Goal: Transaction & Acquisition: Purchase product/service

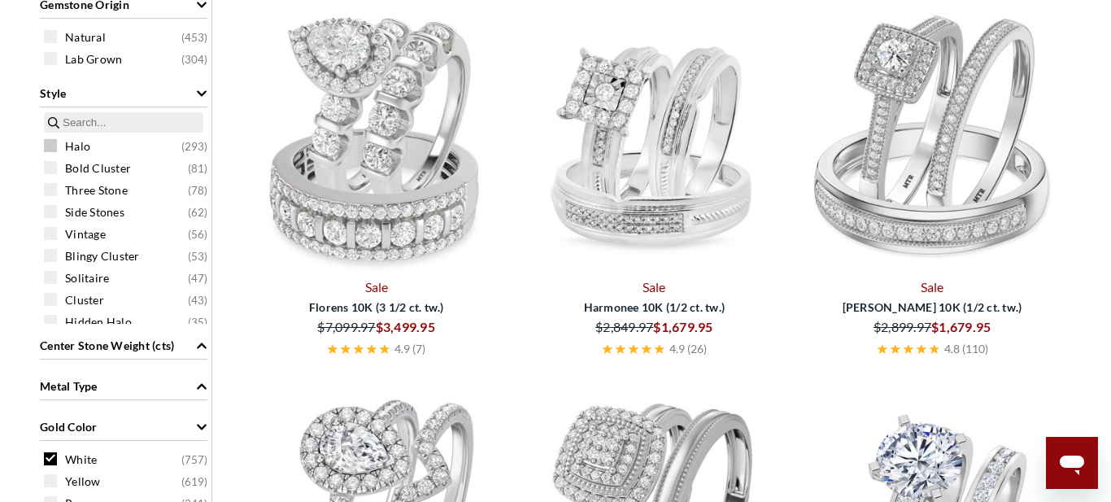
click at [53, 148] on span at bounding box center [50, 145] width 13 height 13
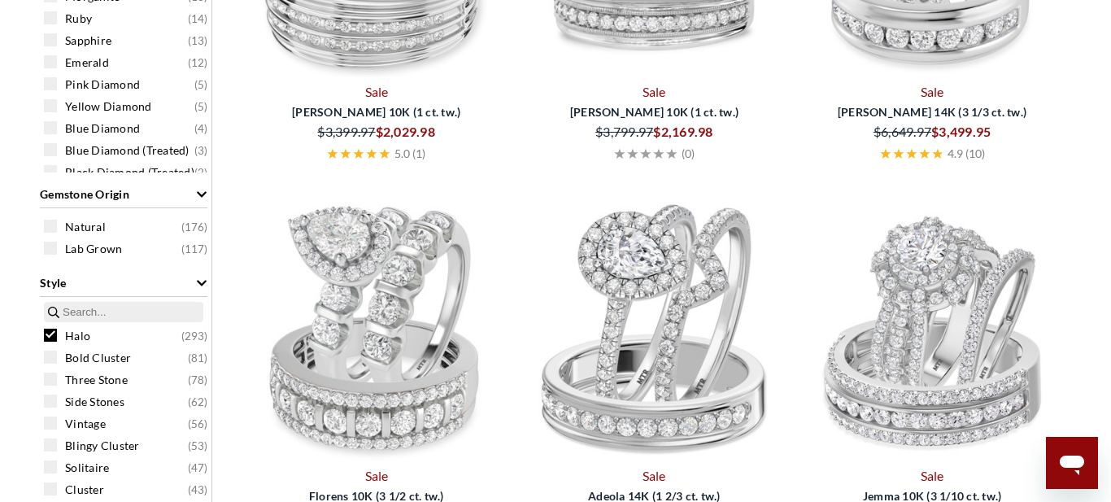
scroll to position [1147, 0]
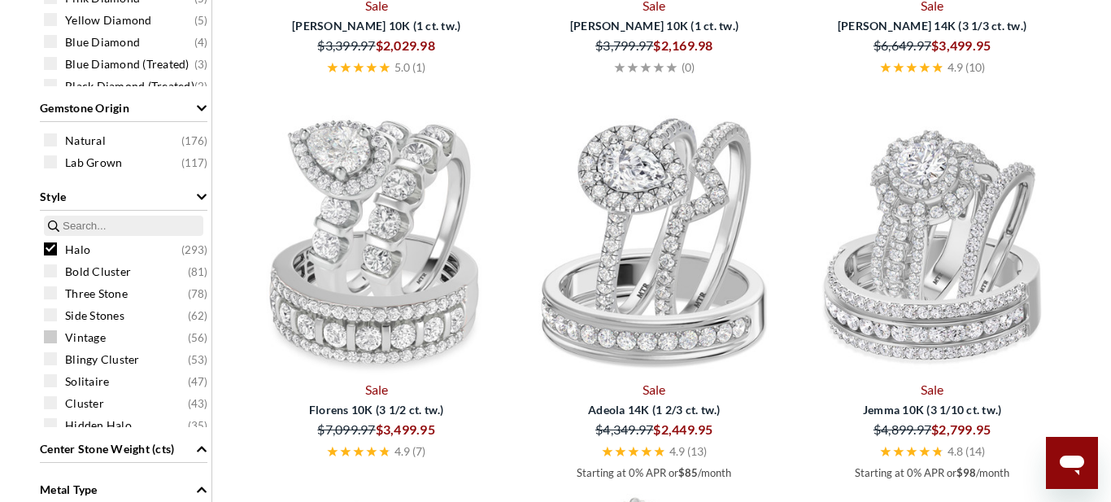
click at [50, 339] on span at bounding box center [50, 336] width 13 height 13
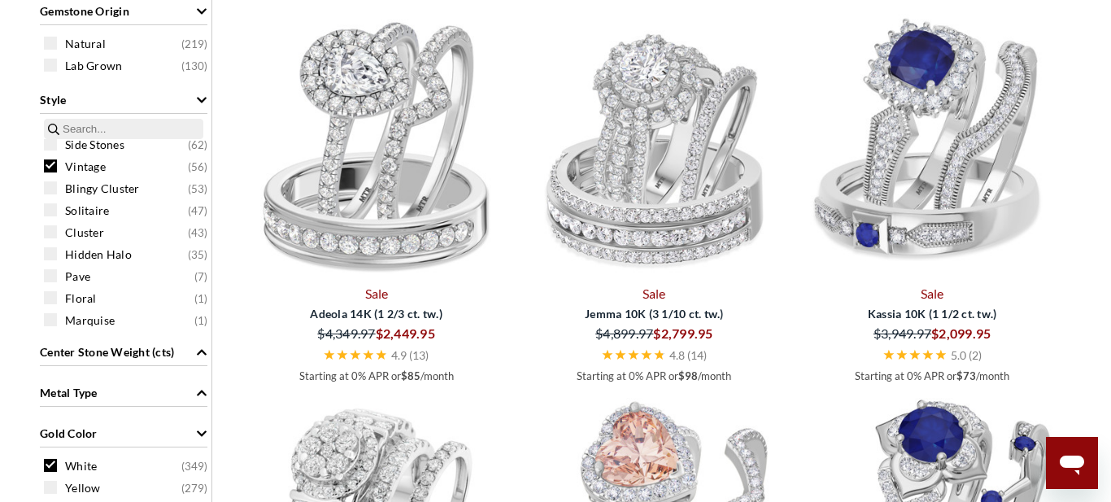
scroll to position [76, 0]
click at [66, 252] on span "Hidden Halo" at bounding box center [98, 252] width 67 height 16
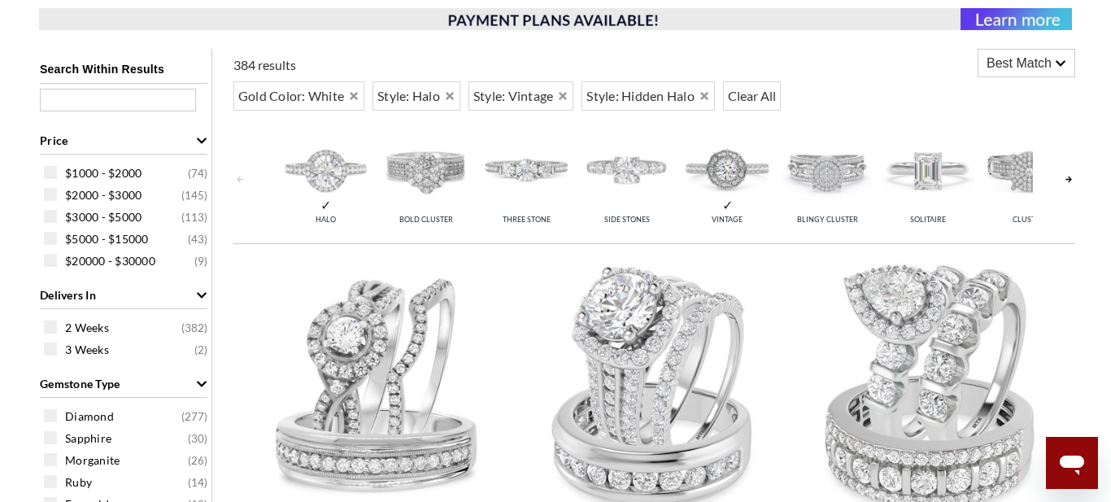
scroll to position [618, 0]
click at [65, 177] on span "$1000 - $2000" at bounding box center [103, 174] width 76 height 16
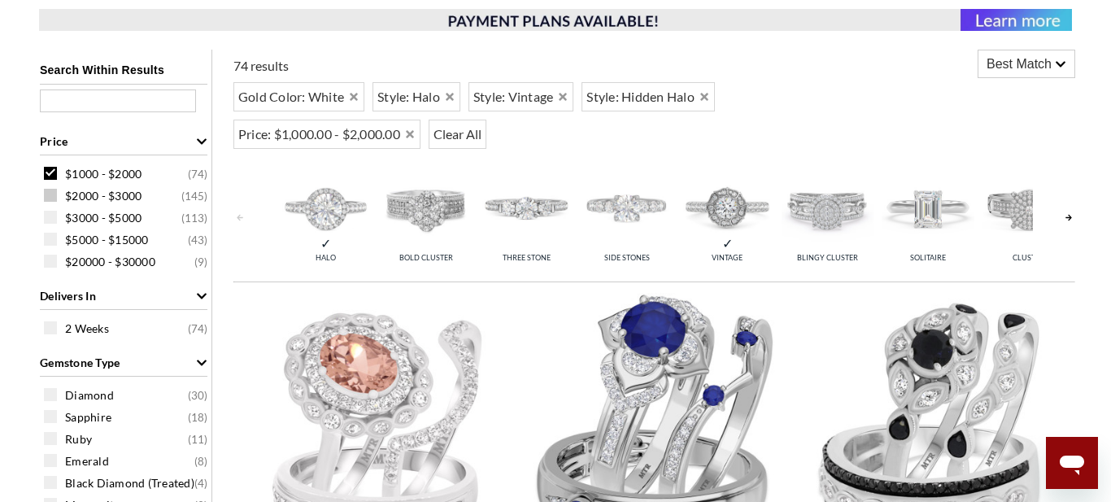
click at [66, 198] on span "$2000 - $3000" at bounding box center [103, 196] width 76 height 16
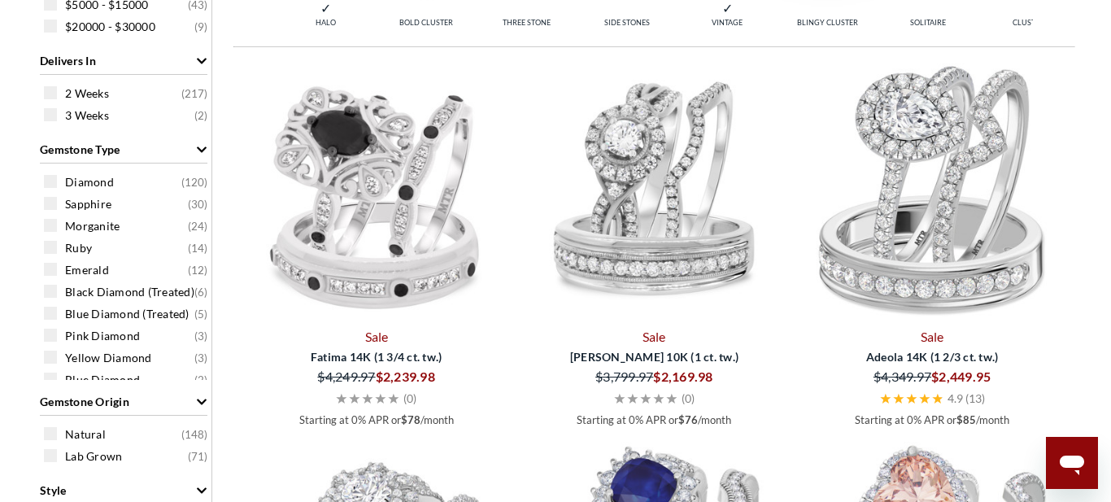
scroll to position [862, 0]
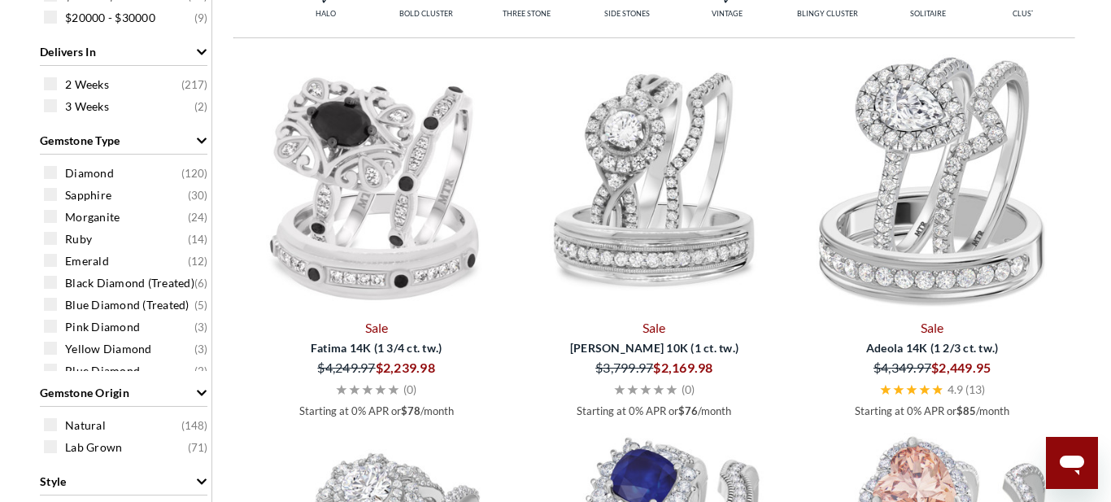
click at [366, 234] on img at bounding box center [376, 181] width 265 height 264
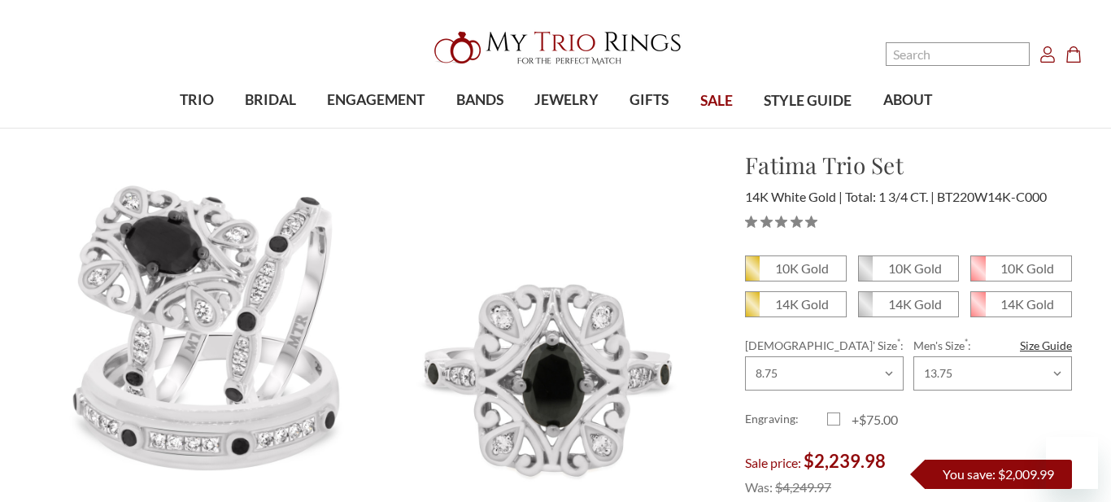
scroll to position [136, 0]
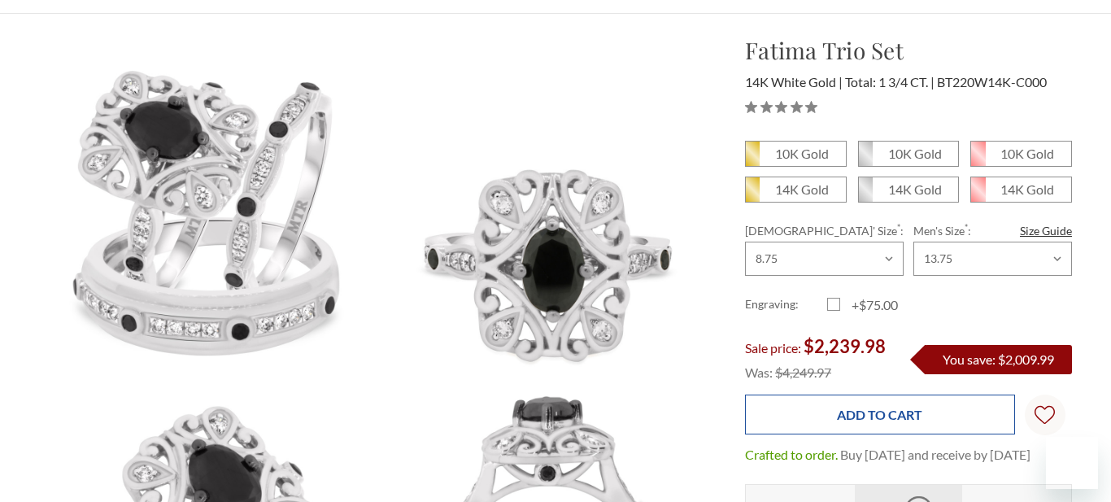
click at [917, 421] on input "Add to Cart" at bounding box center [879, 414] width 269 height 40
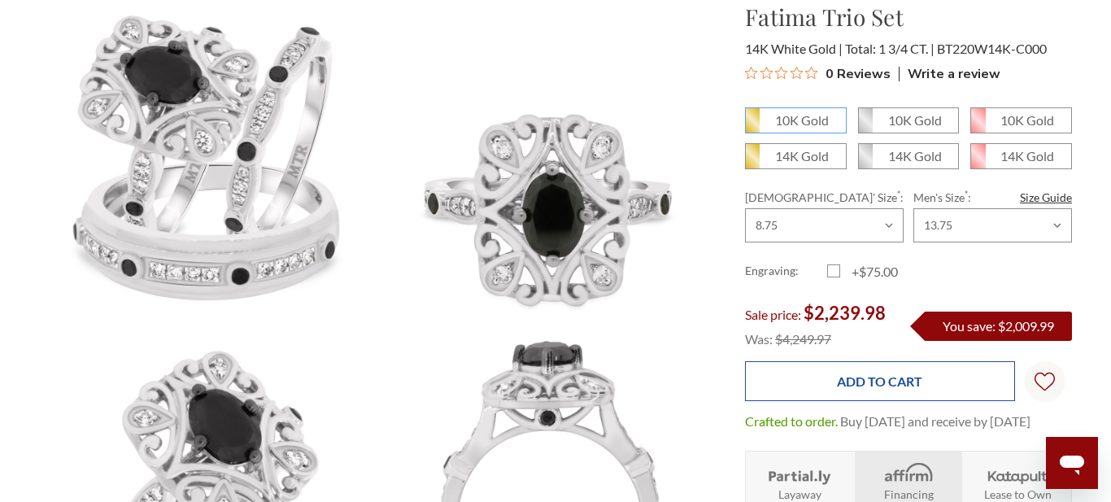
scroll to position [283, 0]
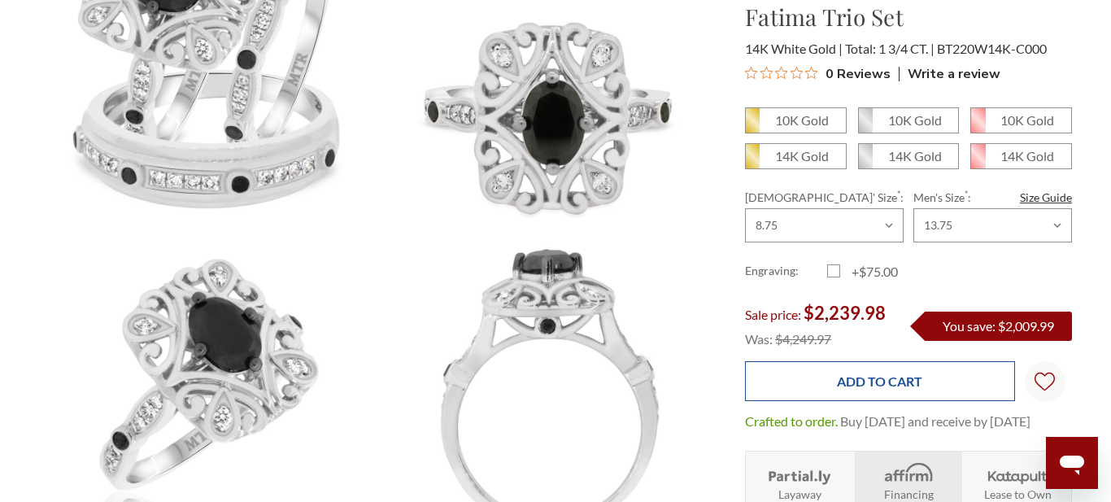
click at [902, 384] on input "Add to Cart" at bounding box center [879, 381] width 269 height 40
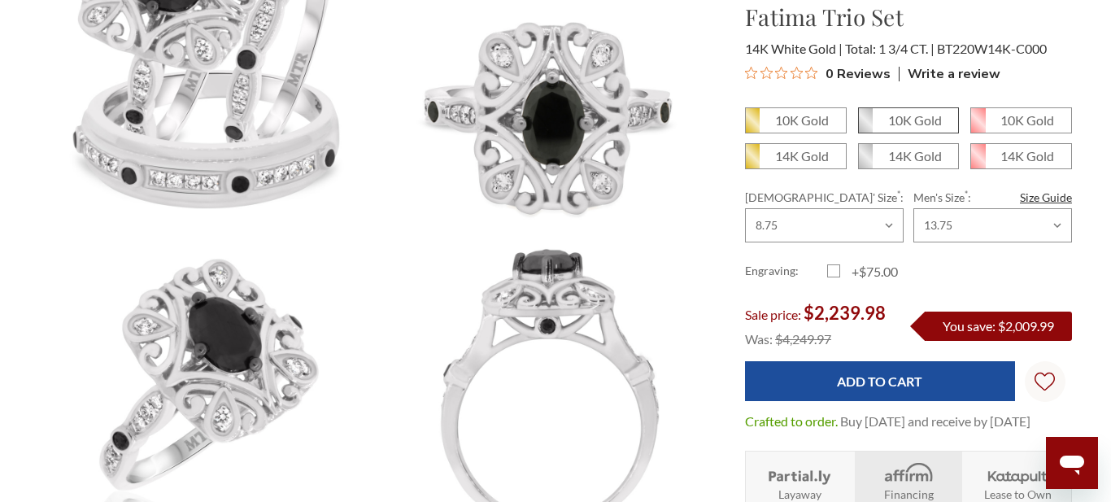
click at [922, 120] on em "10K Gold" at bounding box center [915, 119] width 54 height 15
click at [865, 126] on input "10K Gold" at bounding box center [864, 126] width 1 height 1
radio input "true"
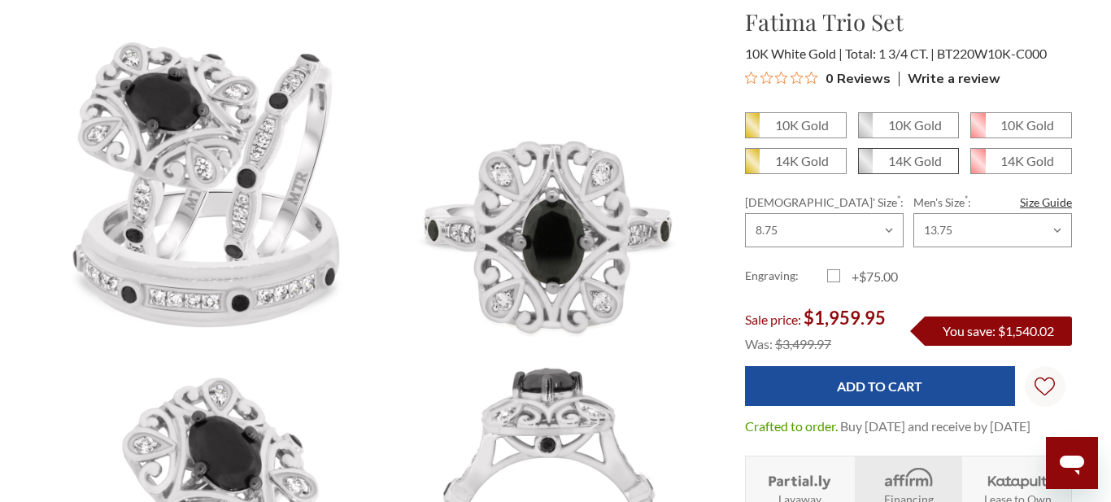
click at [886, 164] on span "14K Gold" at bounding box center [909, 161] width 100 height 24
click at [865, 167] on input "14K Gold" at bounding box center [864, 167] width 1 height 1
radio input "true"
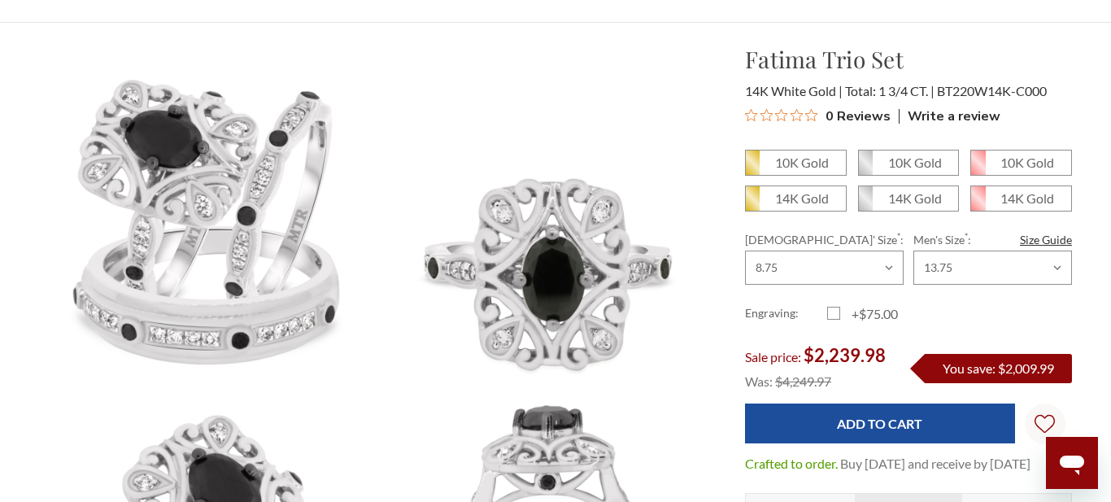
scroll to position [173, 0]
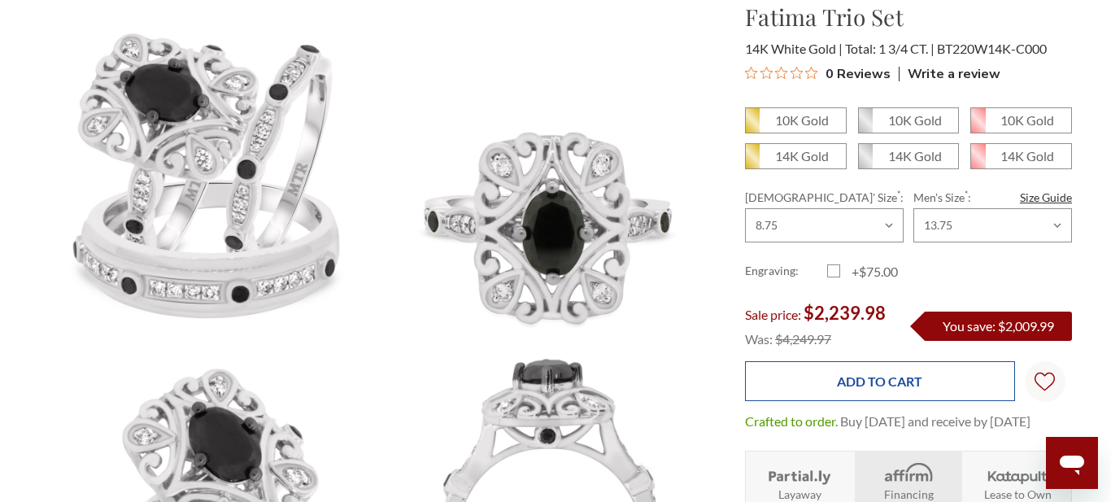
click at [906, 383] on input "Add to Cart" at bounding box center [879, 381] width 269 height 40
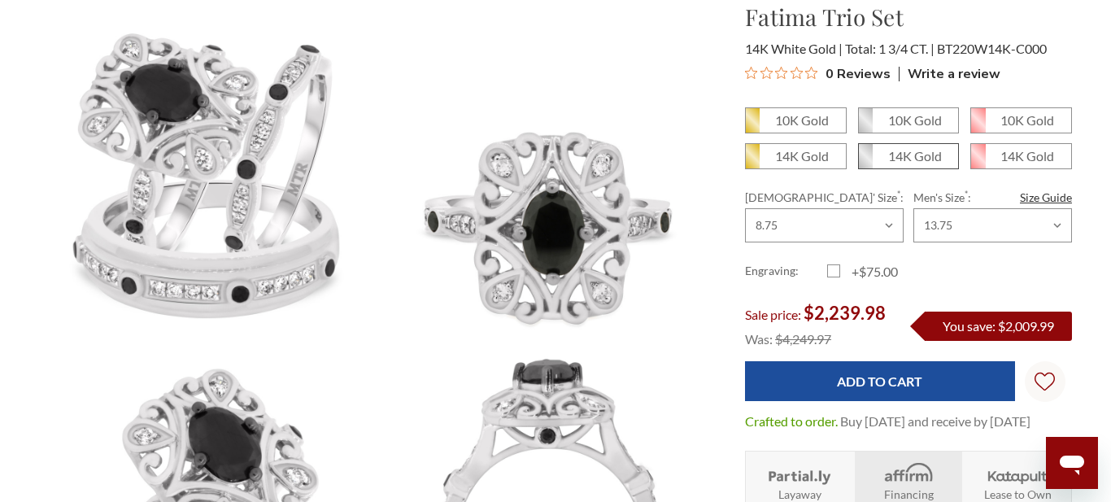
click at [924, 168] on span "14K Gold" at bounding box center [909, 156] width 100 height 24
click at [865, 163] on input "14K Gold" at bounding box center [864, 162] width 1 height 1
radio input "true"
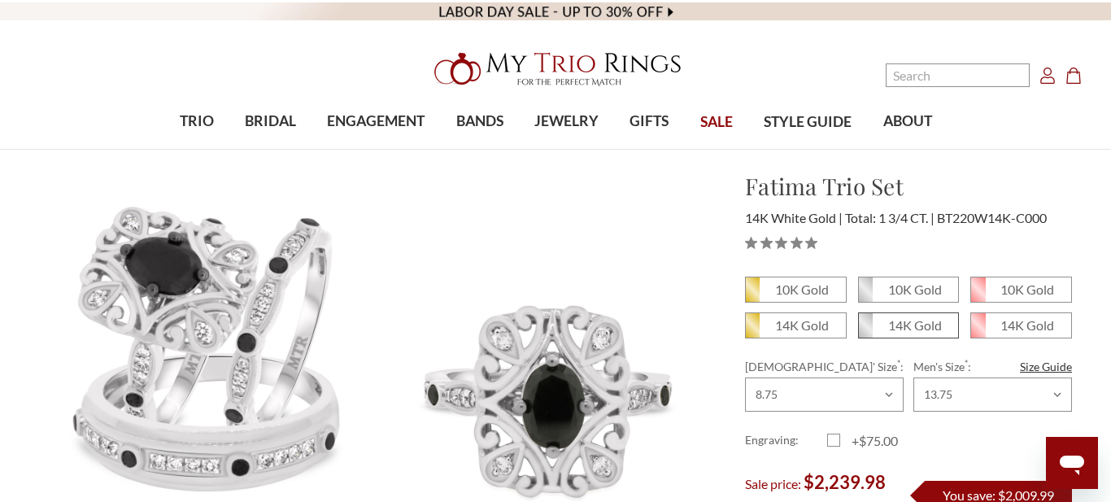
click at [918, 317] on em "14K Gold" at bounding box center [915, 324] width 54 height 15
click at [865, 331] on input "14K Gold" at bounding box center [864, 331] width 1 height 1
radio input "true"
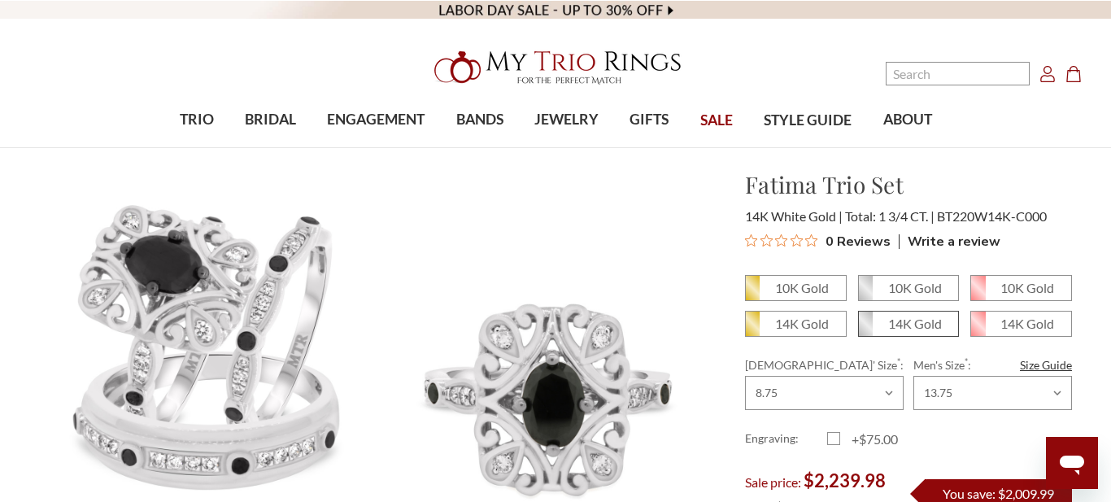
click at [907, 330] on em "14K Gold" at bounding box center [915, 322] width 54 height 15
click at [865, 330] on input "14K Gold" at bounding box center [864, 329] width 1 height 1
radio input "true"
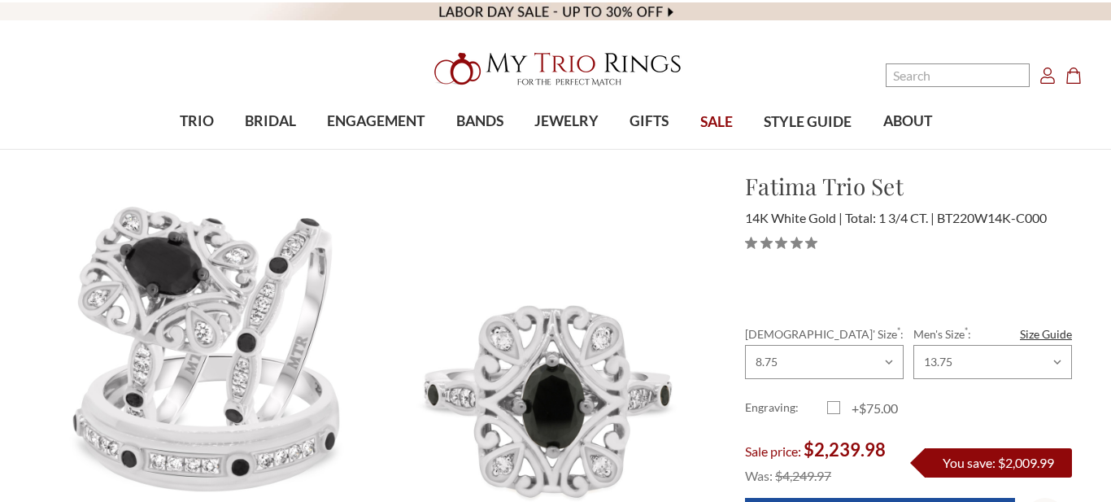
scroll to position [283, 0]
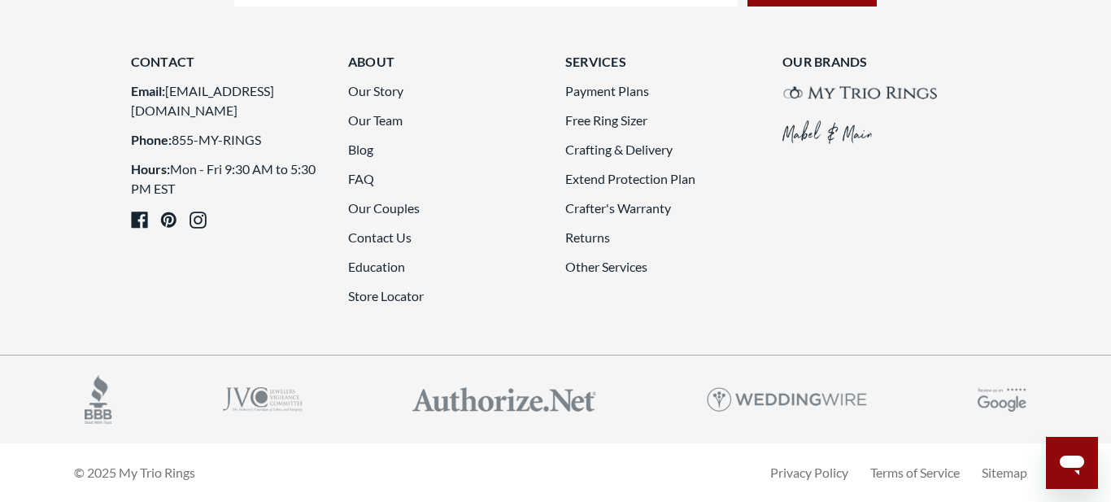
scroll to position [4412, 0]
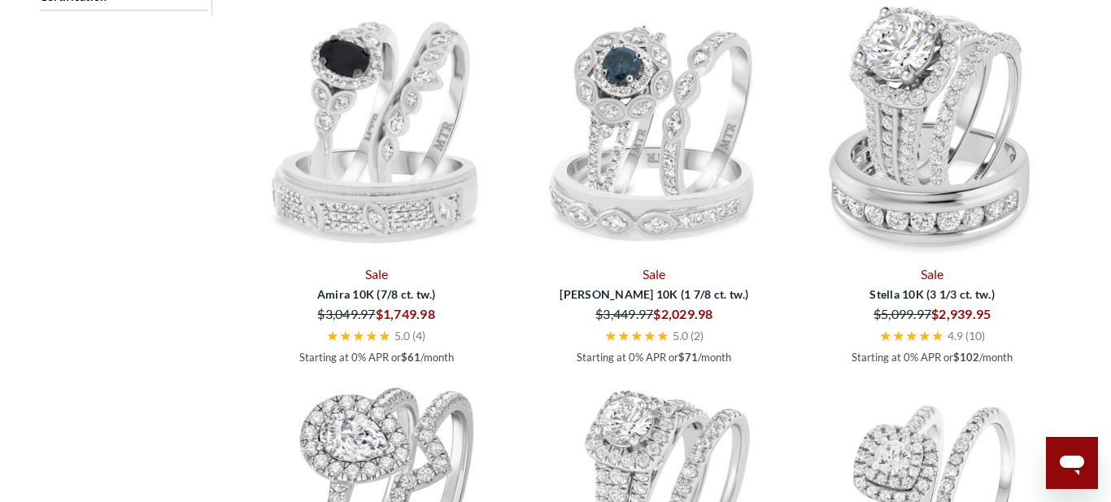
scroll to position [2338, 0]
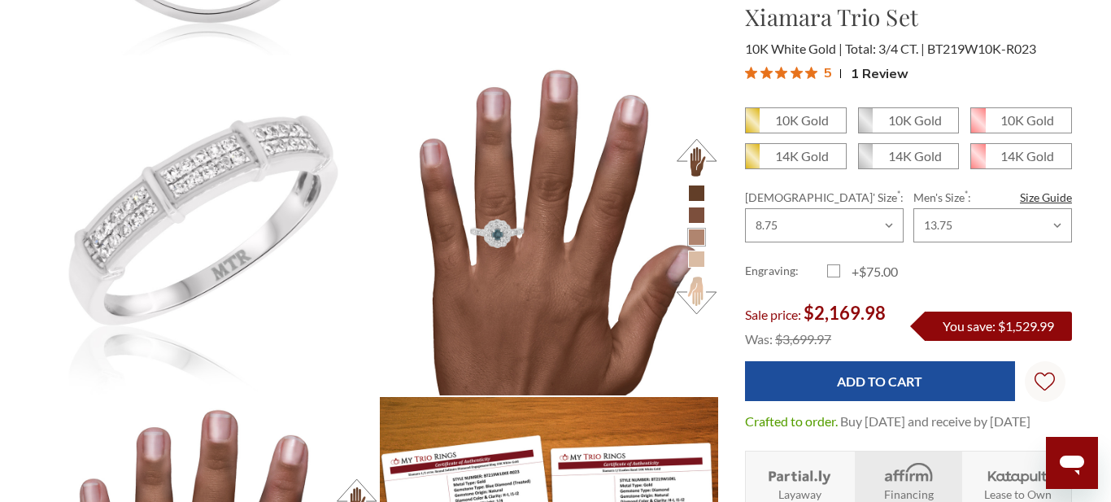
scroll to position [1477, 0]
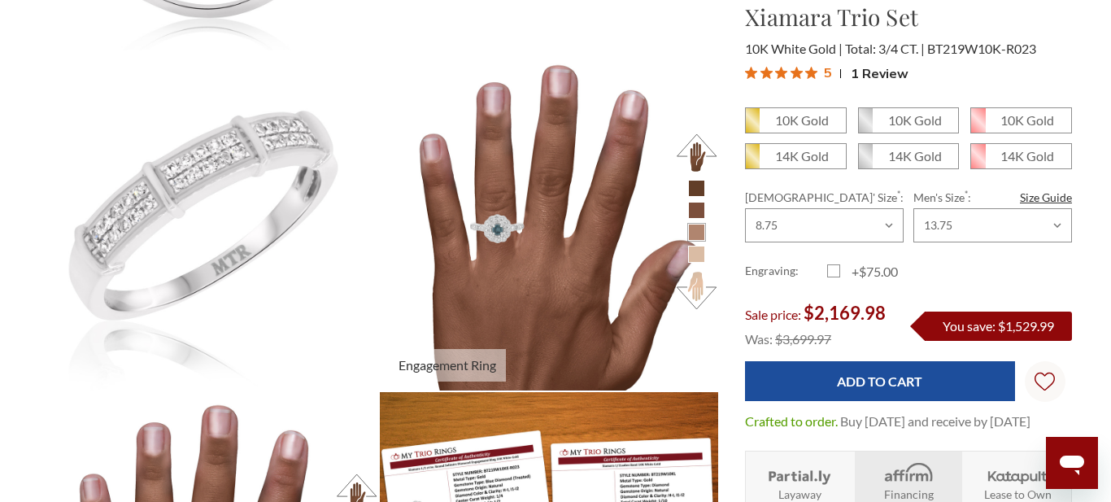
click at [698, 298] on button at bounding box center [696, 290] width 45 height 45
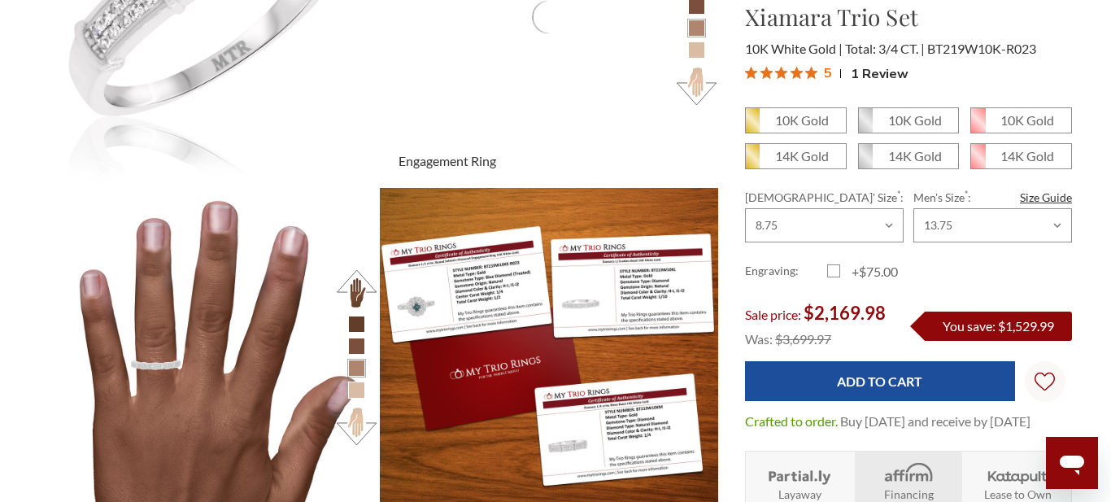
scroll to position [1685, 0]
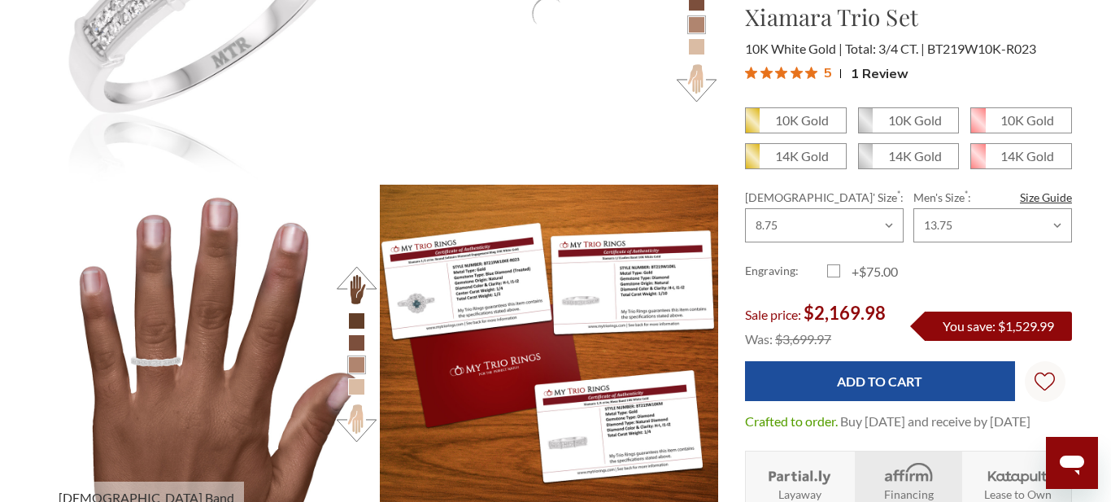
click at [362, 272] on button at bounding box center [356, 285] width 45 height 45
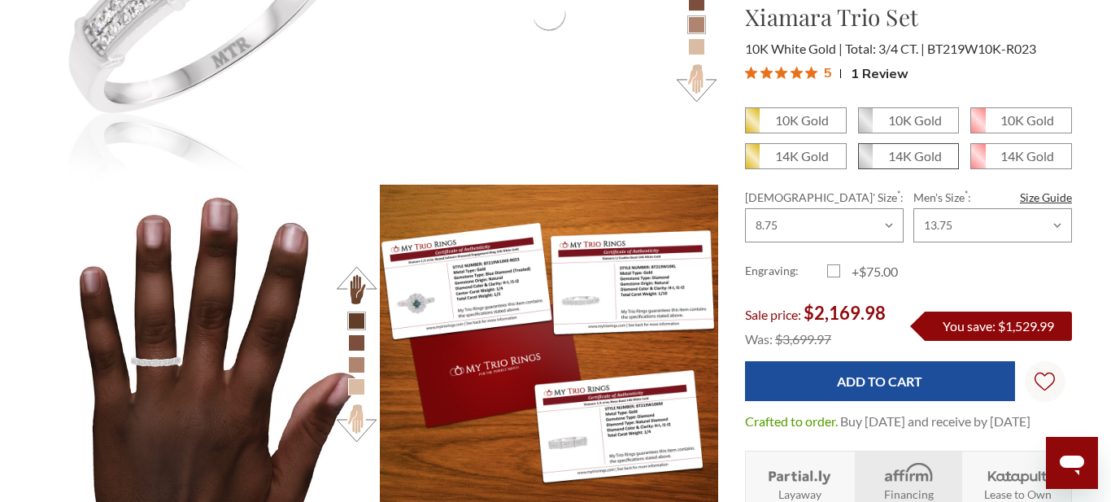
click at [908, 163] on em "14K Gold" at bounding box center [915, 155] width 54 height 15
click at [865, 163] on input "14K Gold" at bounding box center [864, 162] width 1 height 1
radio input "true"
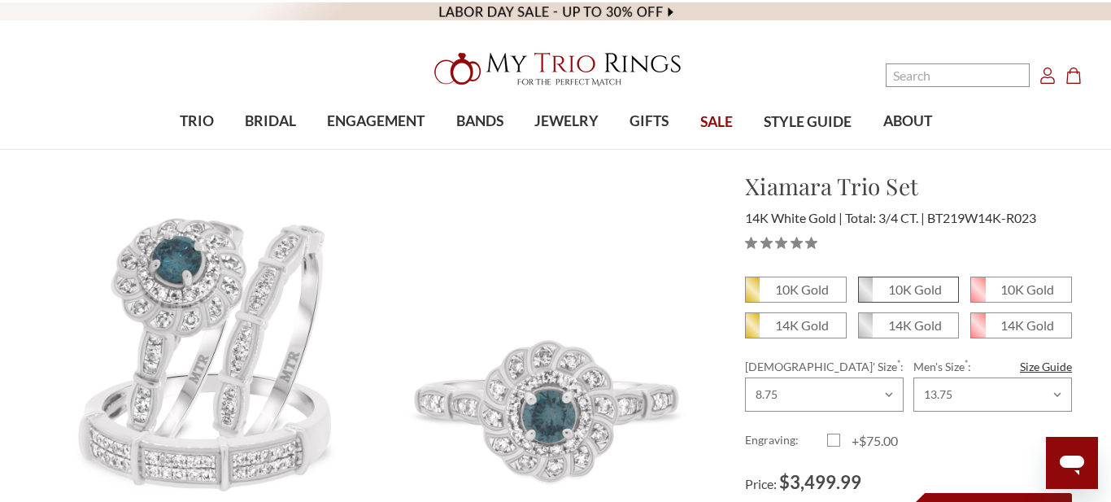
click at [907, 291] on em "10K Gold" at bounding box center [915, 288] width 54 height 15
click at [865, 295] on input "10K Gold" at bounding box center [864, 295] width 1 height 1
radio input "true"
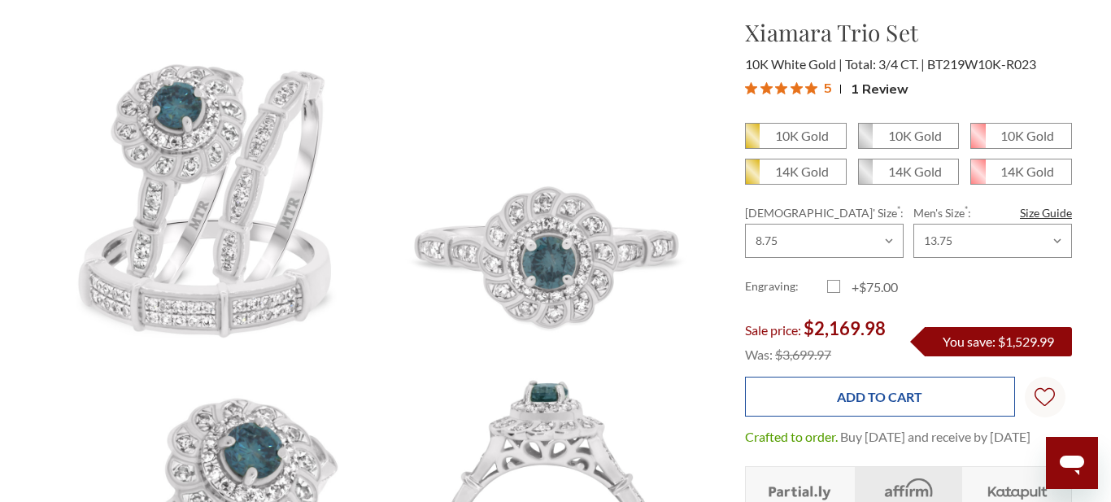
click at [877, 398] on input "Add to Cart" at bounding box center [879, 396] width 269 height 40
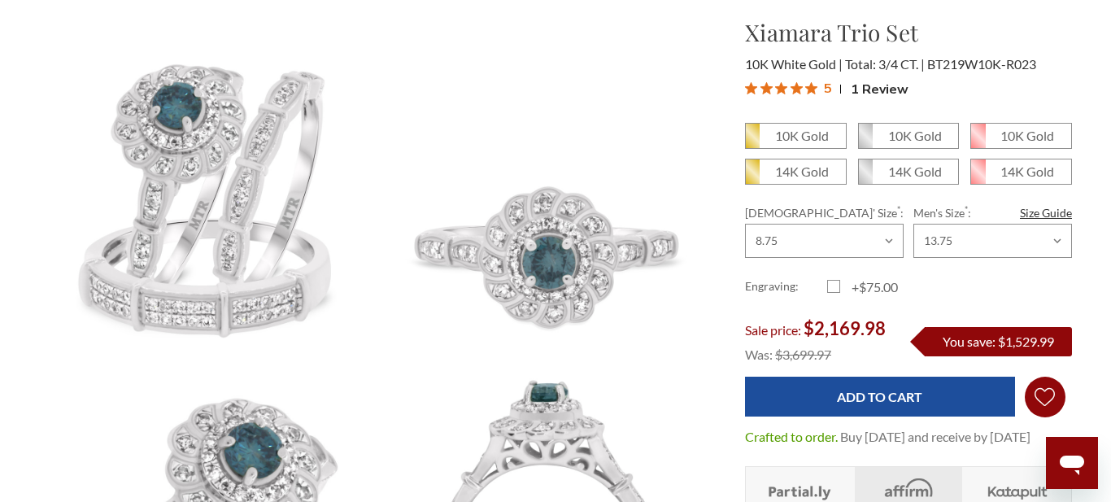
click at [1046, 406] on icon "Wish Lists Wish Lists" at bounding box center [1044, 397] width 20 height 122
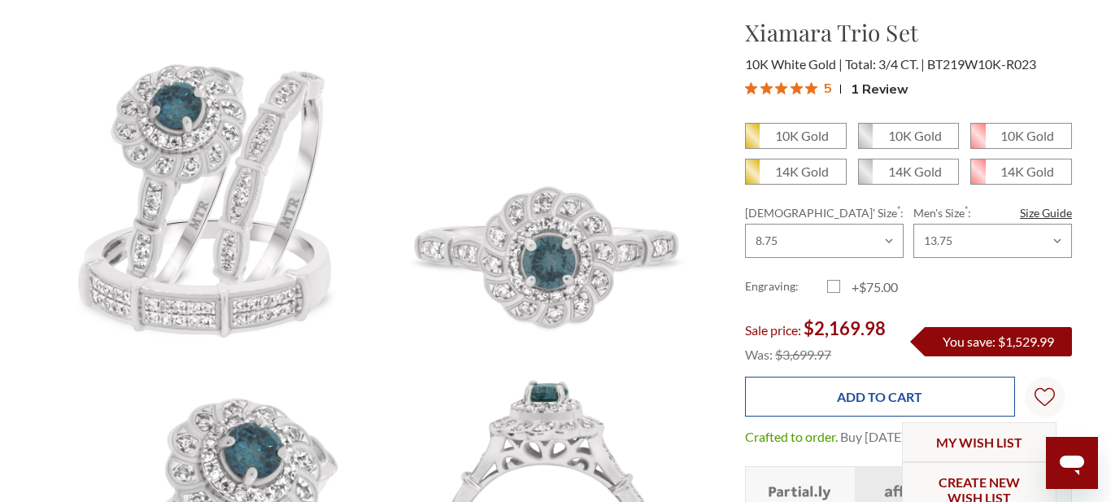
click at [902, 399] on input "Add to Cart" at bounding box center [879, 396] width 269 height 40
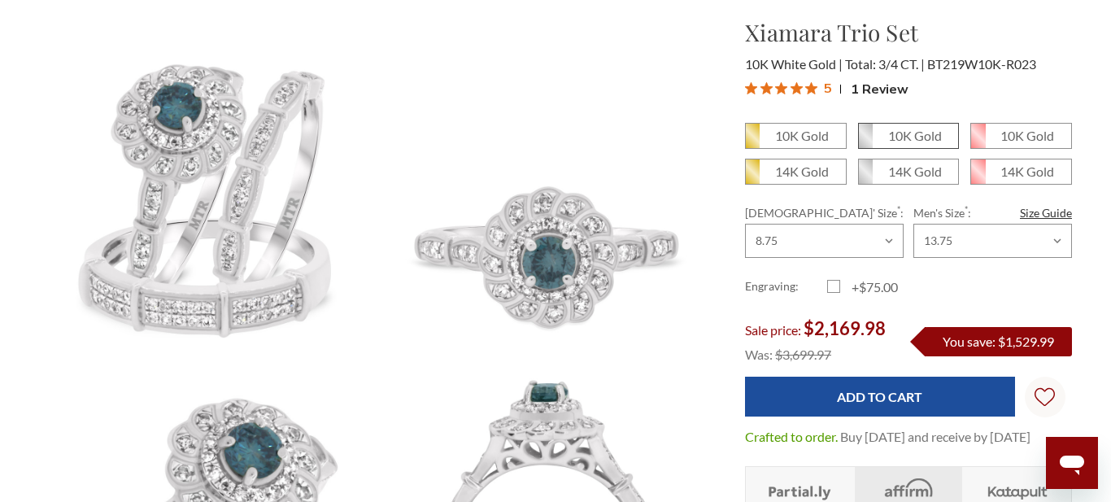
click at [924, 137] on em "10K Gold" at bounding box center [915, 135] width 54 height 15
click at [865, 141] on input "10K Gold" at bounding box center [864, 141] width 1 height 1
radio input "true"
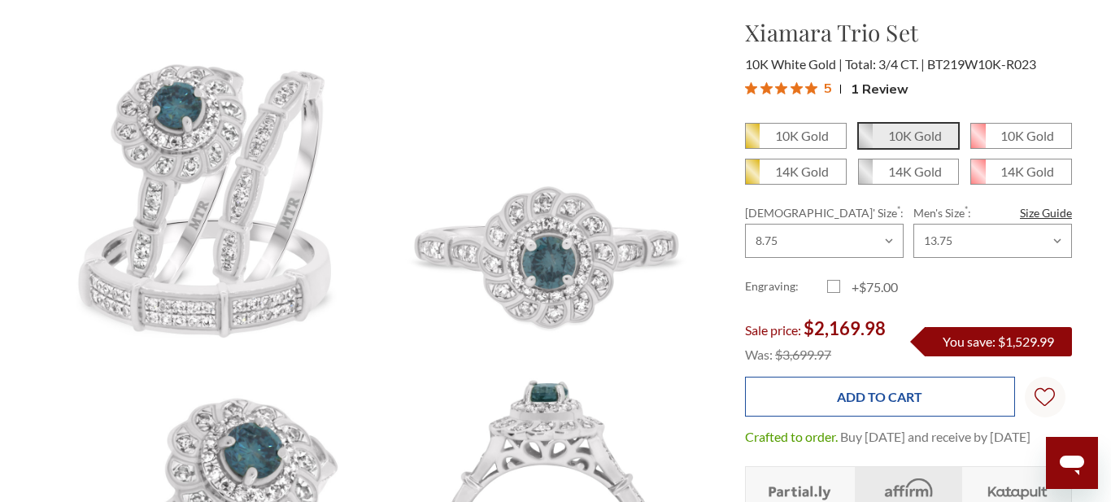
click at [917, 401] on input "Add to Cart" at bounding box center [879, 396] width 269 height 40
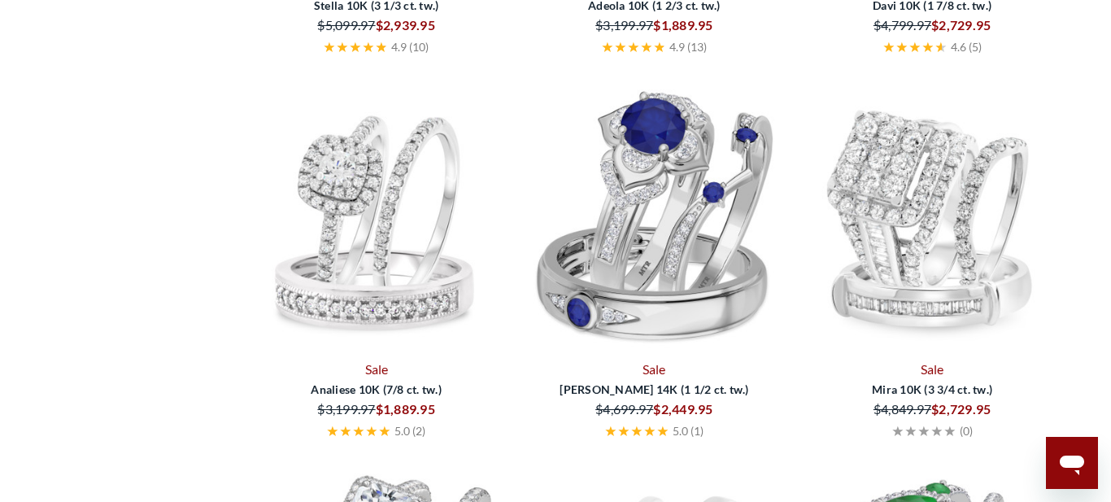
scroll to position [3506, 0]
click at [948, 245] on img at bounding box center [931, 221] width 265 height 265
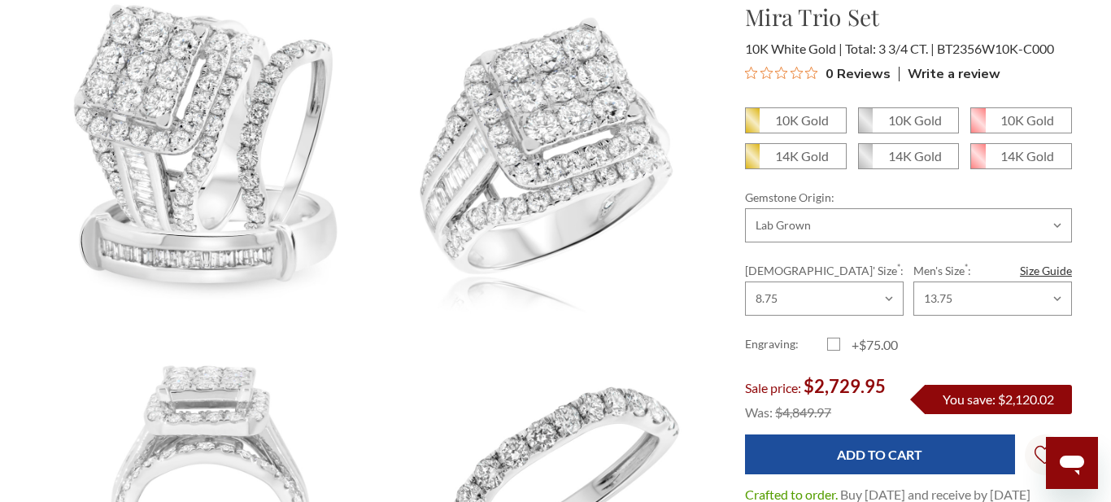
scroll to position [191, 0]
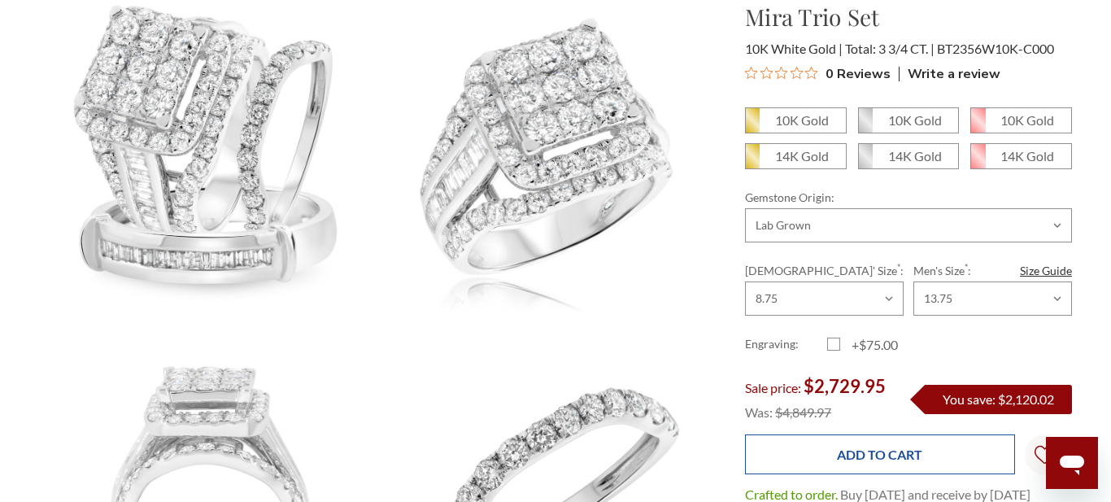
click at [920, 454] on input "Add to Cart" at bounding box center [879, 454] width 269 height 40
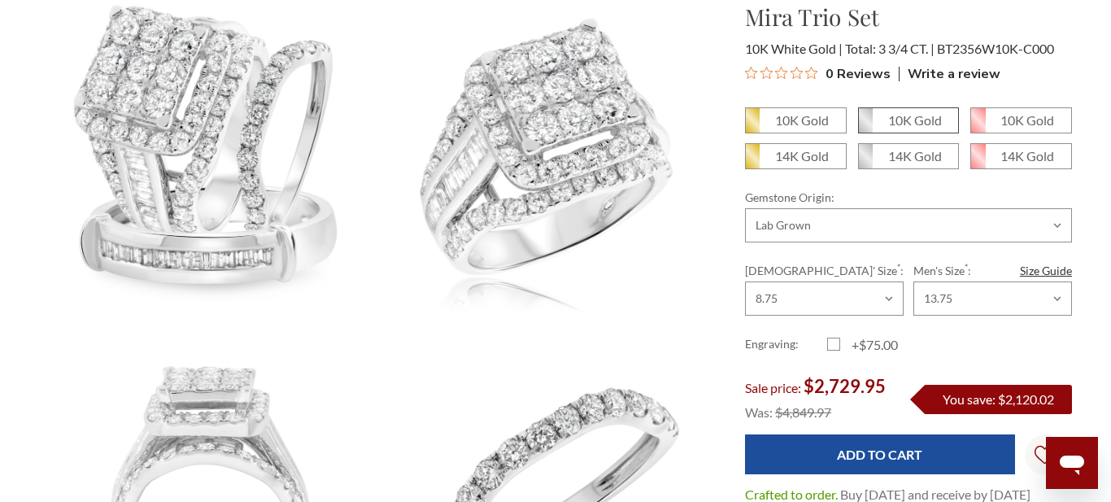
click at [925, 127] on em "10K Gold" at bounding box center [915, 119] width 54 height 15
click at [865, 127] on input "10K Gold" at bounding box center [864, 126] width 1 height 1
radio input "true"
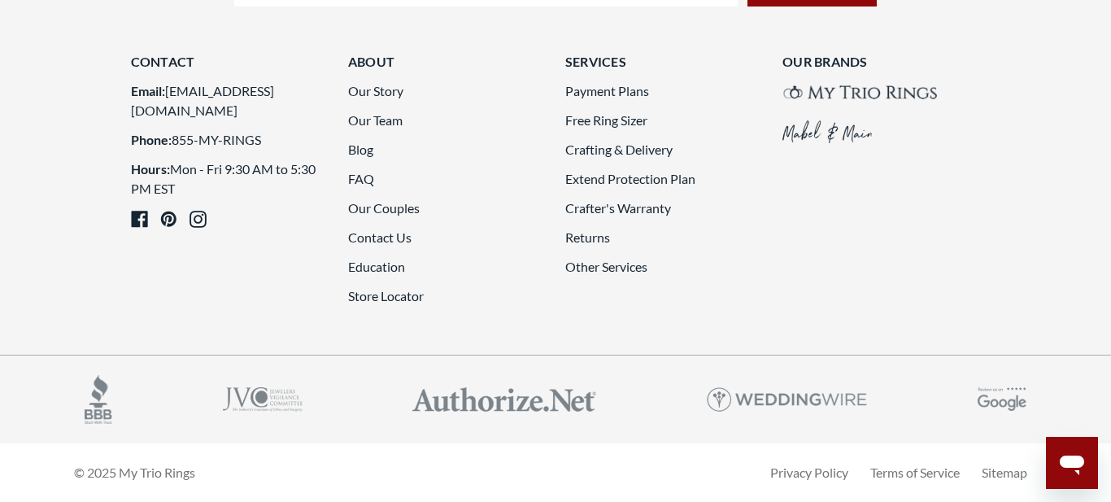
scroll to position [4427, 0]
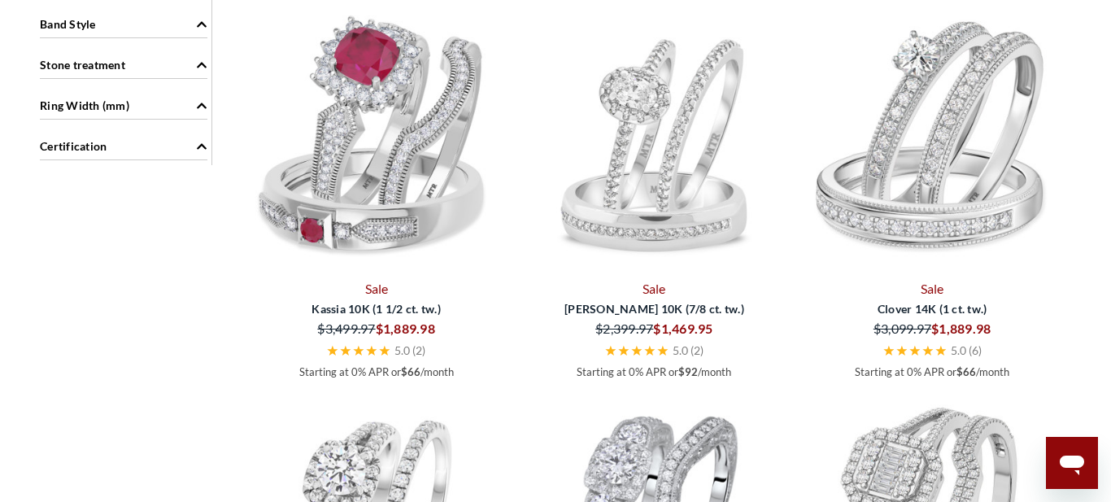
scroll to position [2185, 0]
click at [198, 102] on icon "Ring Width (mm)" at bounding box center [201, 107] width 11 height 11
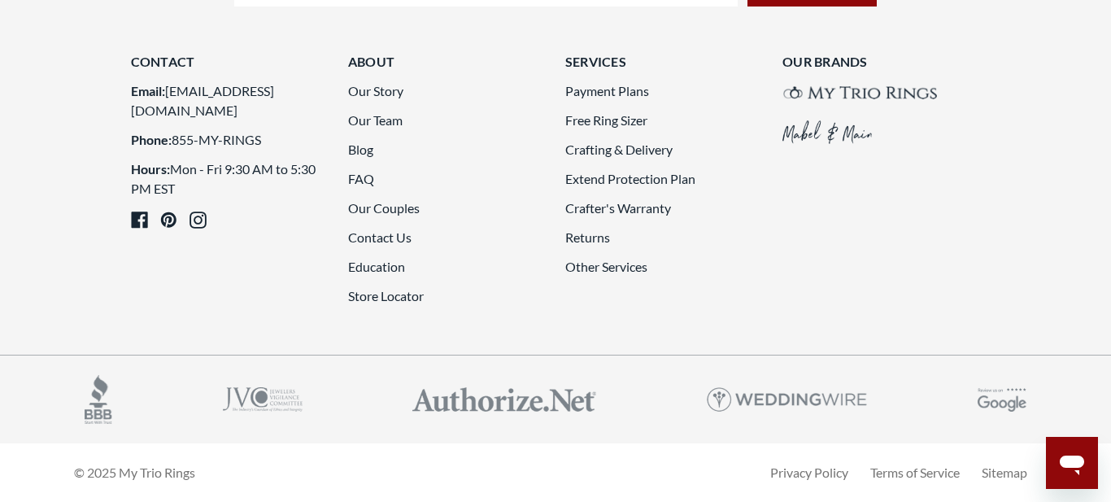
scroll to position [4397, 0]
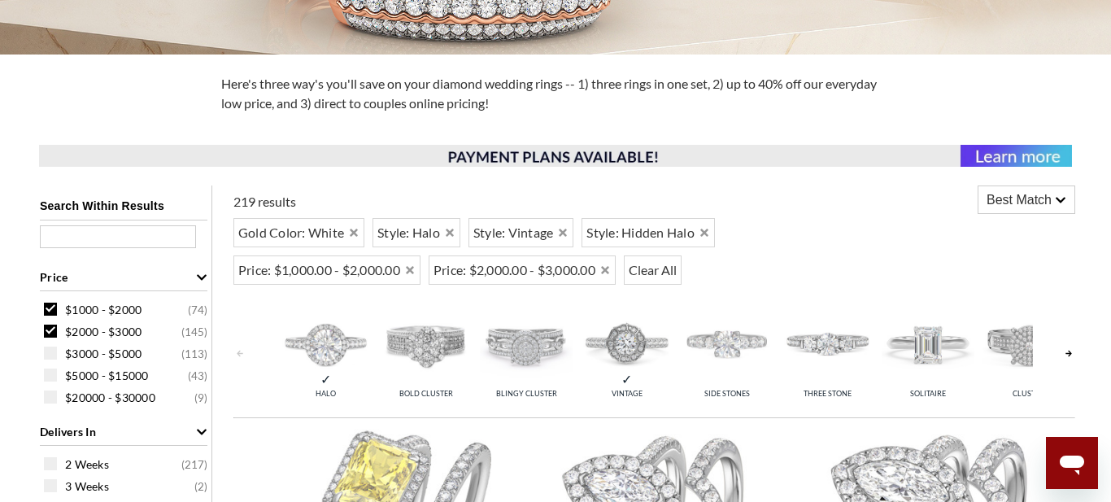
scroll to position [485, 0]
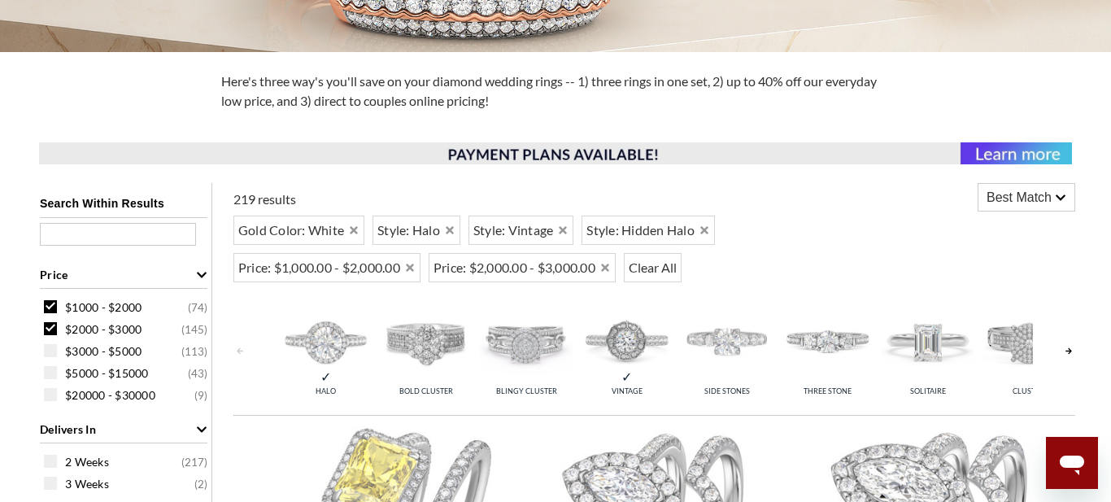
click at [430, 344] on img at bounding box center [426, 340] width 92 height 92
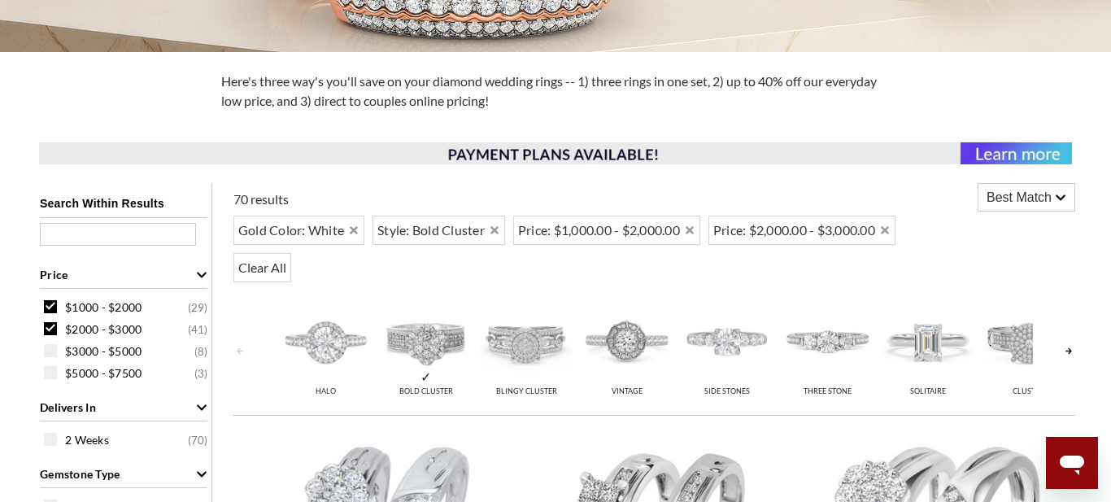
click at [541, 357] on img at bounding box center [526, 340] width 92 height 92
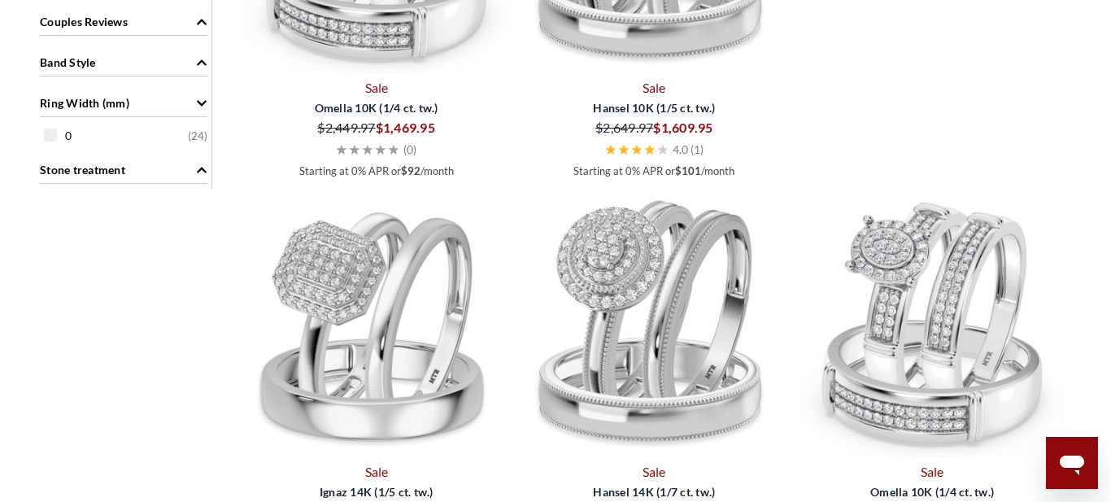
scroll to position [1916, 0]
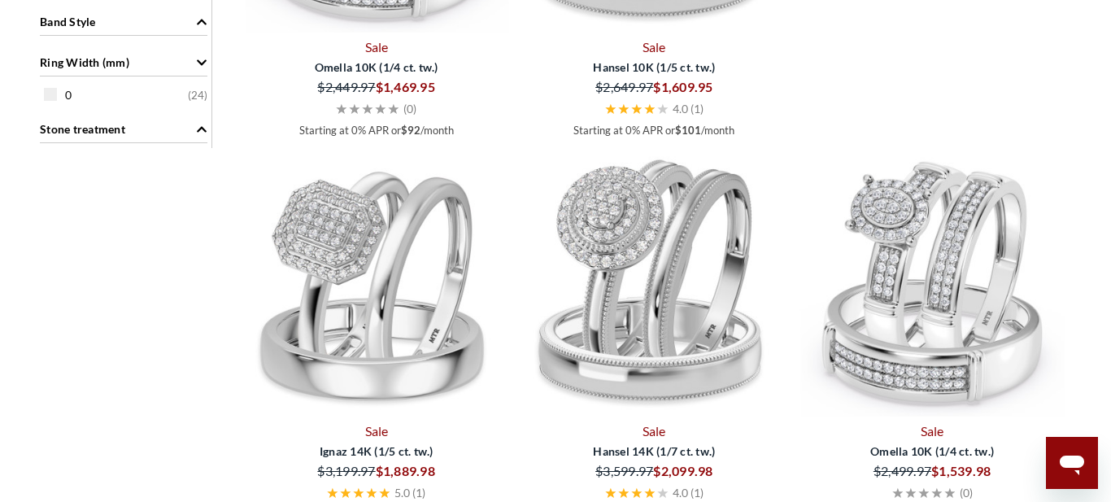
click at [1031, 412] on img at bounding box center [931, 283] width 265 height 265
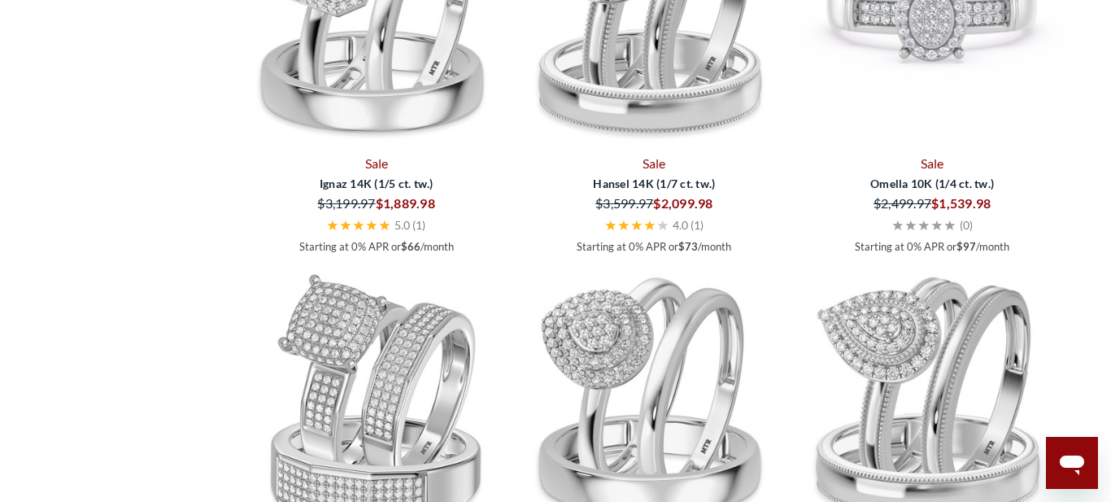
scroll to position [2184, 0]
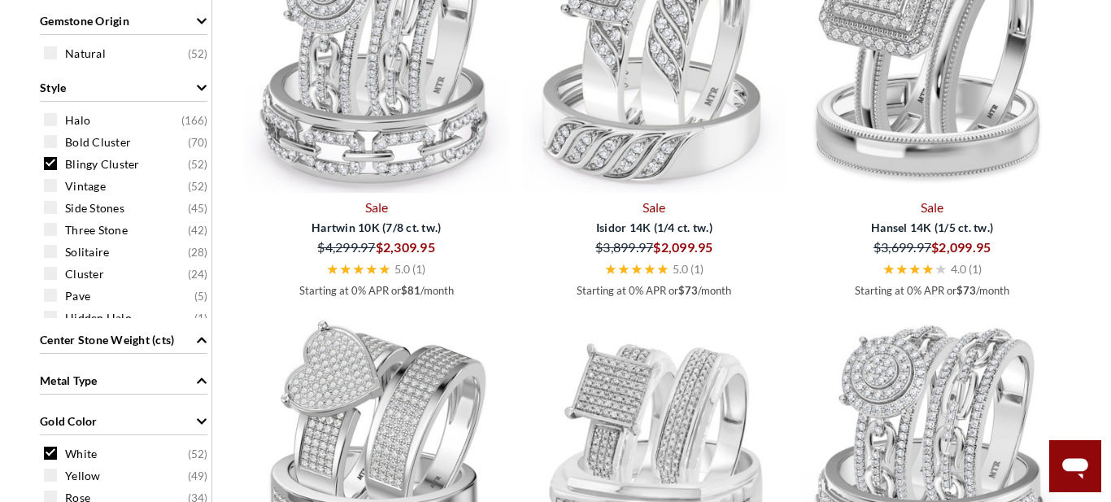
scroll to position [981, 0]
click at [67, 122] on span "Halo" at bounding box center [77, 122] width 25 height 16
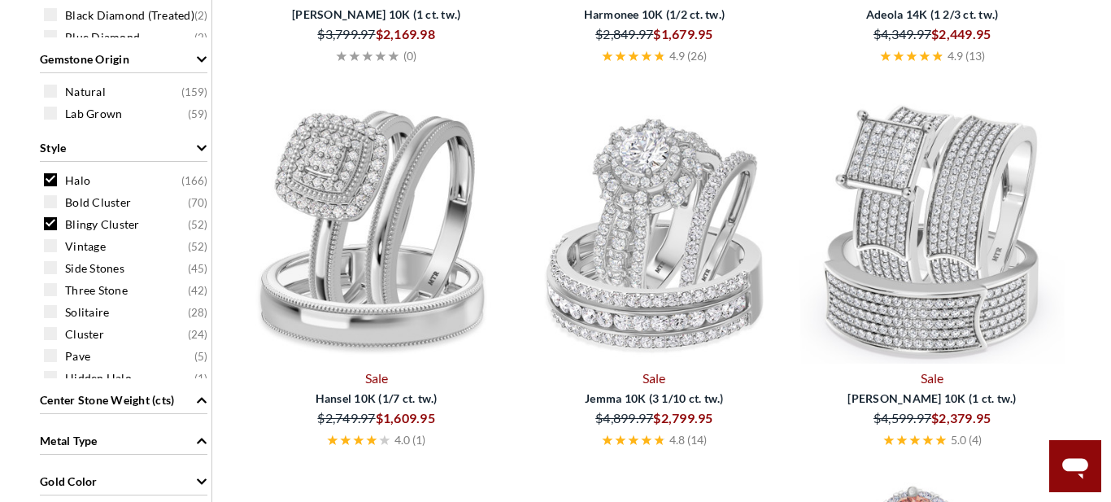
scroll to position [1197, 0]
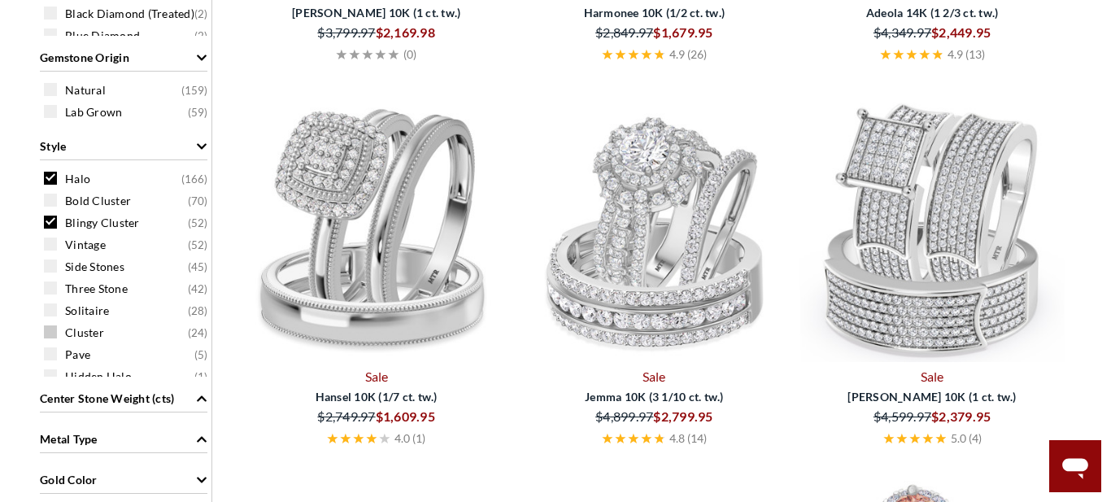
click at [67, 333] on span "Cluster" at bounding box center [84, 332] width 39 height 16
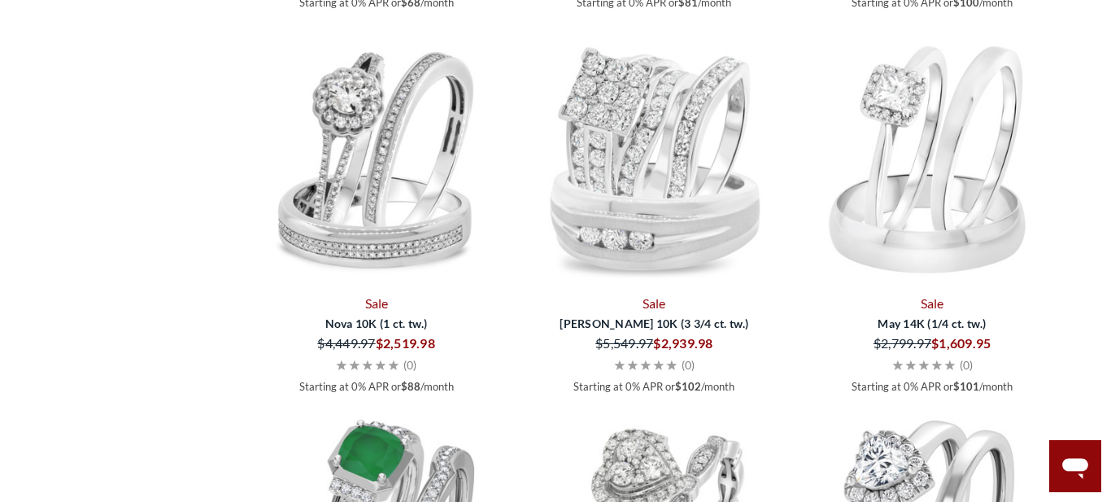
scroll to position [3581, 0]
click at [629, 222] on img at bounding box center [654, 155] width 265 height 265
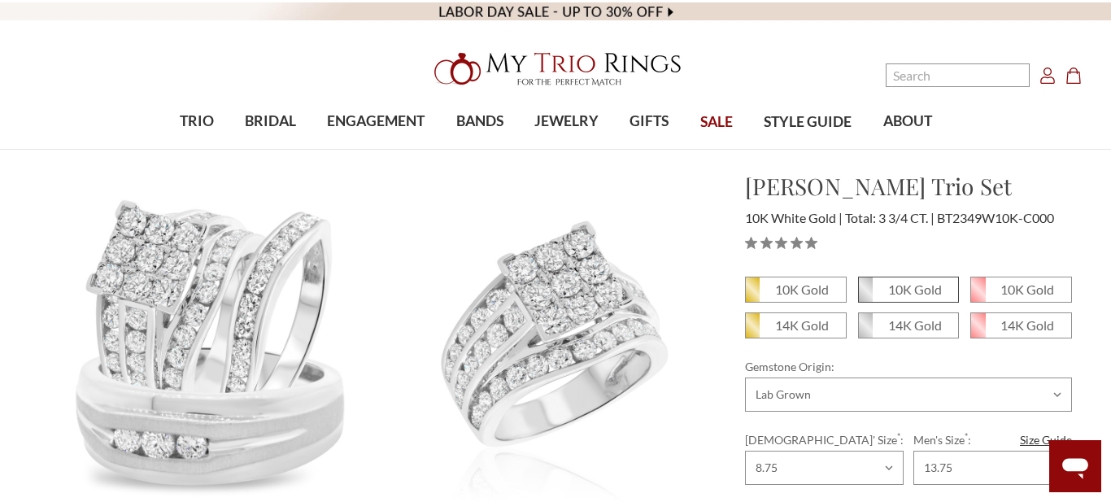
click at [916, 292] on em "10K Gold" at bounding box center [915, 288] width 54 height 15
click at [865, 295] on input "10K Gold" at bounding box center [864, 295] width 1 height 1
radio input "true"
click at [912, 327] on em "14K Gold" at bounding box center [915, 324] width 54 height 15
click at [865, 331] on input "14K Gold" at bounding box center [864, 331] width 1 height 1
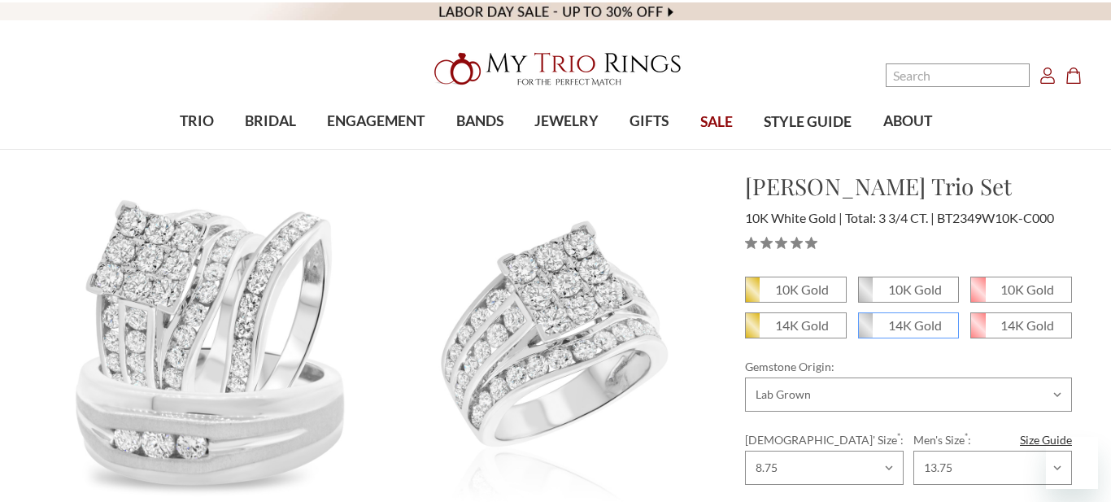
radio input "true"
click at [923, 292] on em "10K Gold" at bounding box center [915, 288] width 54 height 15
click at [865, 295] on input "10K Gold" at bounding box center [864, 295] width 1 height 1
radio input "true"
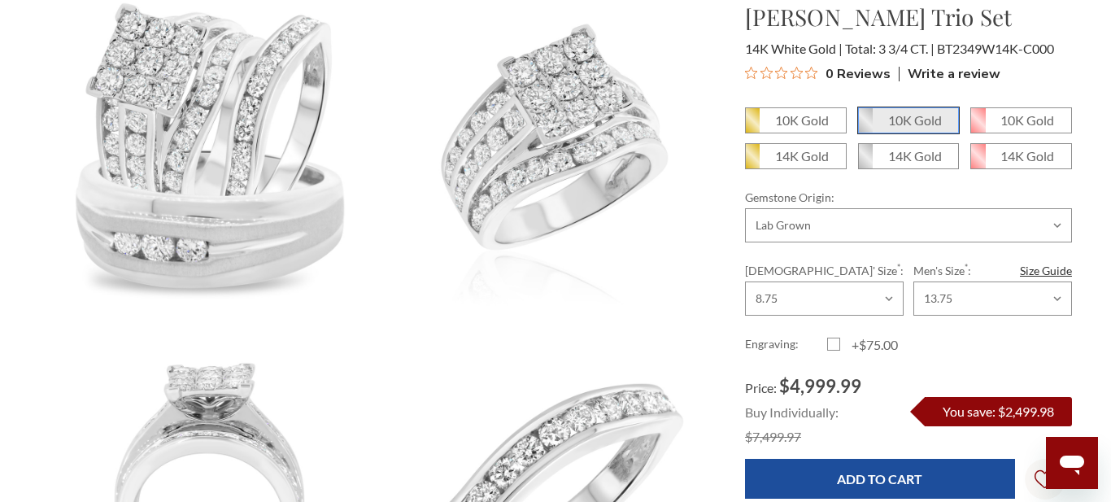
scroll to position [196, 0]
click at [915, 132] on span "10K Gold" at bounding box center [909, 120] width 100 height 24
click at [865, 127] on input "10K Gold" at bounding box center [864, 126] width 1 height 1
click at [922, 168] on span "14K Gold" at bounding box center [909, 156] width 100 height 24
click at [865, 163] on input "14K Gold" at bounding box center [864, 162] width 1 height 1
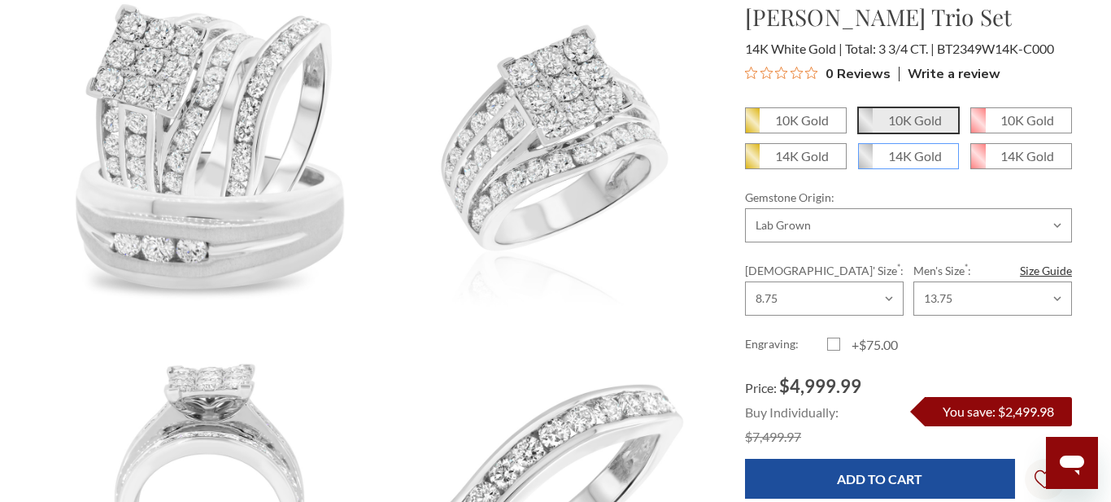
radio input "true"
click at [924, 121] on em "10K Gold" at bounding box center [915, 119] width 54 height 15
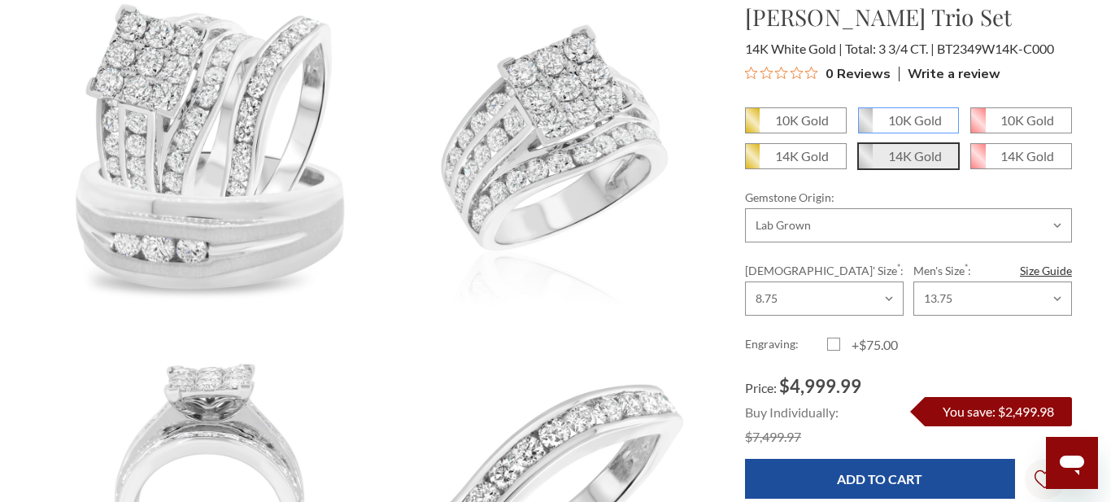
click at [865, 126] on input "10K Gold" at bounding box center [864, 126] width 1 height 1
radio input "true"
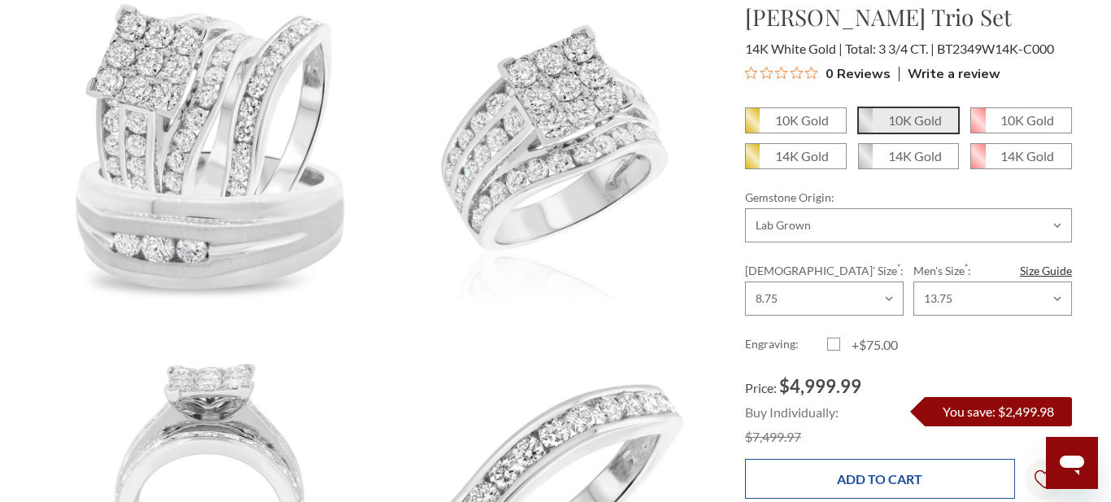
click at [916, 478] on input "Add to Cart" at bounding box center [879, 479] width 269 height 40
type input "Adding to cart…"
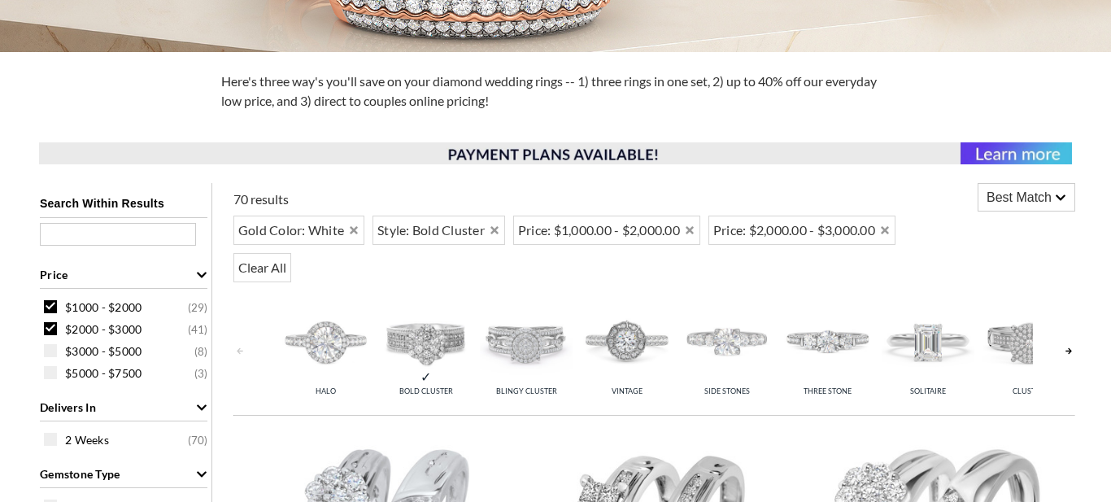
scroll to position [485, 0]
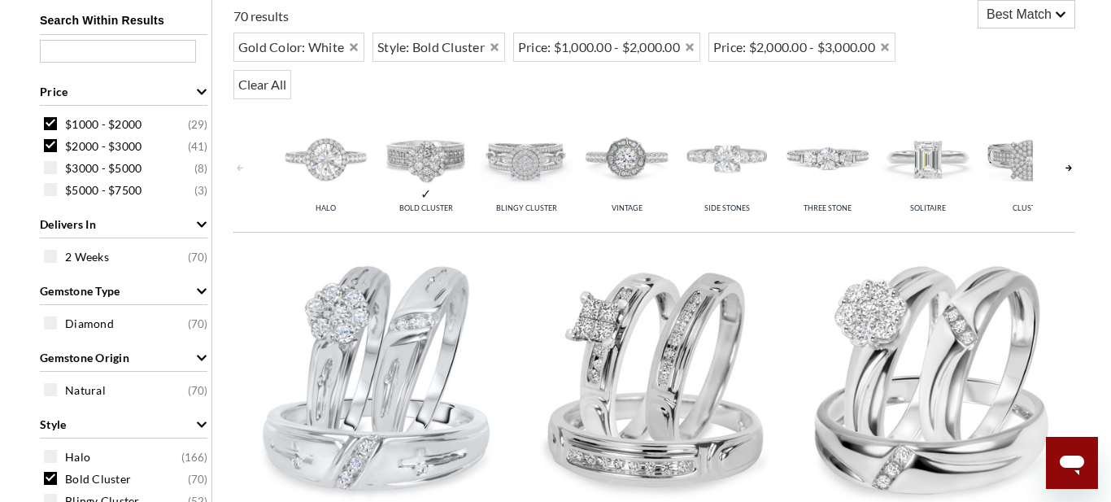
scroll to position [0, 0]
click at [1064, 172] on link at bounding box center [1068, 167] width 13 height 120
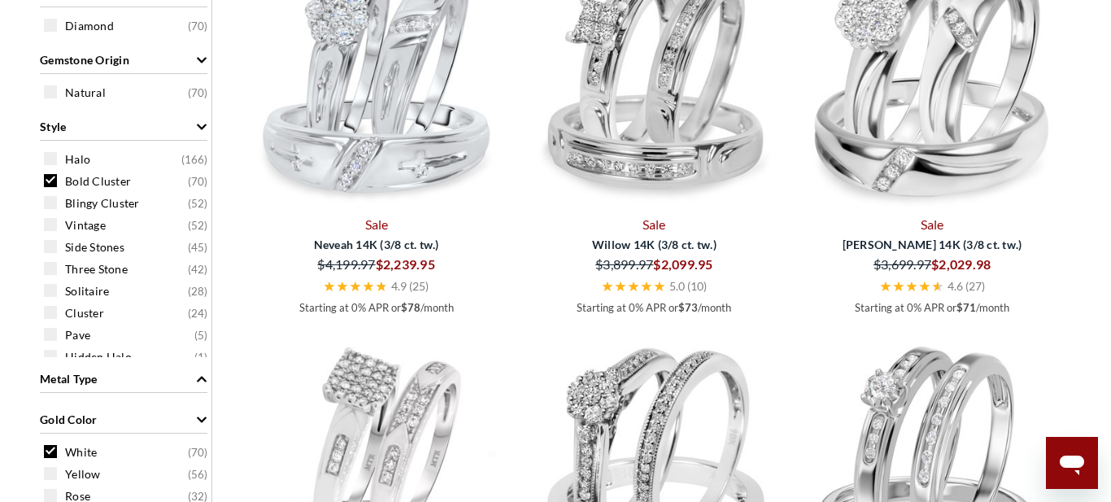
scroll to position [953, 0]
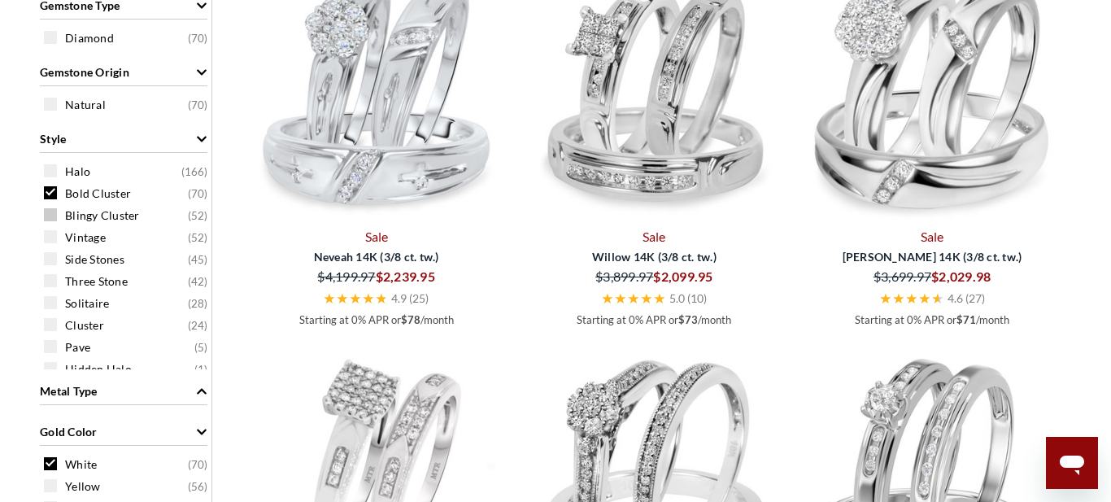
click at [50, 214] on span at bounding box center [50, 214] width 13 height 13
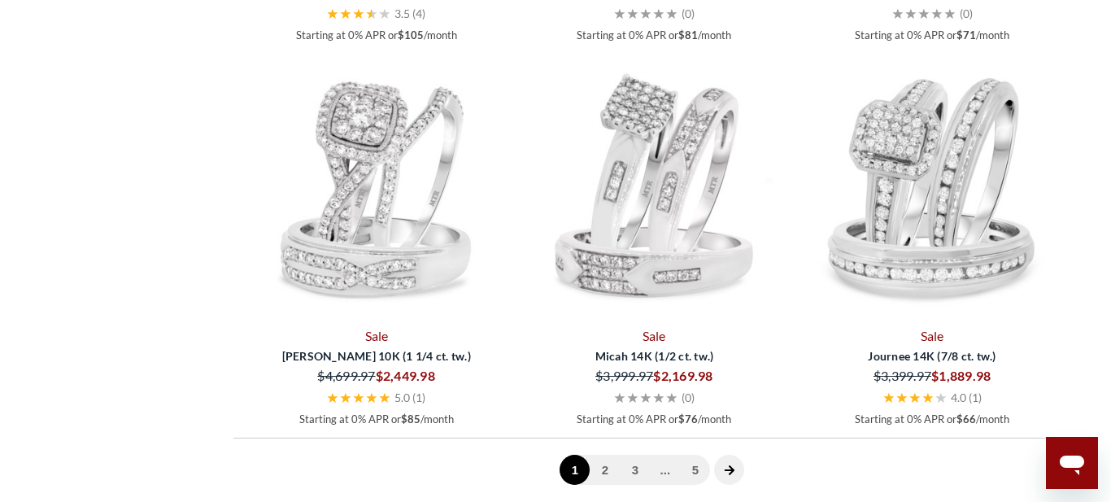
scroll to position [4315, 0]
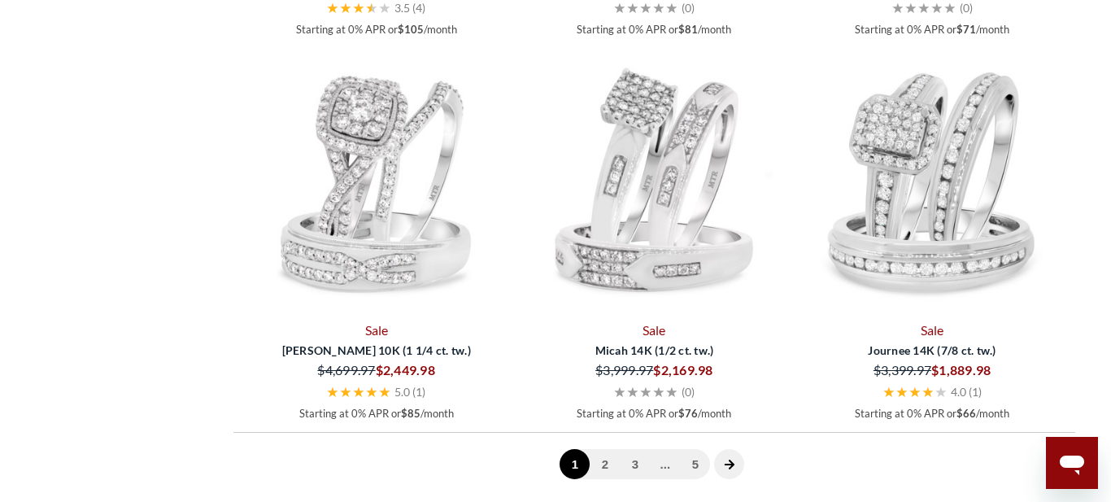
click at [730, 466] on icon "next page" at bounding box center [729, 464] width 11 height 11
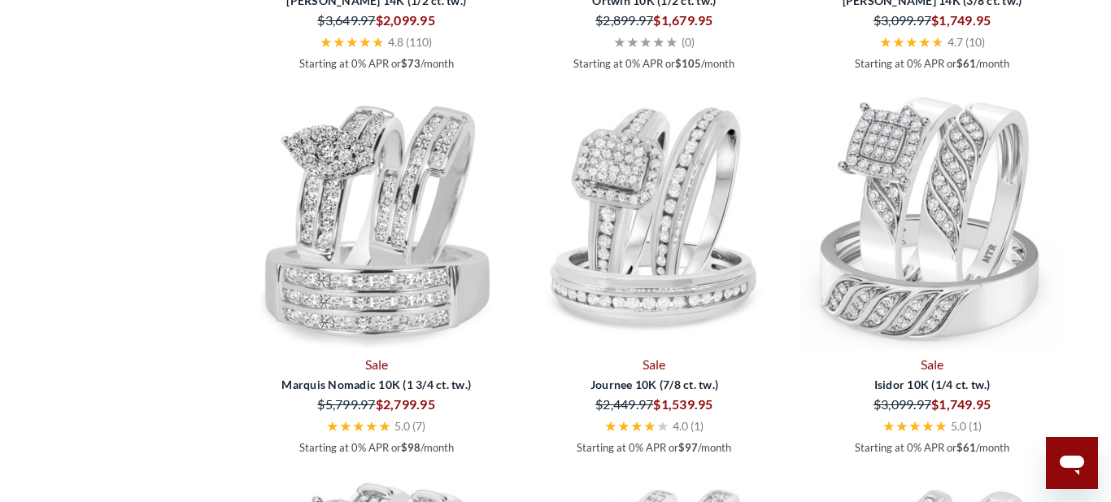
scroll to position [3133, 0]
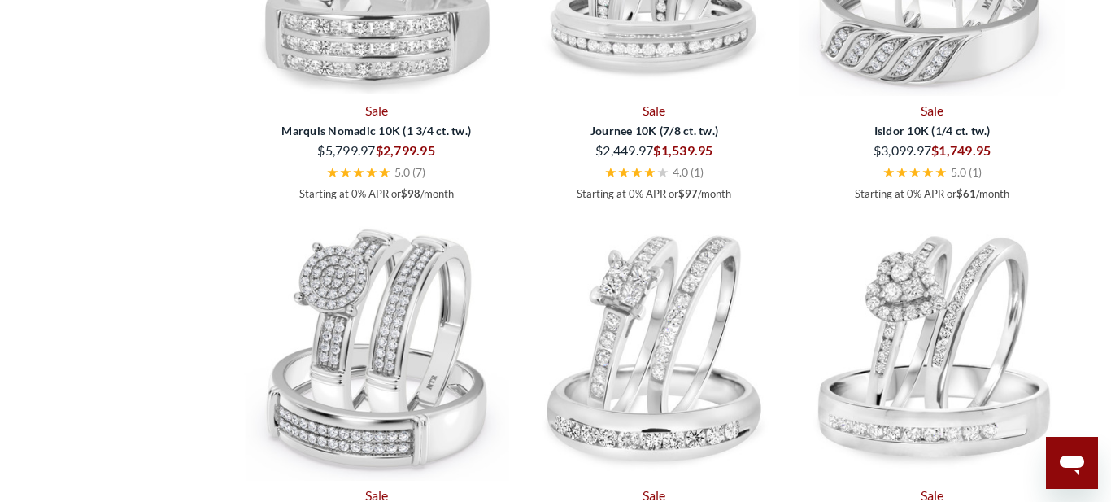
click at [1031, 393] on img at bounding box center [931, 347] width 265 height 265
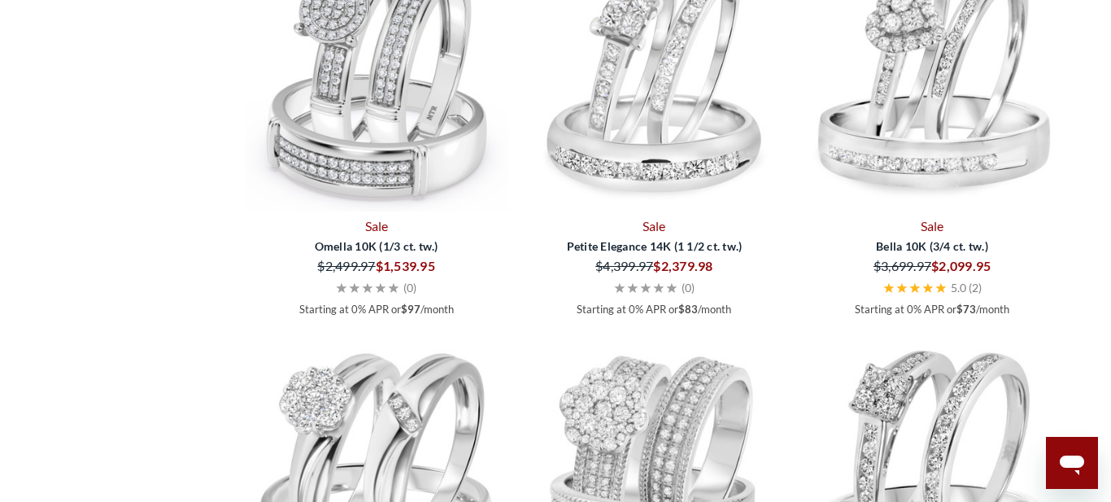
scroll to position [3653, 0]
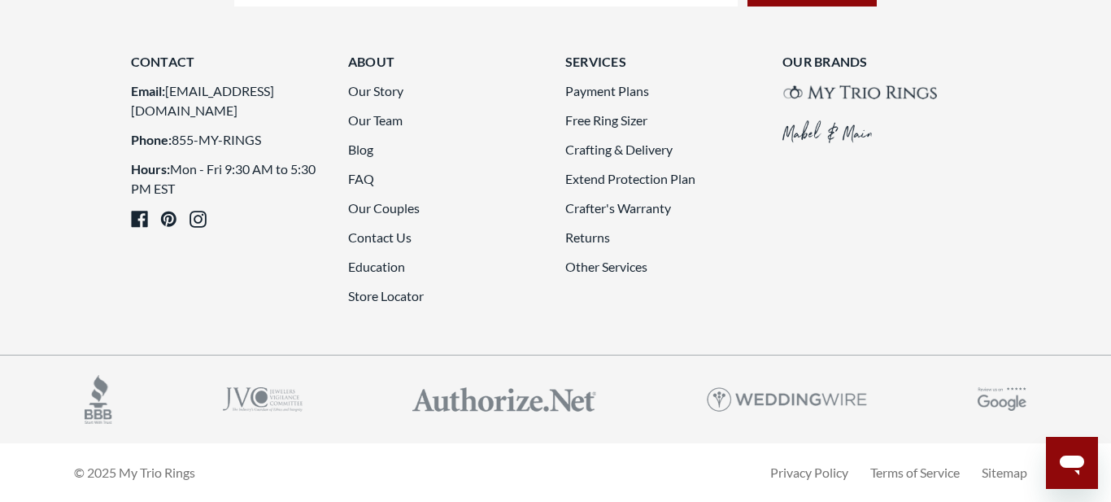
scroll to position [4450, 0]
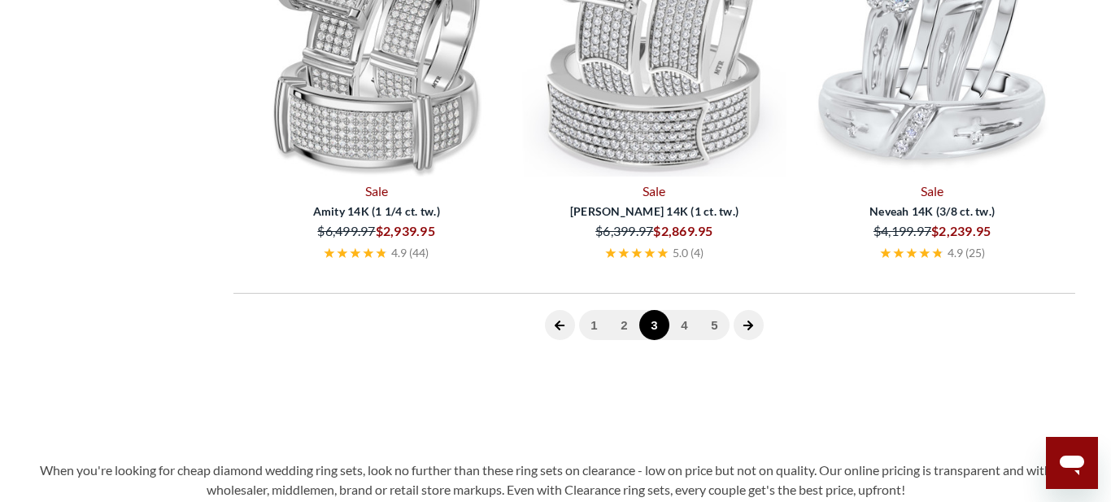
scroll to position [649, 0]
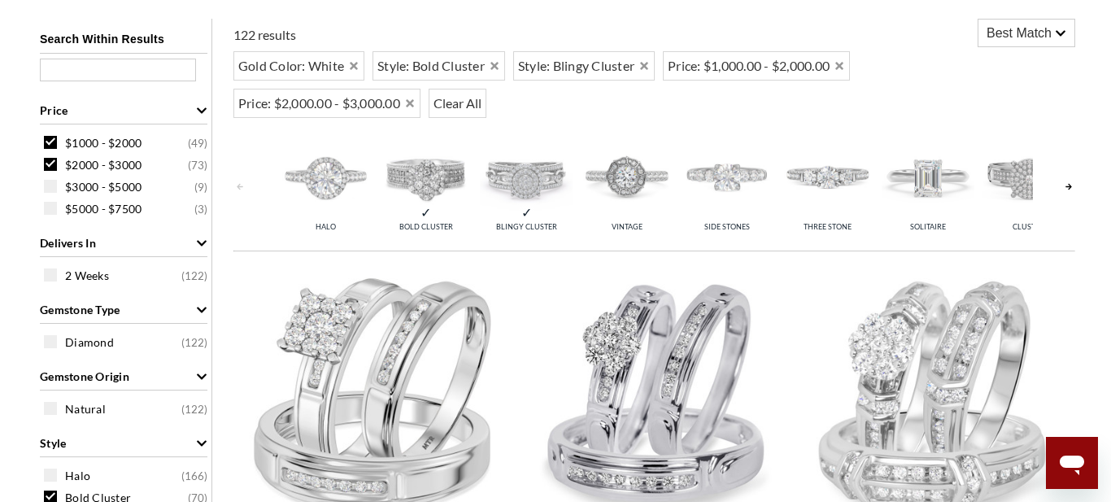
click at [73, 71] on input "text" at bounding box center [118, 70] width 156 height 23
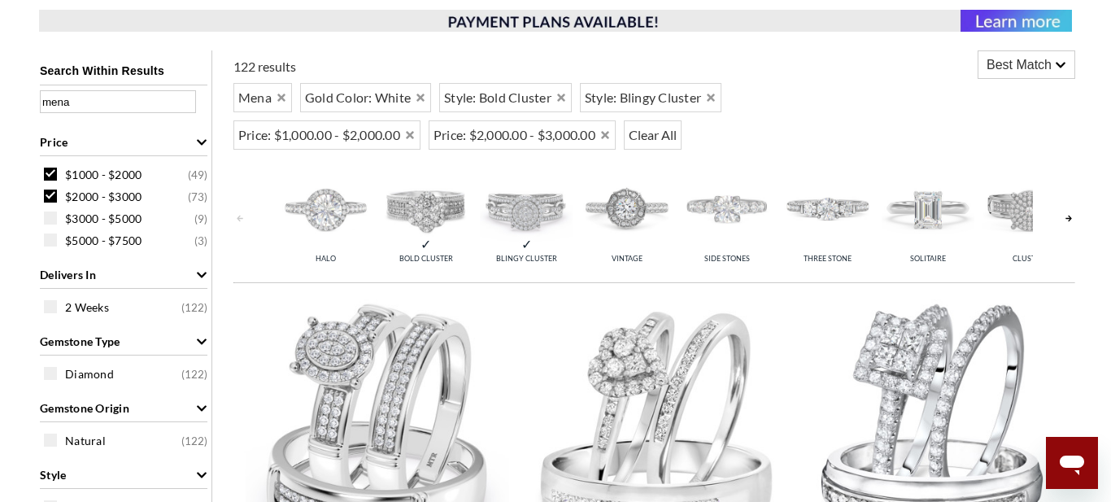
scroll to position [616, 0]
type input "m"
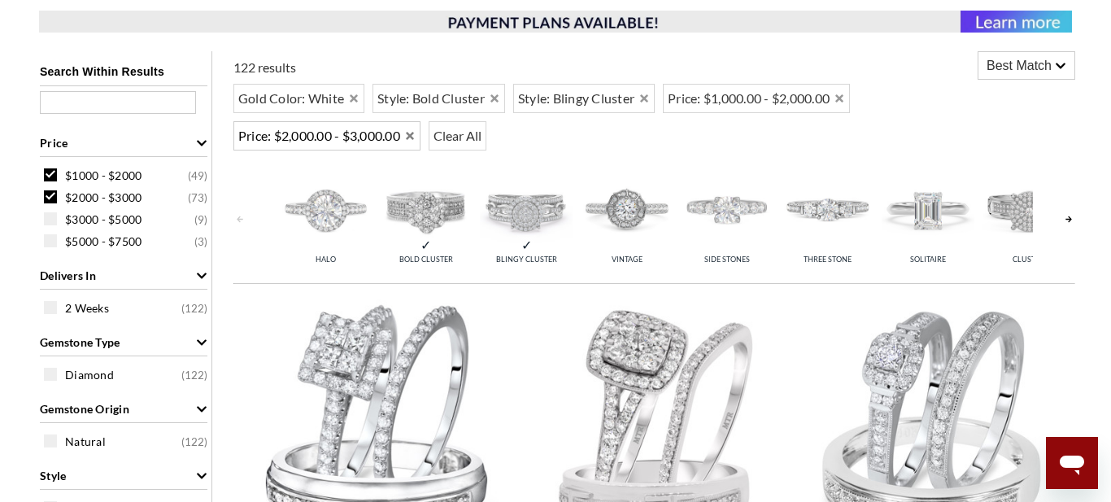
click at [416, 139] on icon "Remove Price: $2,000.00 - $3,000.00" at bounding box center [409, 135] width 11 height 11
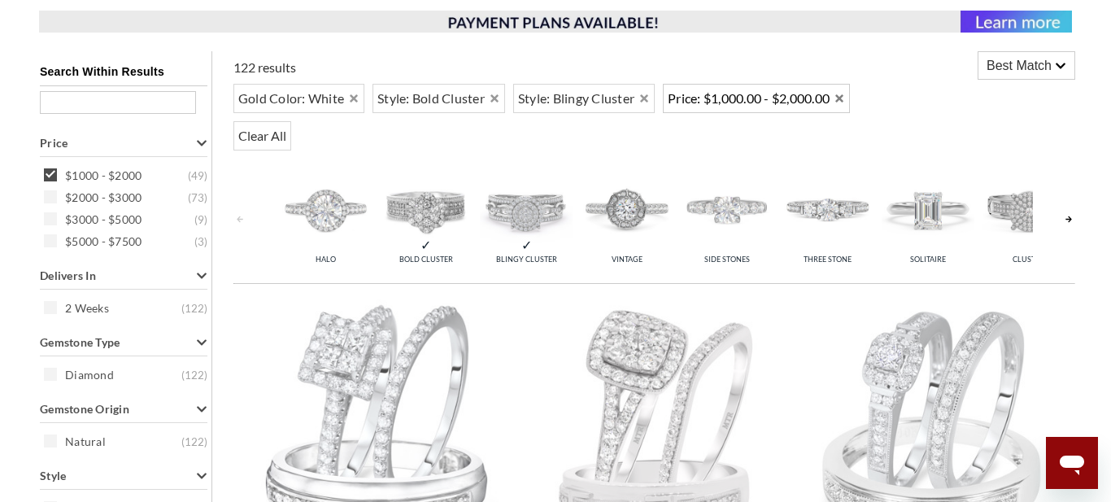
click at [843, 98] on icon "Remove Price: $1,000.00 - $2,000.00" at bounding box center [839, 98] width 8 height 8
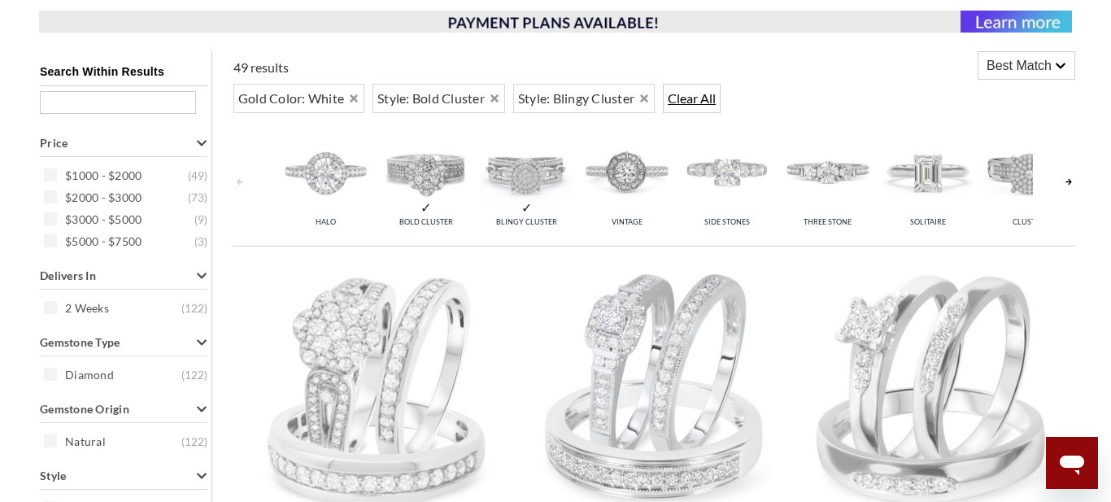
click at [695, 98] on span "Clear All" at bounding box center [692, 98] width 58 height 29
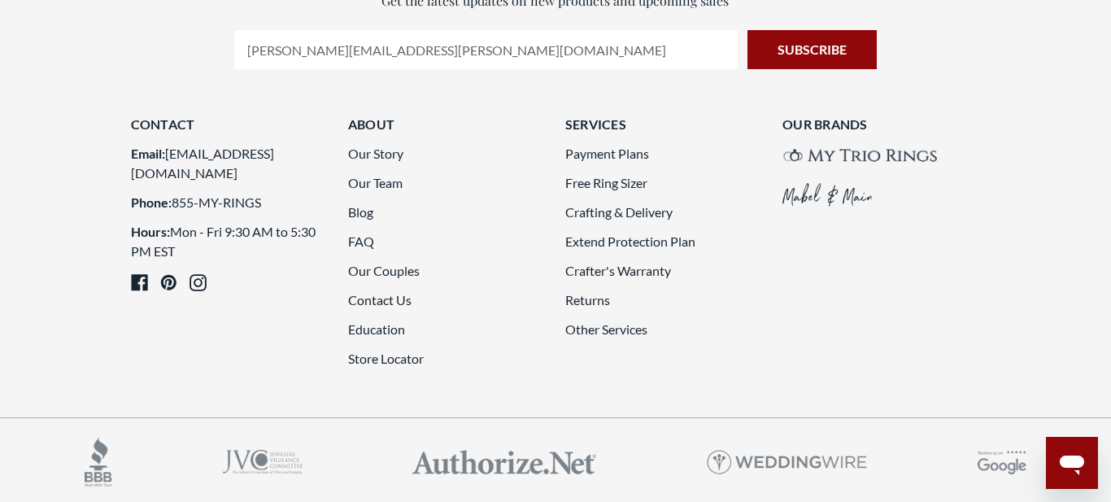
scroll to position [4346, 0]
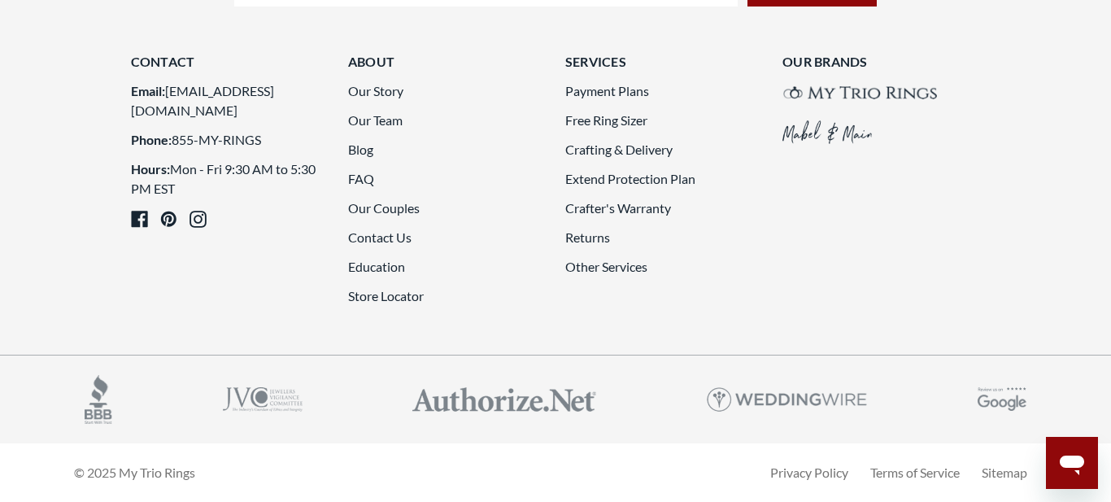
scroll to position [4536, 0]
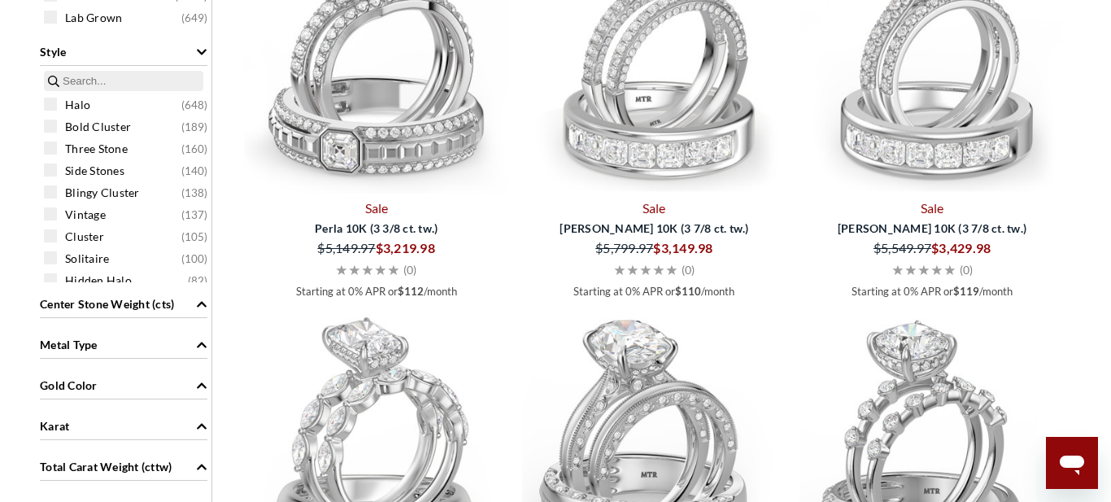
scroll to position [1338, 0]
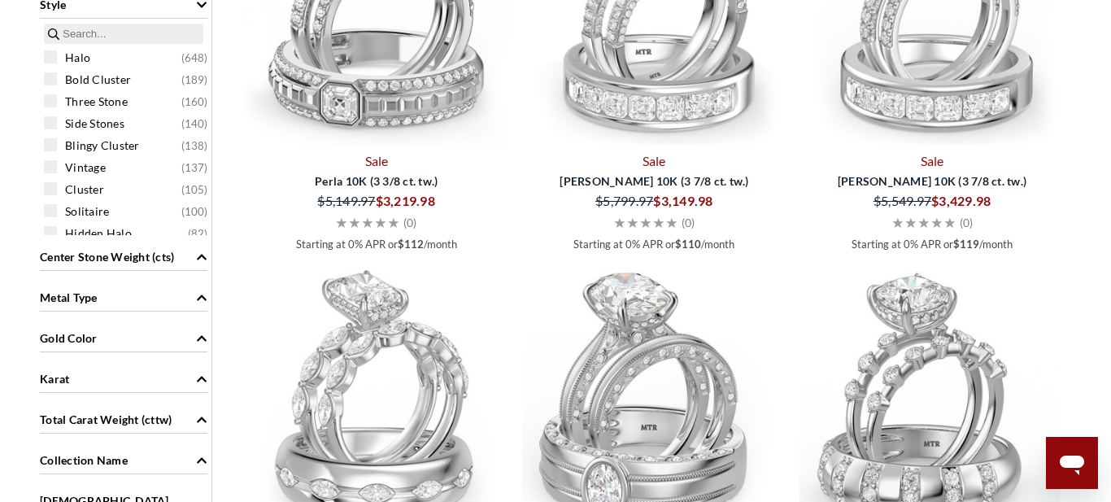
click at [72, 298] on span "Metal Type" at bounding box center [69, 297] width 58 height 17
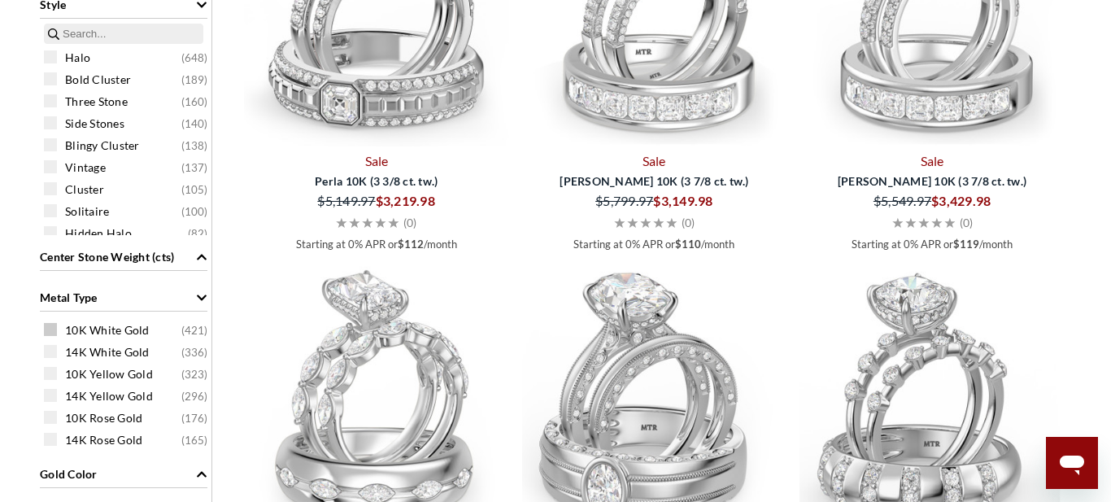
click at [47, 329] on span at bounding box center [50, 329] width 13 height 13
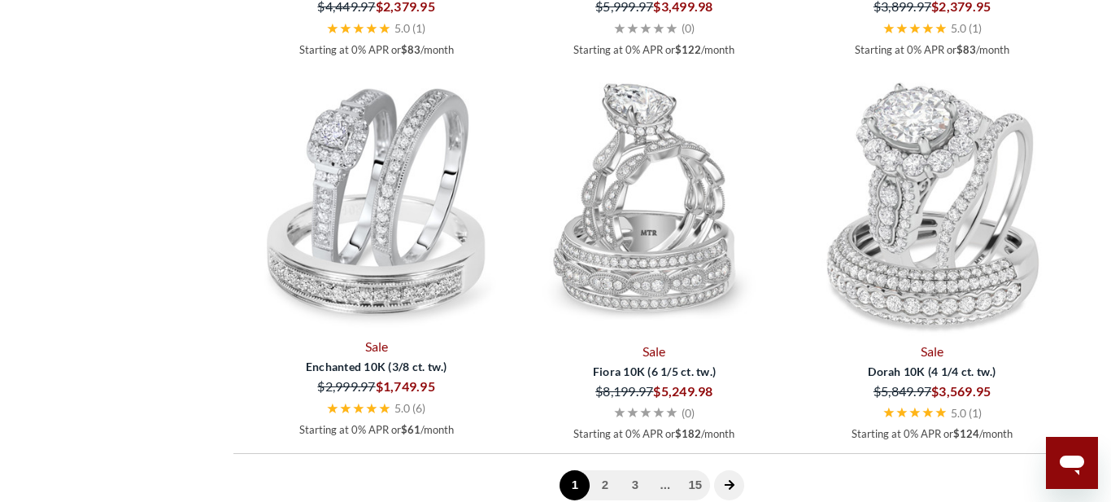
scroll to position [4363, 0]
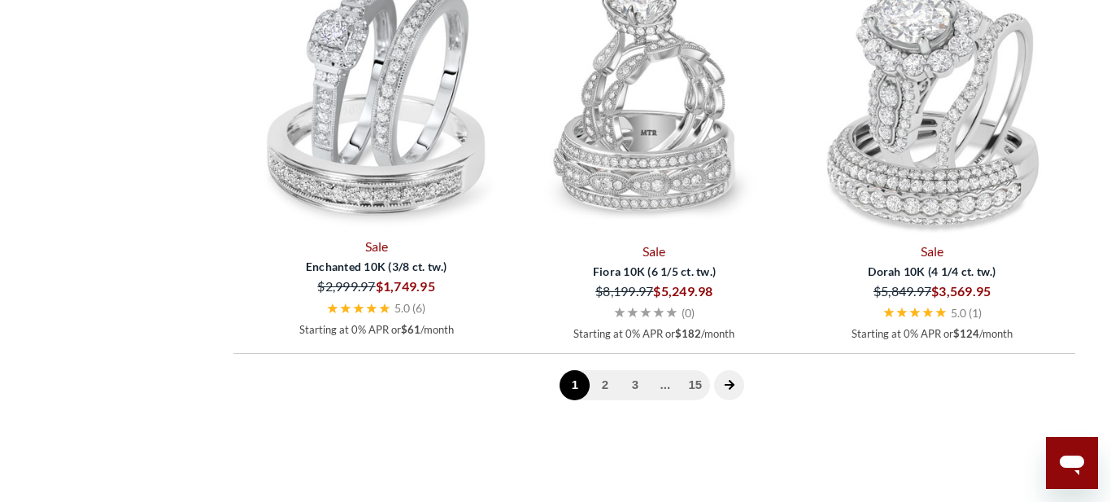
click at [730, 385] on icon "next page" at bounding box center [729, 385] width 10 height 10
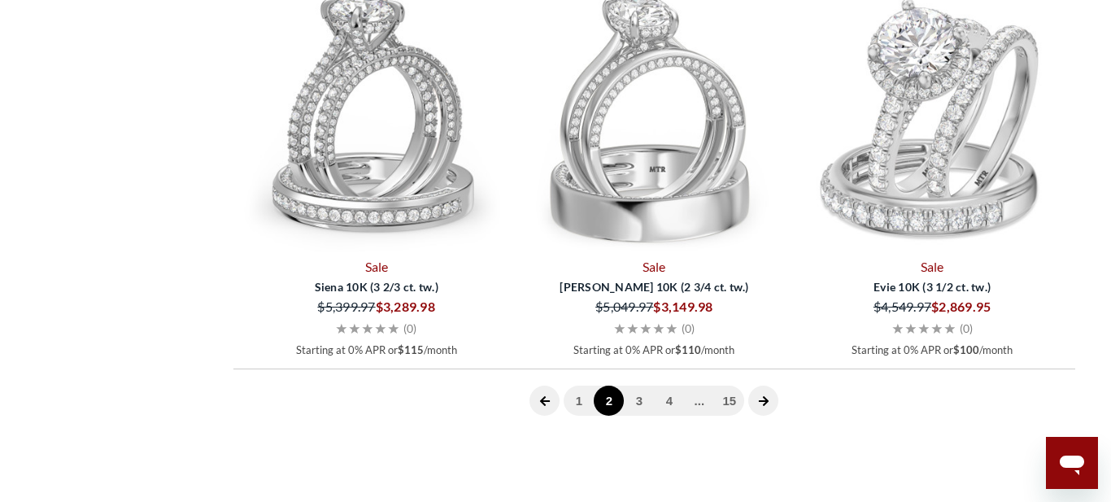
scroll to position [4345, 0]
click at [764, 401] on icon "next page" at bounding box center [764, 402] width 10 height 10
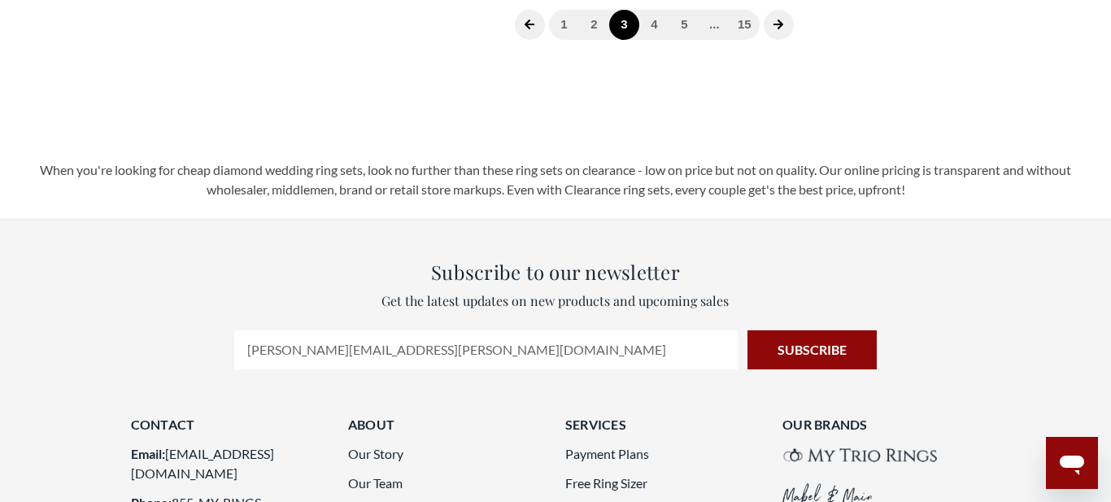
scroll to position [4471, 0]
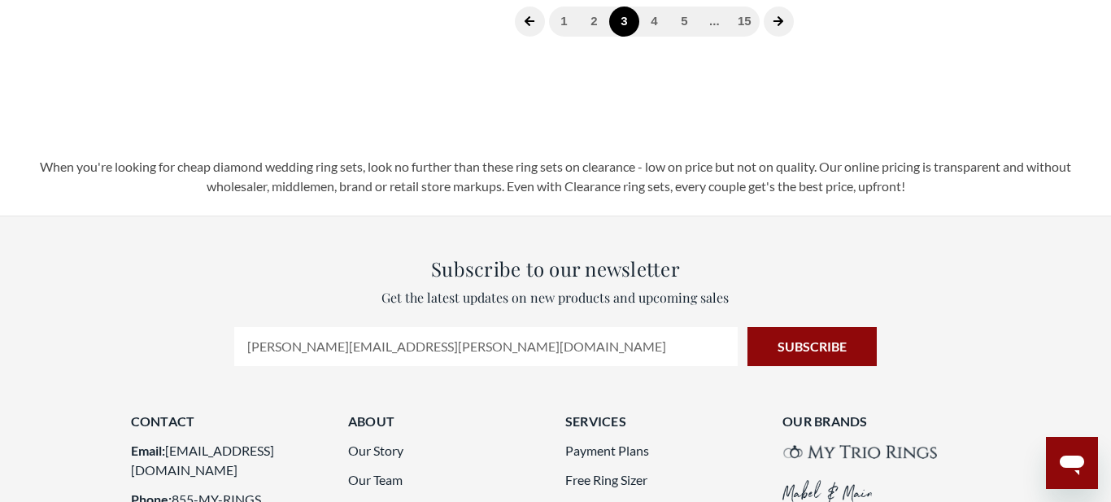
click at [779, 26] on icon "next page" at bounding box center [778, 21] width 10 height 10
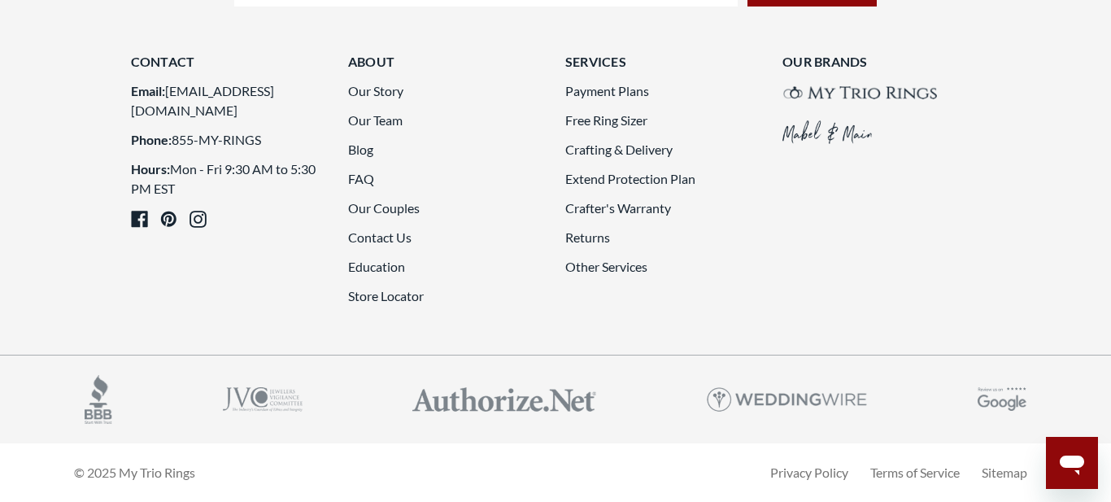
scroll to position [4374, 0]
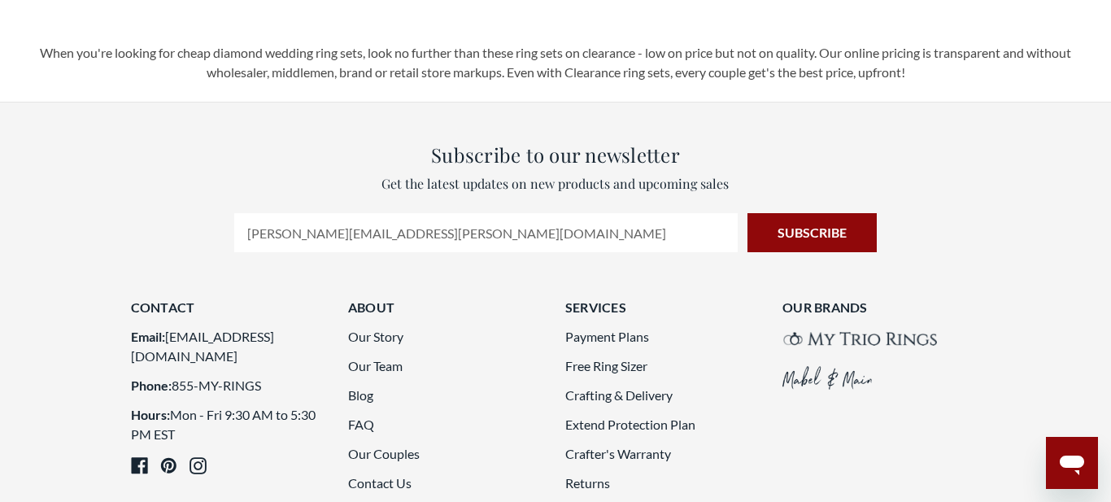
scroll to position [4340, 0]
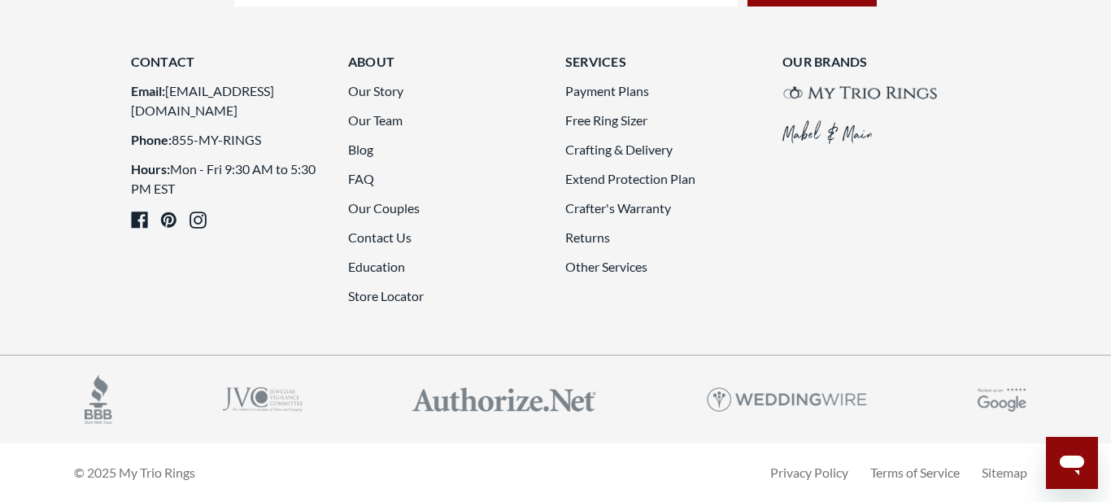
scroll to position [4578, 0]
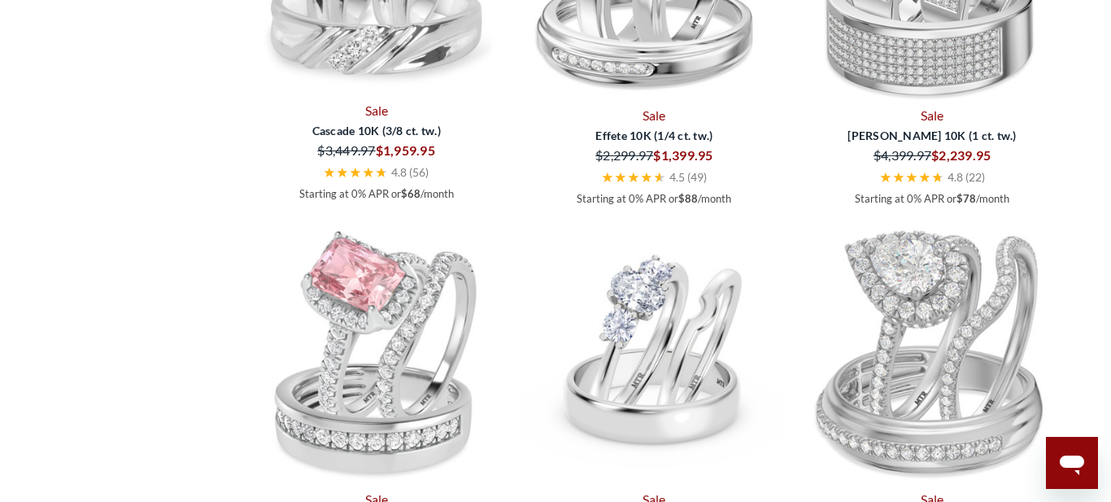
scroll to position [3471, 0]
click at [1035, 124] on link "Sale" at bounding box center [931, 114] width 265 height 20
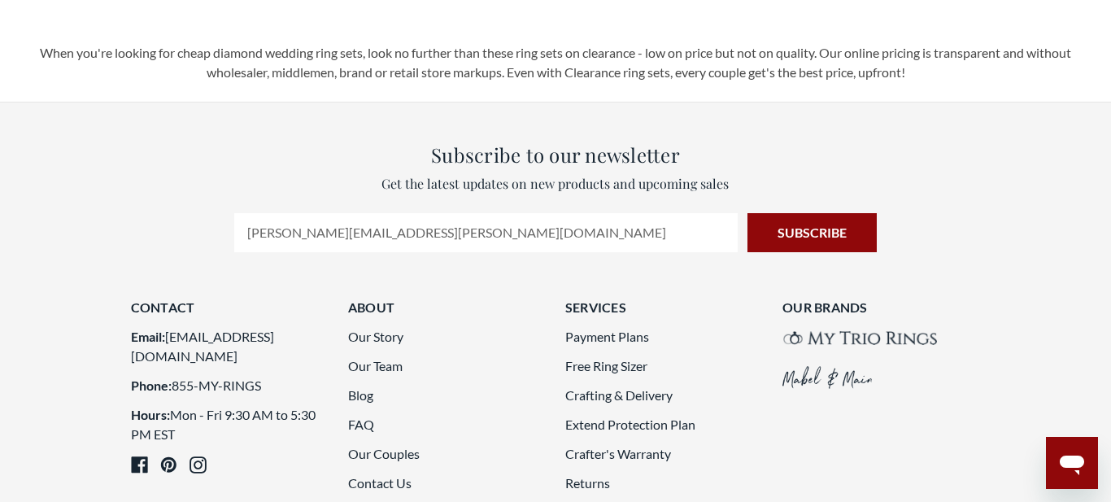
scroll to position [4557, 0]
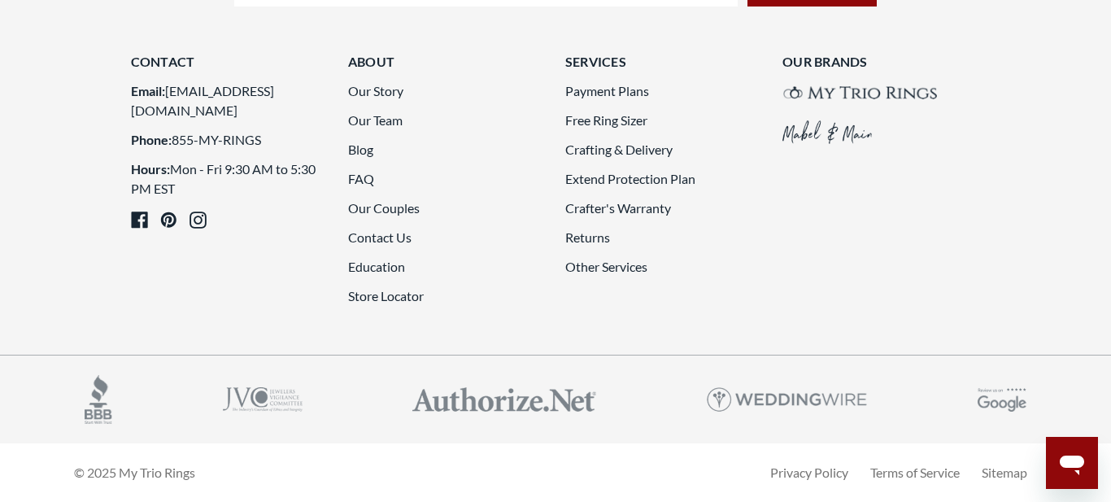
scroll to position [4624, 0]
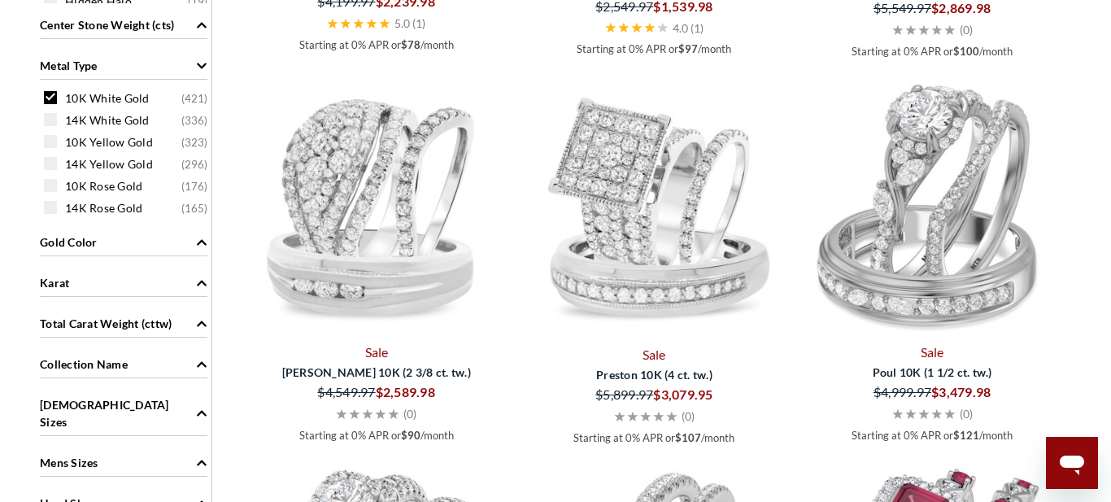
scroll to position [1571, 0]
click at [363, 237] on img at bounding box center [376, 204] width 265 height 265
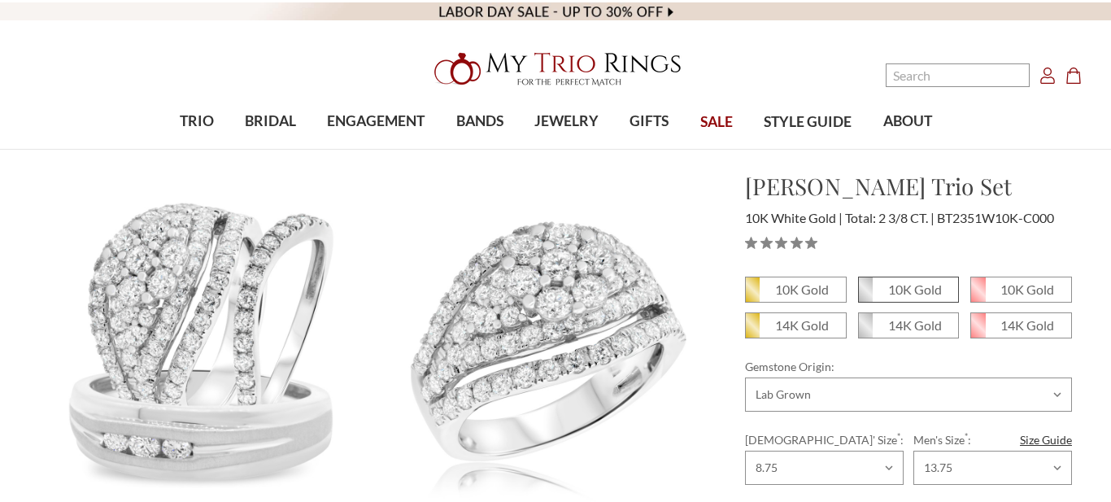
click at [916, 294] on em "10K Gold" at bounding box center [915, 288] width 54 height 15
click at [865, 295] on input "10K Gold" at bounding box center [864, 295] width 1 height 1
radio input "true"
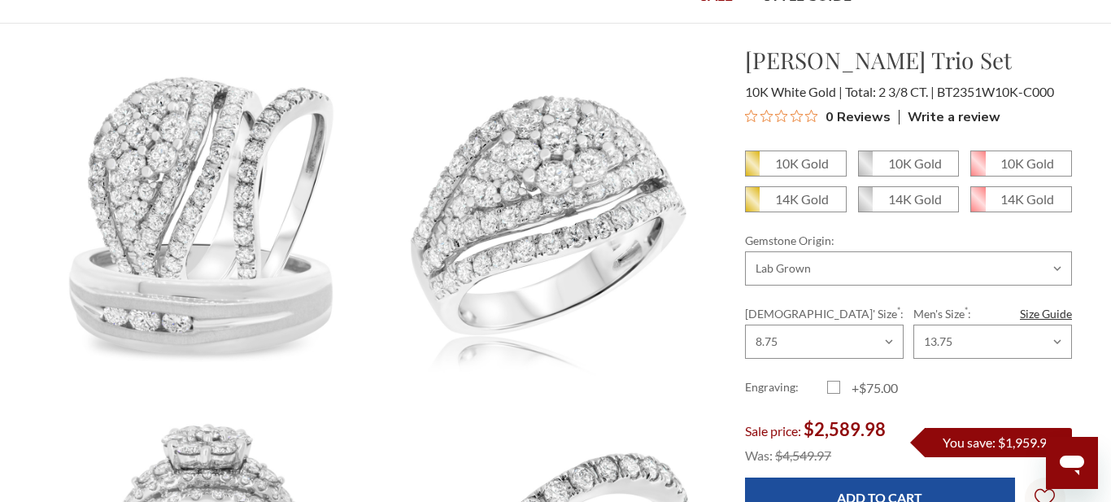
scroll to position [226, 0]
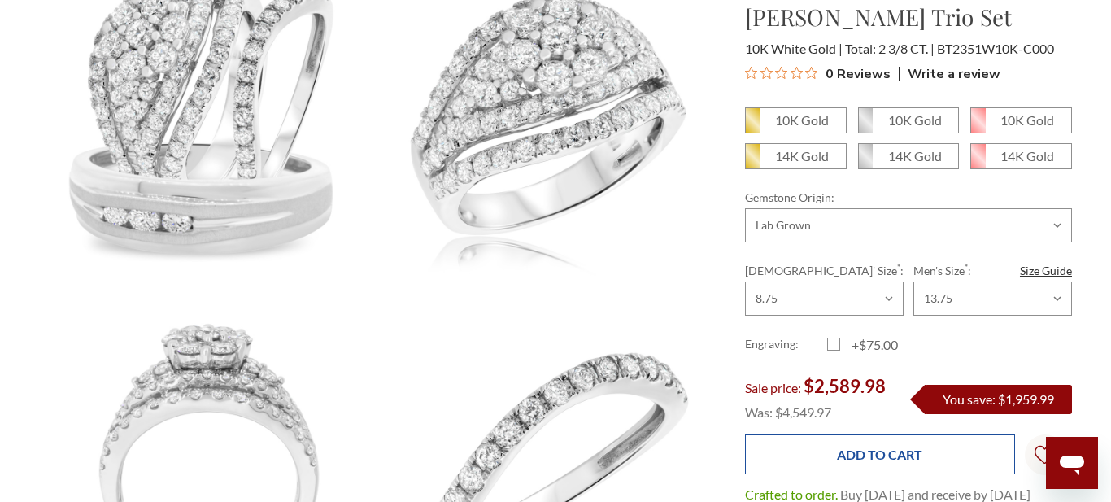
click at [907, 458] on input "Add to Cart" at bounding box center [879, 454] width 269 height 40
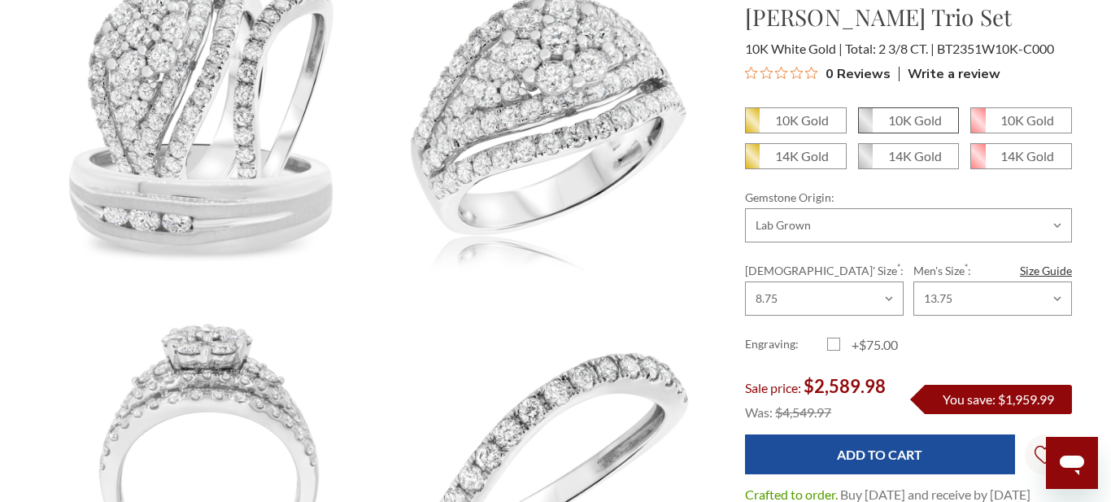
click at [931, 124] on em "10K Gold" at bounding box center [915, 119] width 54 height 15
click at [865, 126] on input "10K Gold" at bounding box center [864, 126] width 1 height 1
radio input "true"
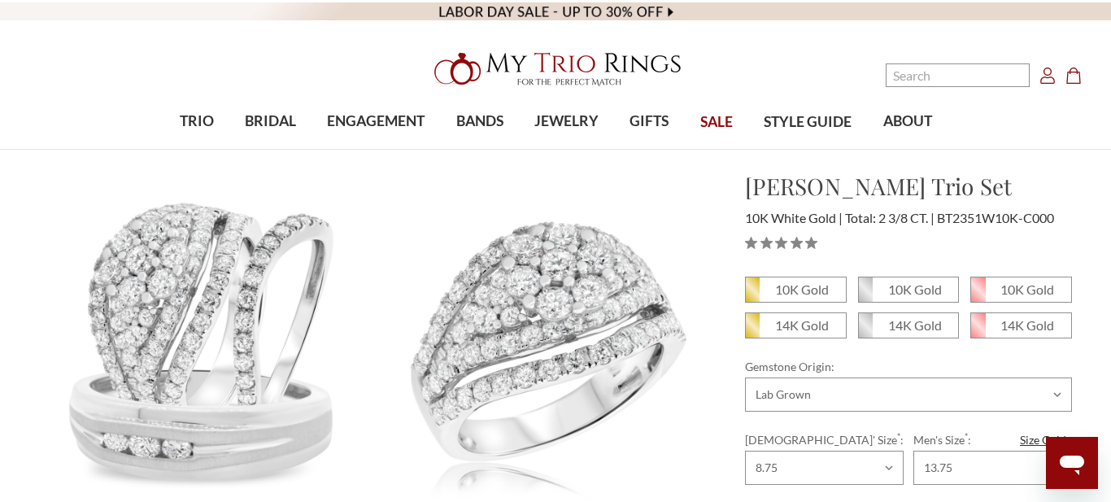
click at [1075, 76] on icon "Cart Cart" at bounding box center [1073, 75] width 16 height 16
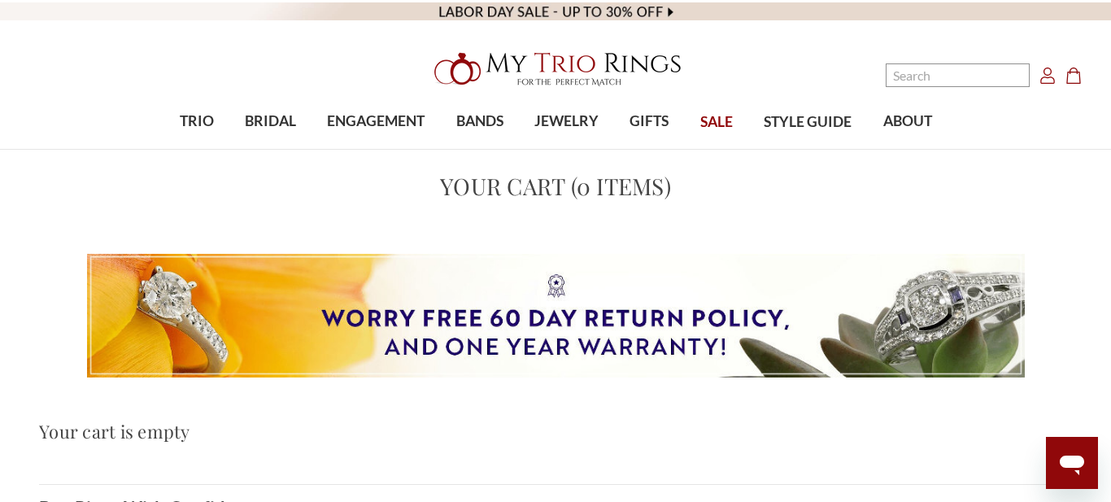
click at [1050, 82] on icon "Account Account" at bounding box center [1047, 75] width 16 height 16
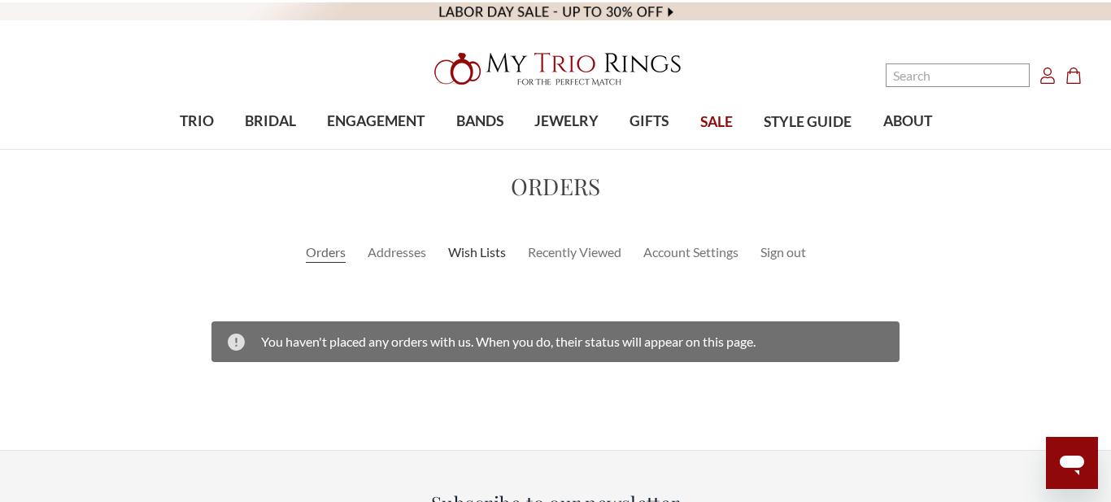
click at [481, 257] on link "Wish Lists" at bounding box center [477, 252] width 58 height 20
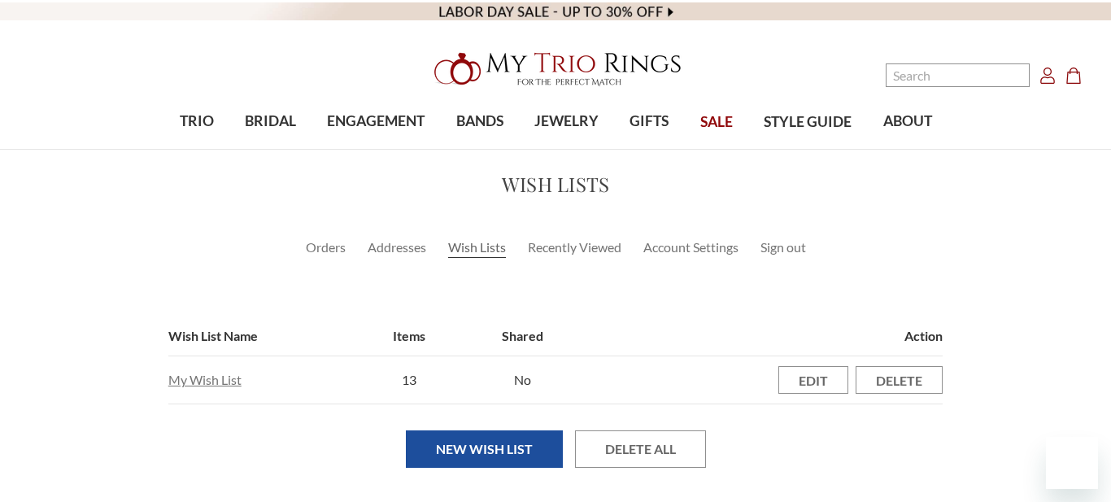
click at [208, 385] on link "My Wish List" at bounding box center [204, 379] width 73 height 15
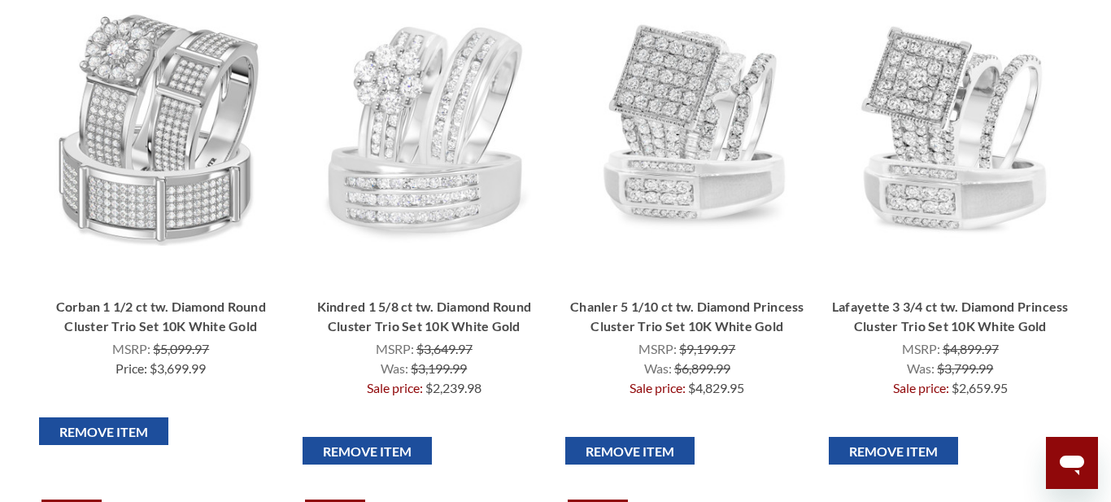
scroll to position [907, 0]
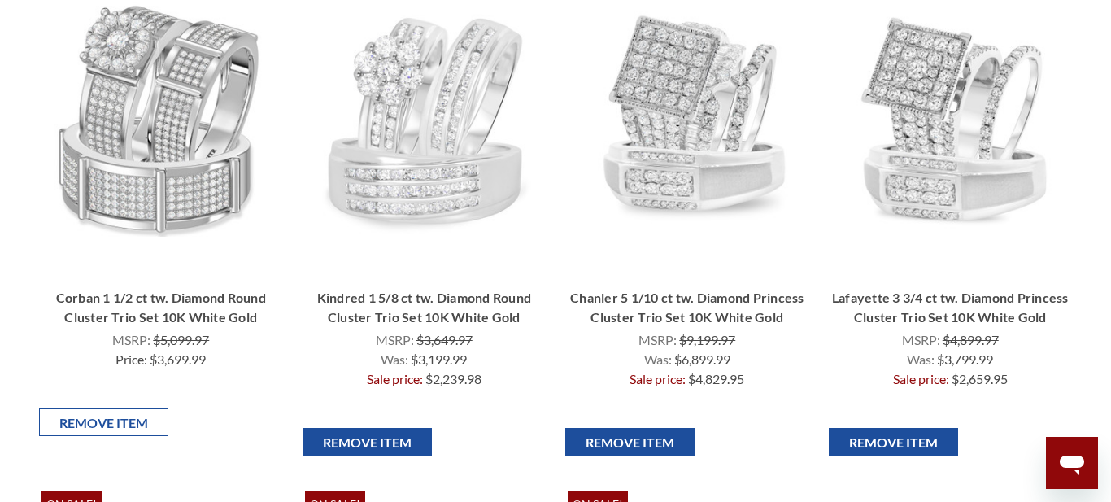
click at [141, 422] on input "Remove Item" at bounding box center [103, 422] width 129 height 28
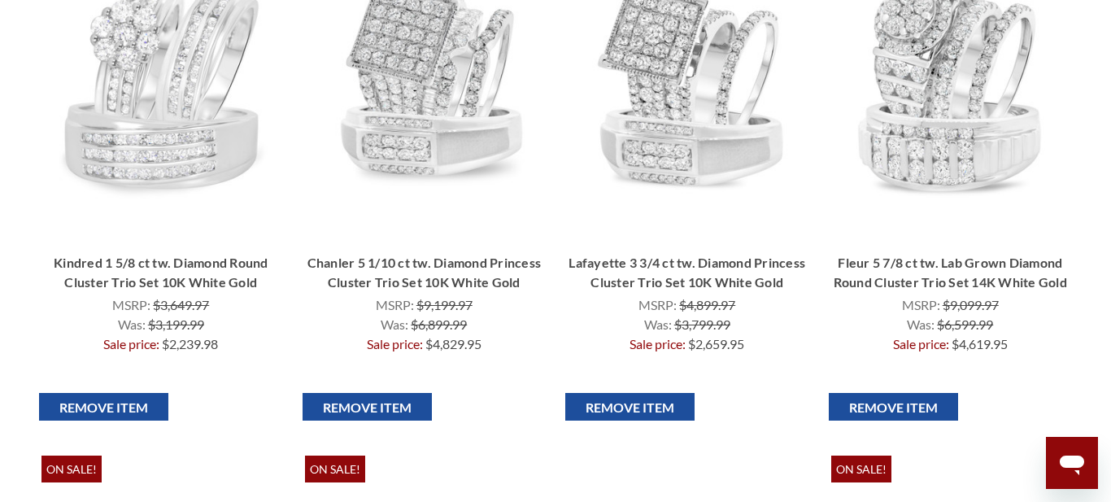
scroll to position [942, 0]
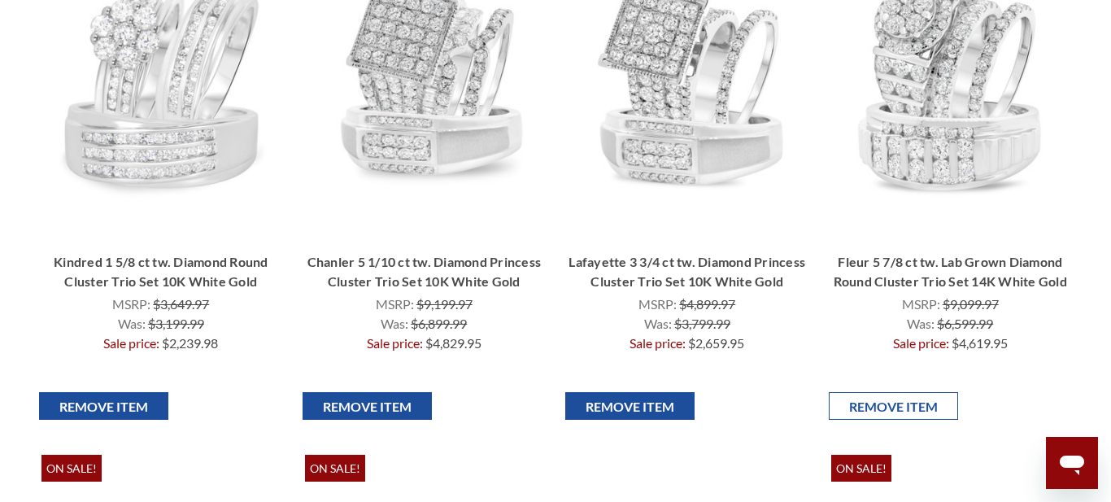
click at [903, 410] on input "Remove Item" at bounding box center [893, 406] width 129 height 28
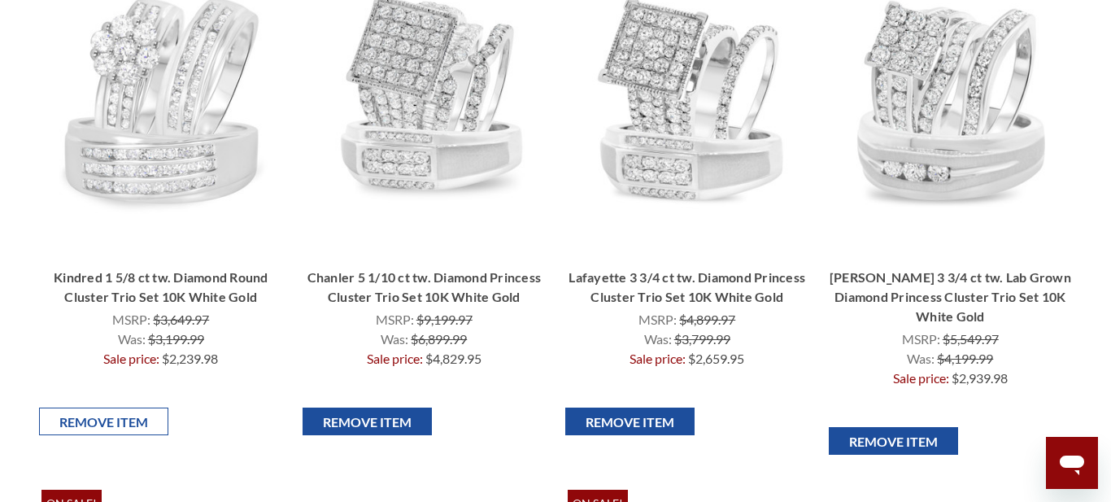
click at [127, 428] on input "Remove Item" at bounding box center [103, 421] width 129 height 28
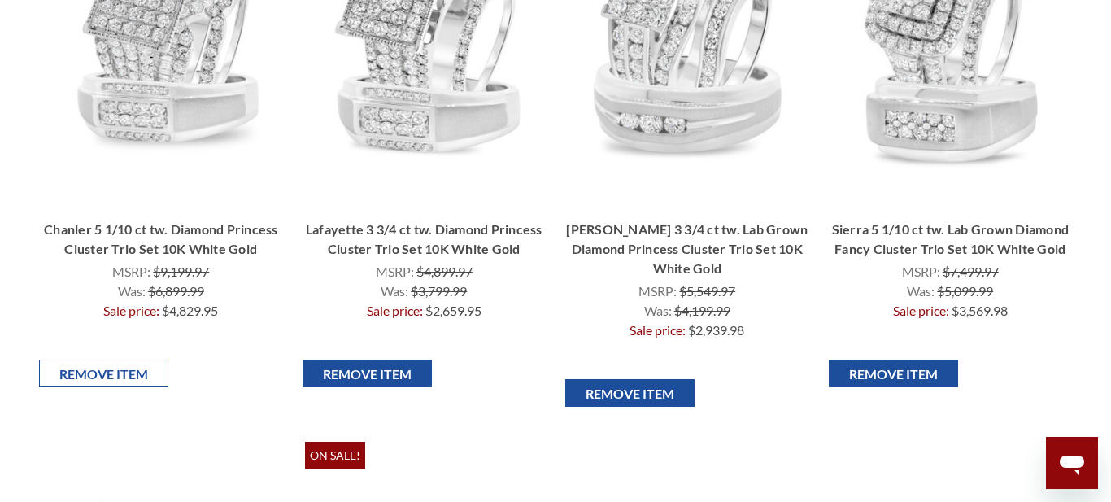
click at [128, 380] on input "Remove Item" at bounding box center [103, 373] width 129 height 28
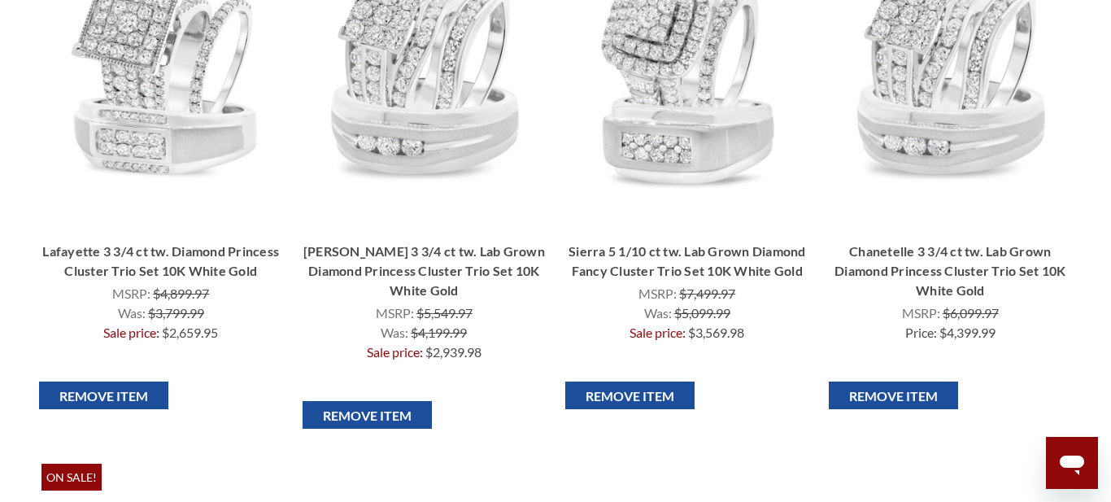
scroll to position [958, 0]
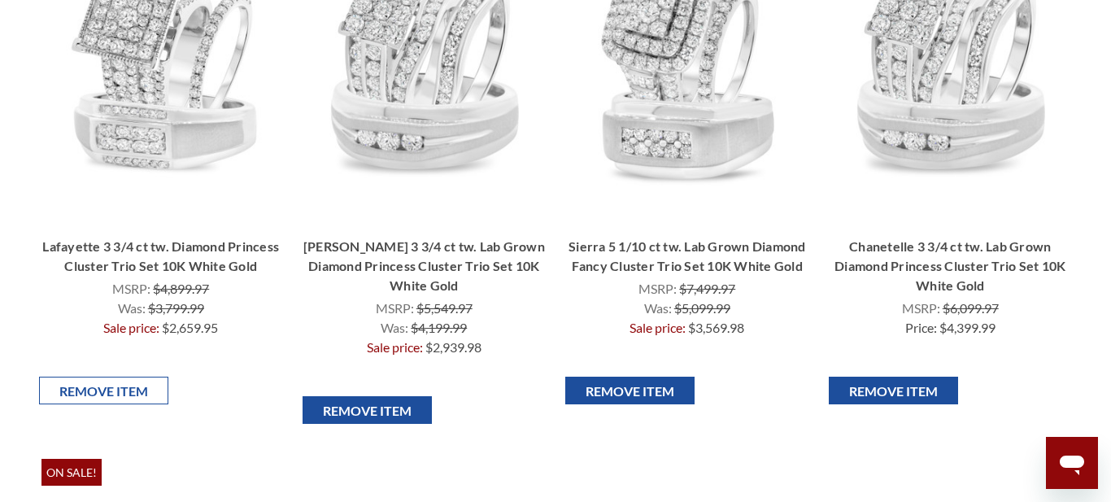
click at [118, 398] on input "Remove Item" at bounding box center [103, 390] width 129 height 28
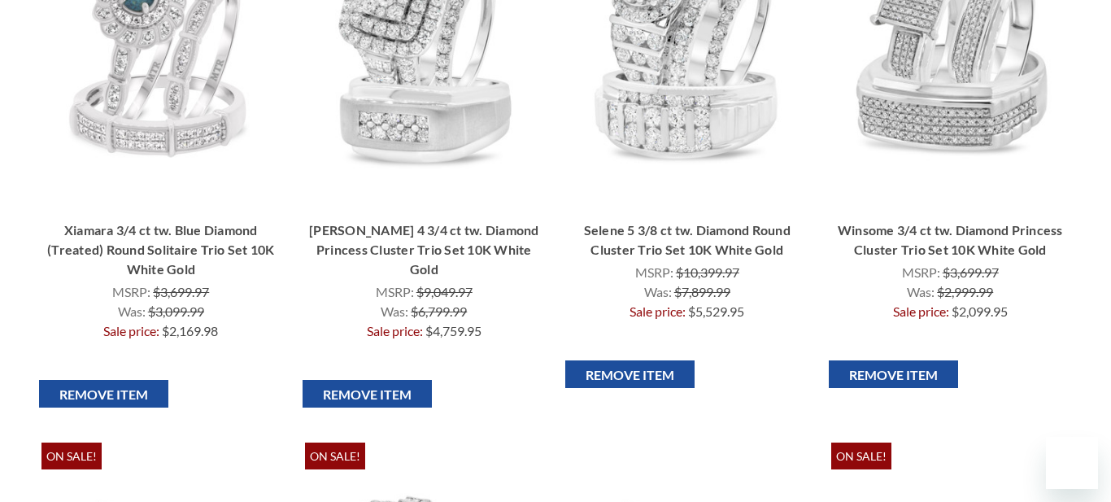
scroll to position [425, 0]
click at [916, 379] on input "Remove Item" at bounding box center [893, 374] width 129 height 28
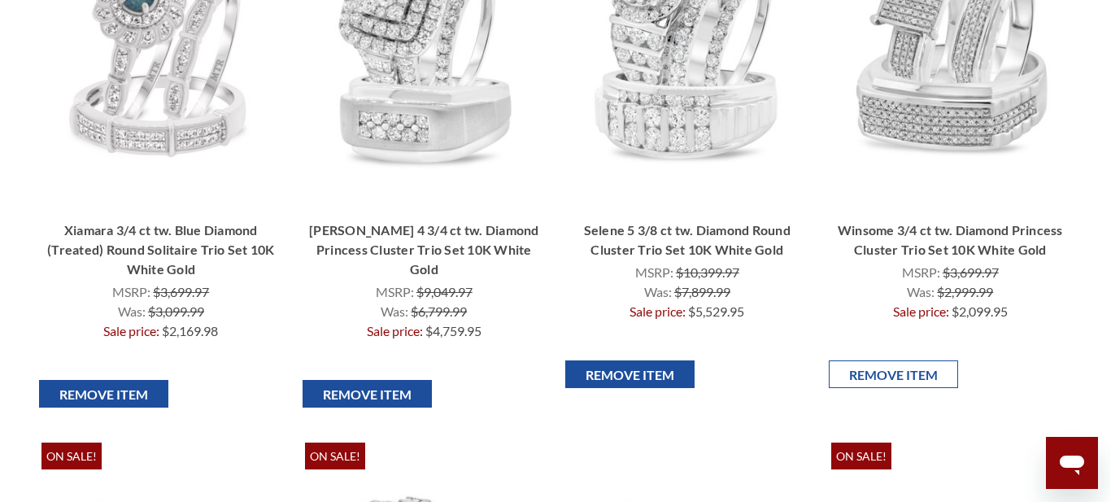
scroll to position [0, 0]
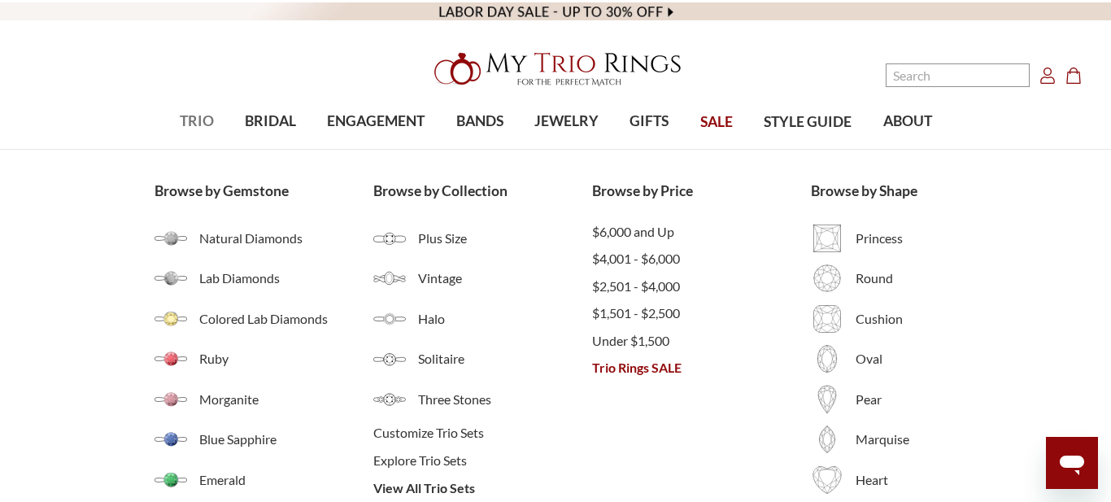
click at [189, 131] on span "TRIO" at bounding box center [197, 121] width 34 height 21
click at [650, 287] on span "$2,501 - $4,000" at bounding box center [701, 286] width 219 height 20
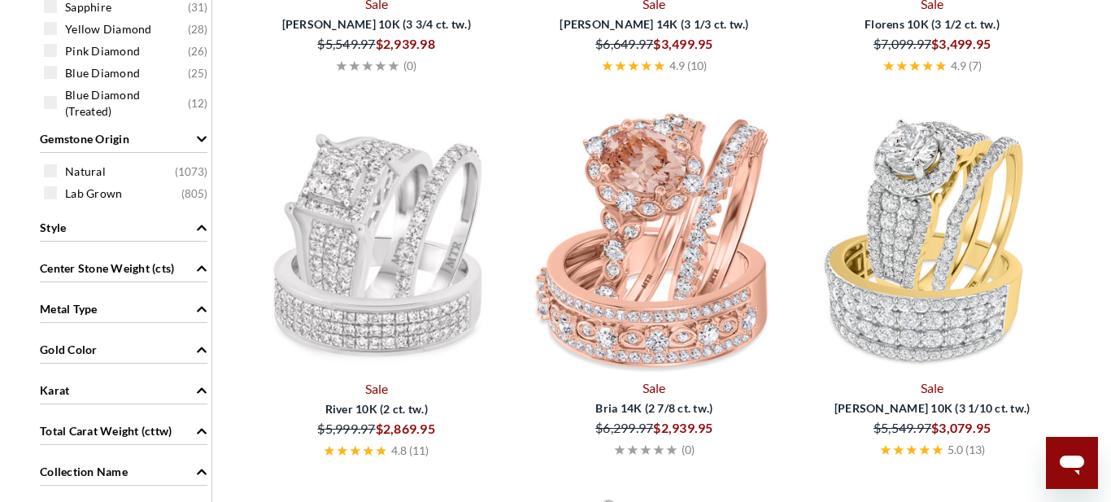
scroll to position [1205, 0]
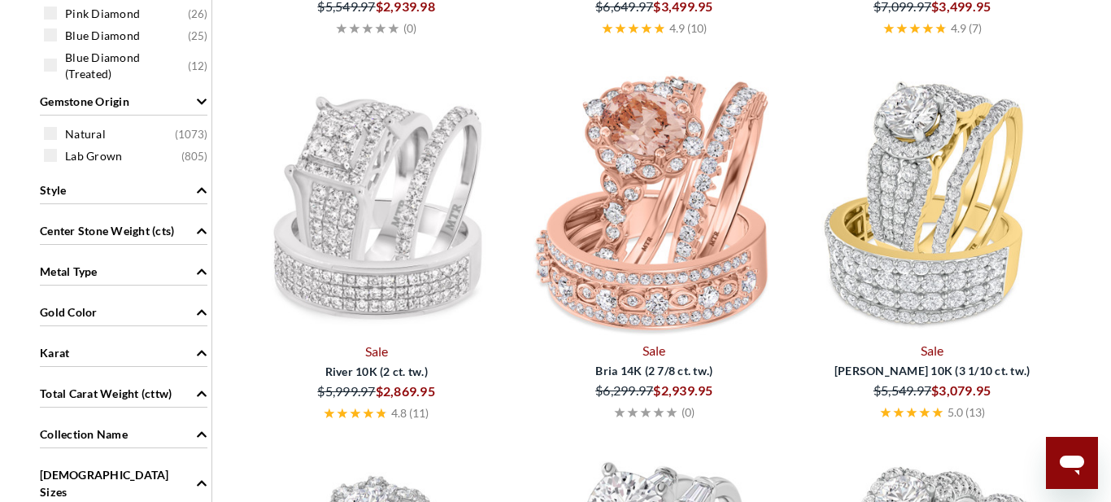
click at [175, 271] on div "Metal Type" at bounding box center [124, 270] width 168 height 31
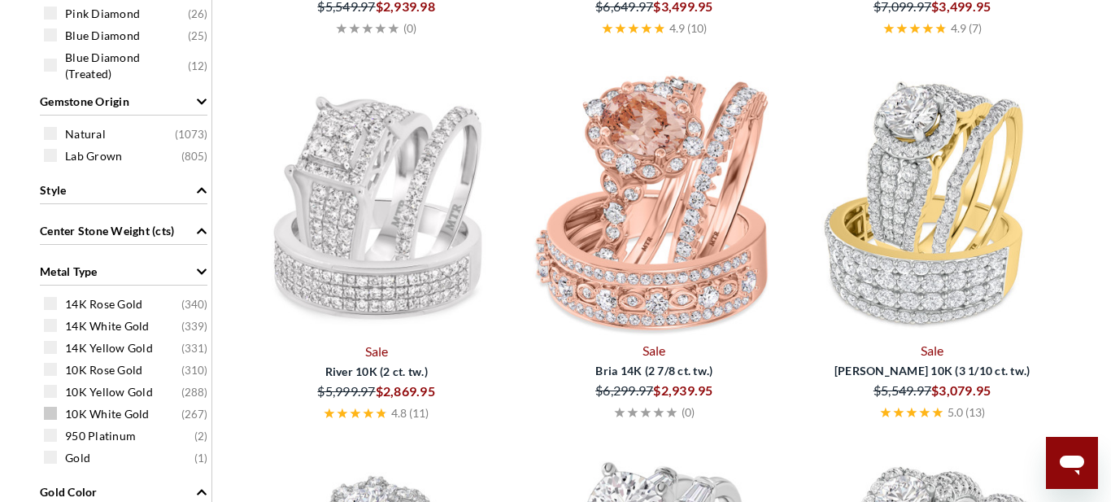
click at [59, 415] on div "10K White Gold ( 267 )" at bounding box center [128, 413] width 168 height 18
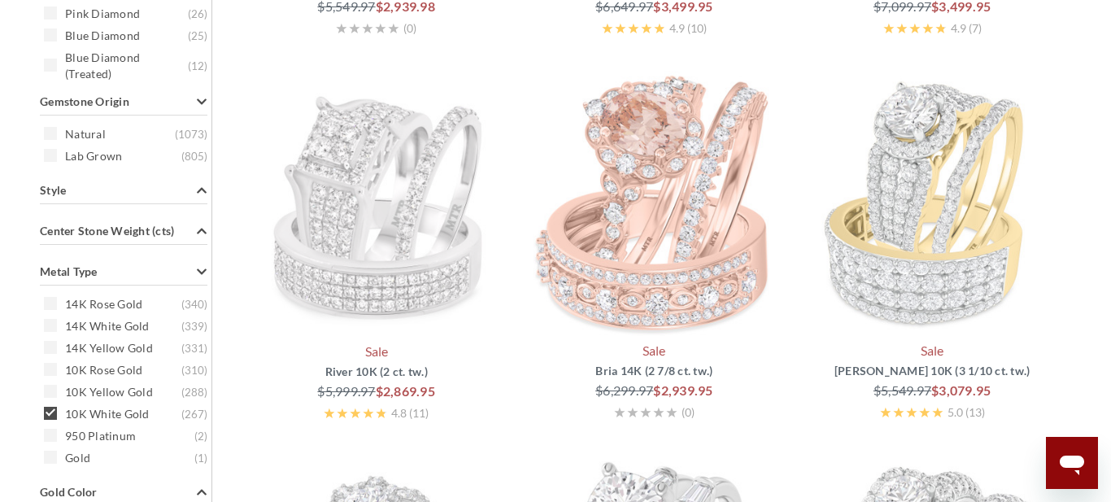
scroll to position [668, 0]
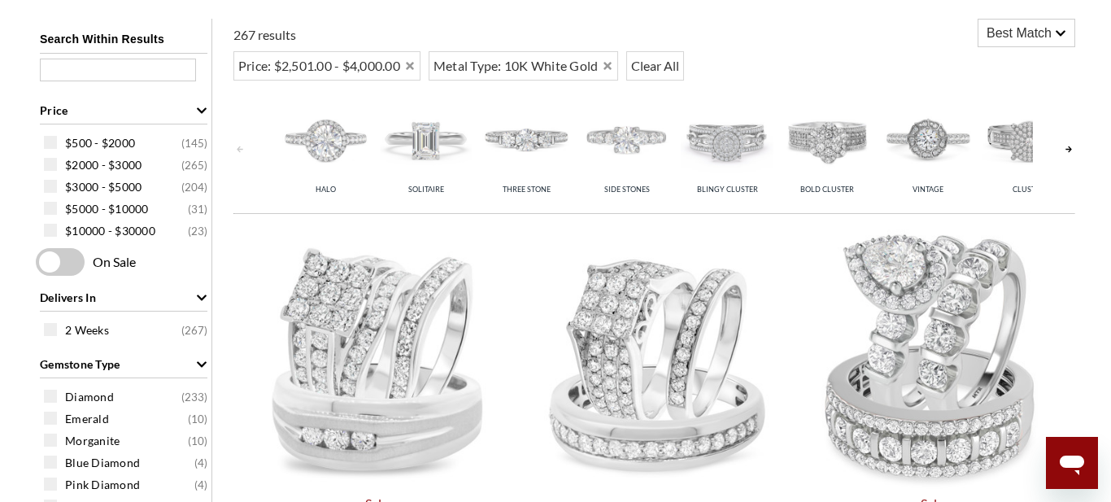
click at [70, 273] on span at bounding box center [60, 262] width 49 height 28
click at [39, 263] on input "checkbox" at bounding box center [39, 263] width 0 height 0
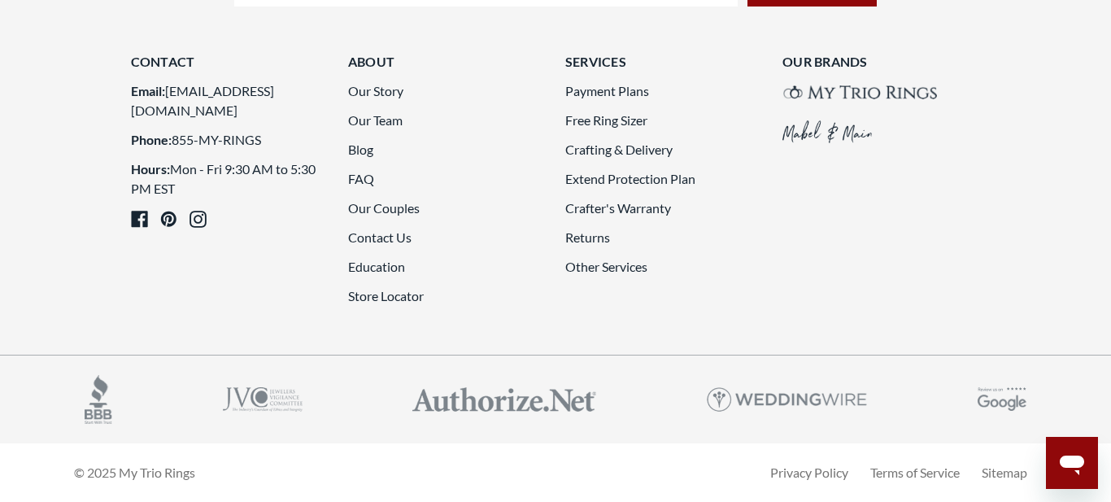
scroll to position [4489, 0]
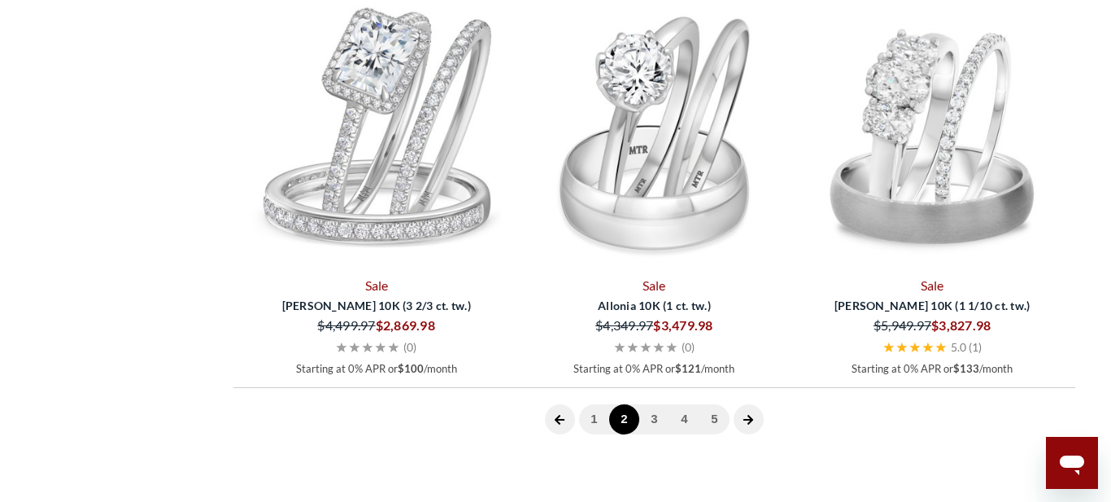
scroll to position [3139, 0]
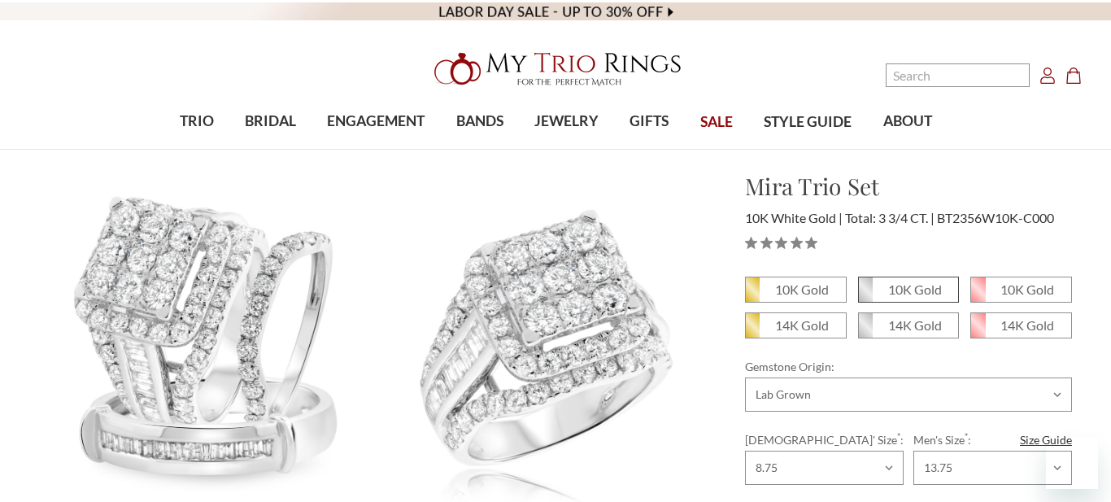
click at [916, 292] on em "10K Gold" at bounding box center [915, 288] width 54 height 15
click at [865, 295] on input "10K Gold" at bounding box center [864, 295] width 1 height 1
radio input "true"
click at [909, 289] on em "10K Gold" at bounding box center [915, 288] width 54 height 15
click at [865, 295] on input "10K Gold" at bounding box center [864, 295] width 1 height 1
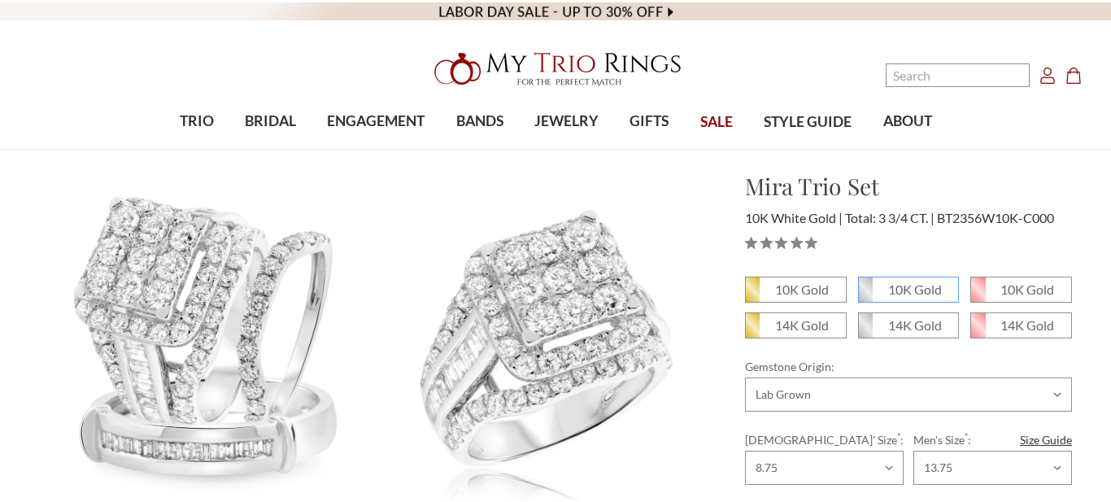
radio input "true"
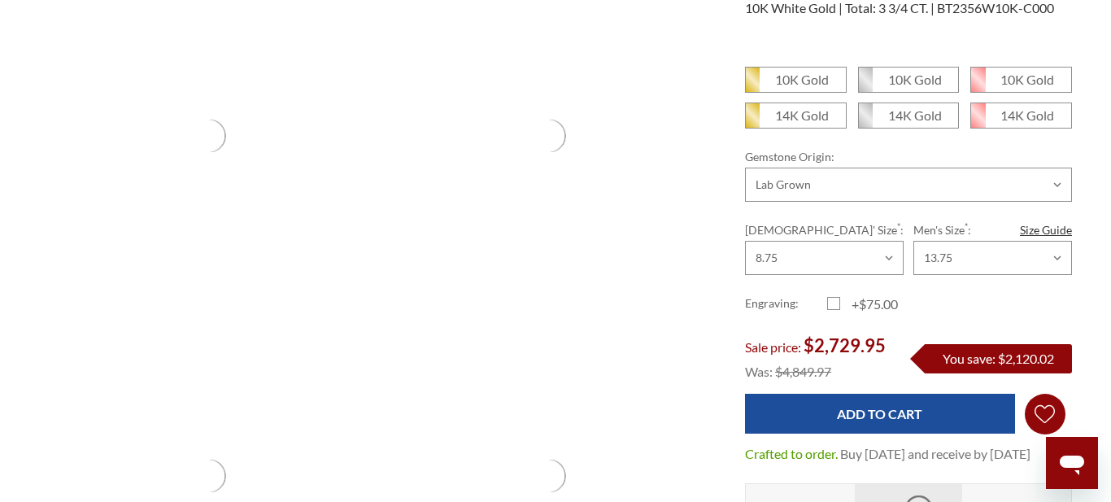
click at [1045, 407] on icon "Wish Lists Wish Lists" at bounding box center [1044, 414] width 20 height 122
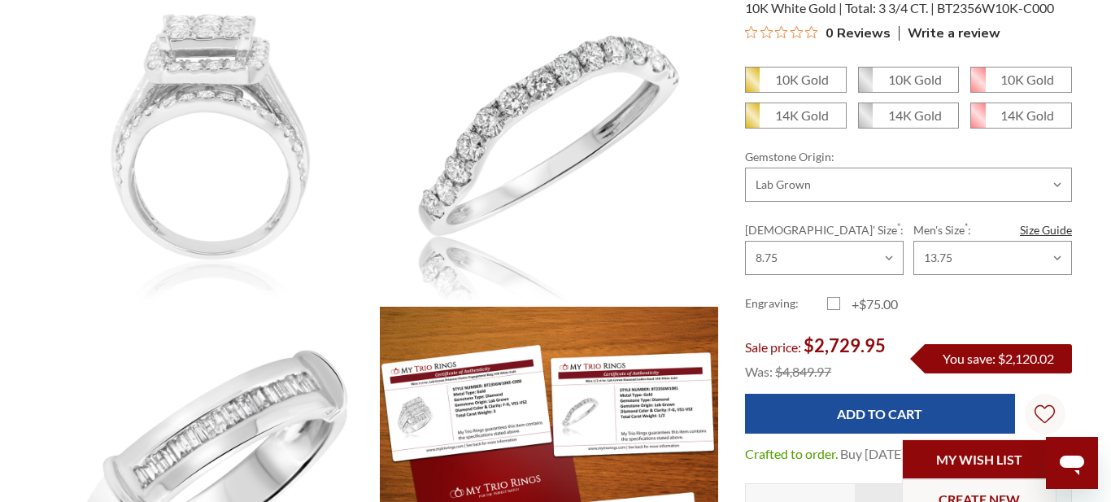
click at [973, 441] on link "My Wish List" at bounding box center [979, 459] width 154 height 40
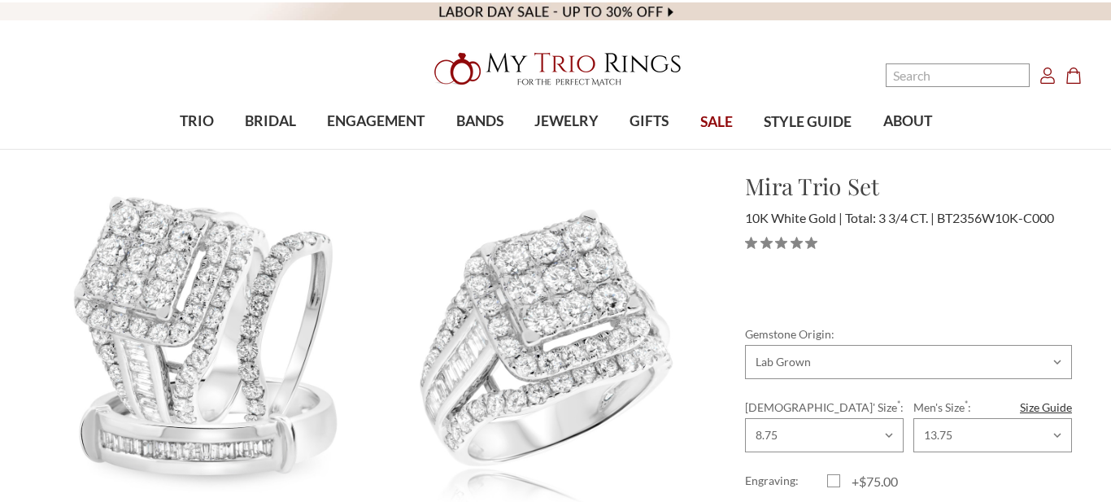
scroll to position [543, 0]
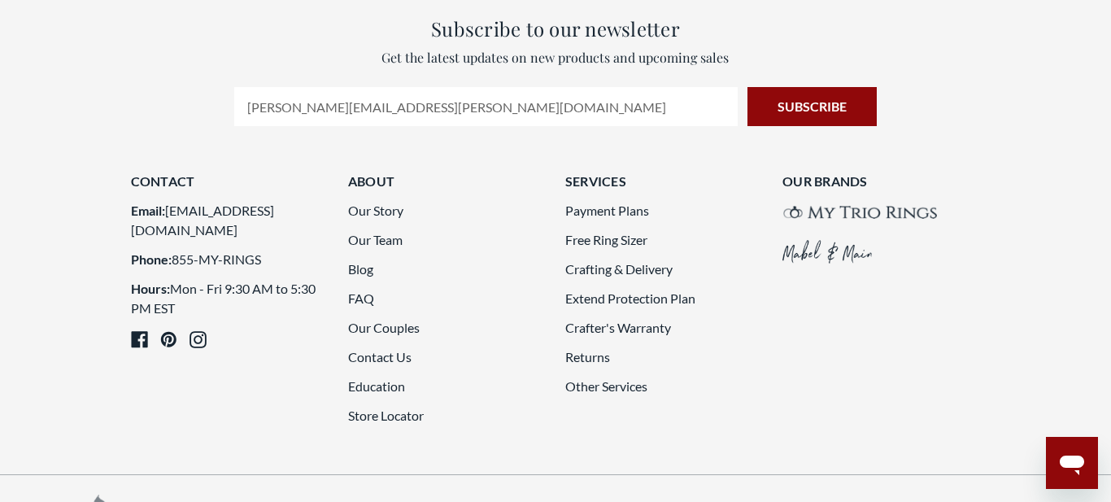
scroll to position [4560, 0]
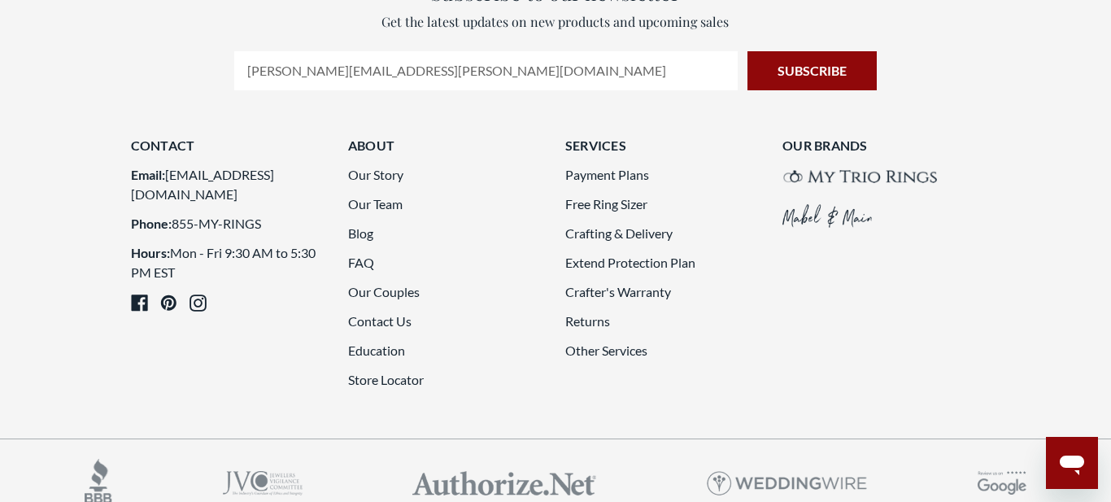
scroll to position [3595, 0]
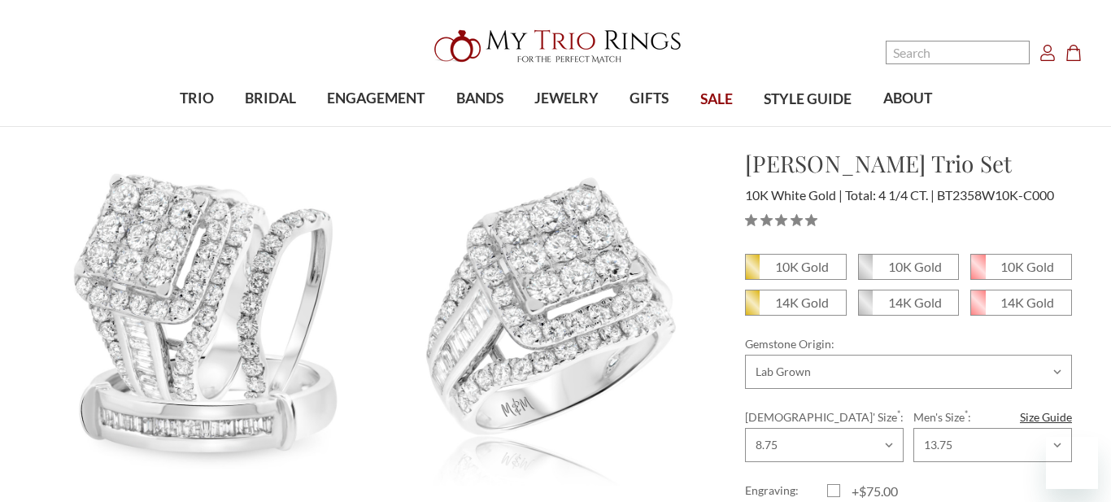
scroll to position [676, 0]
